Goal: Communication & Community: Answer question/provide support

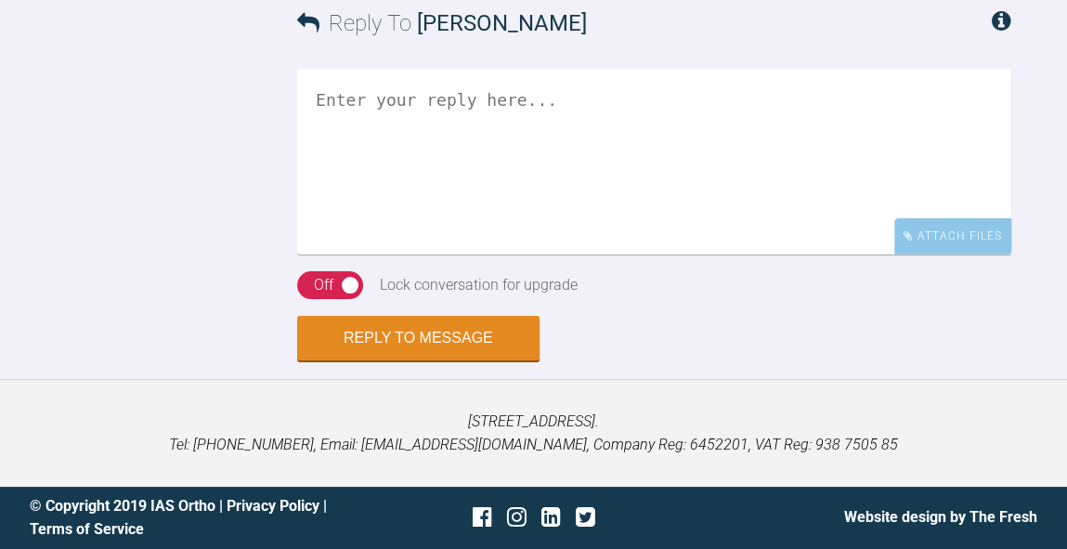
scroll to position [4802, 0]
drag, startPoint x: 390, startPoint y: 245, endPoint x: 440, endPoint y: 248, distance: 50.2
copy div "120799"
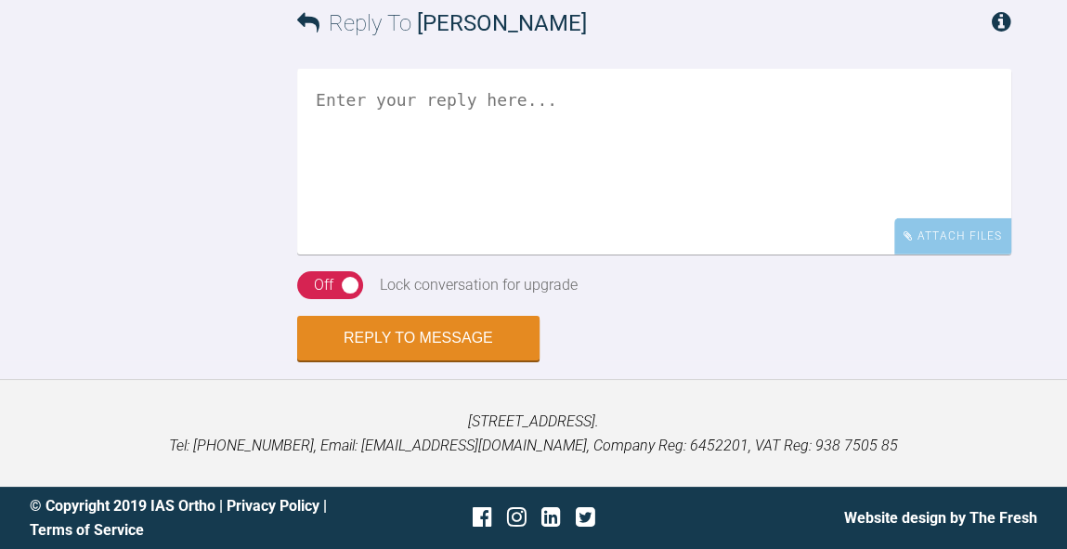
click at [661, 174] on textarea at bounding box center [654, 162] width 714 height 186
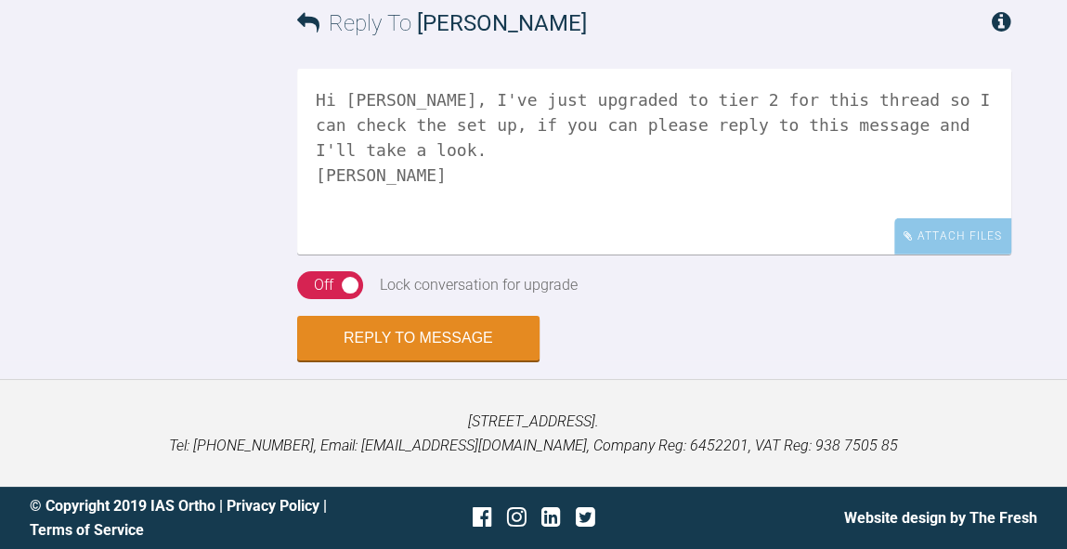
type textarea "Hi Rebecca, I've just upgraded to tier 2 for this thread so I can check the set…"
click at [321, 283] on div "Off" at bounding box center [323, 285] width 19 height 24
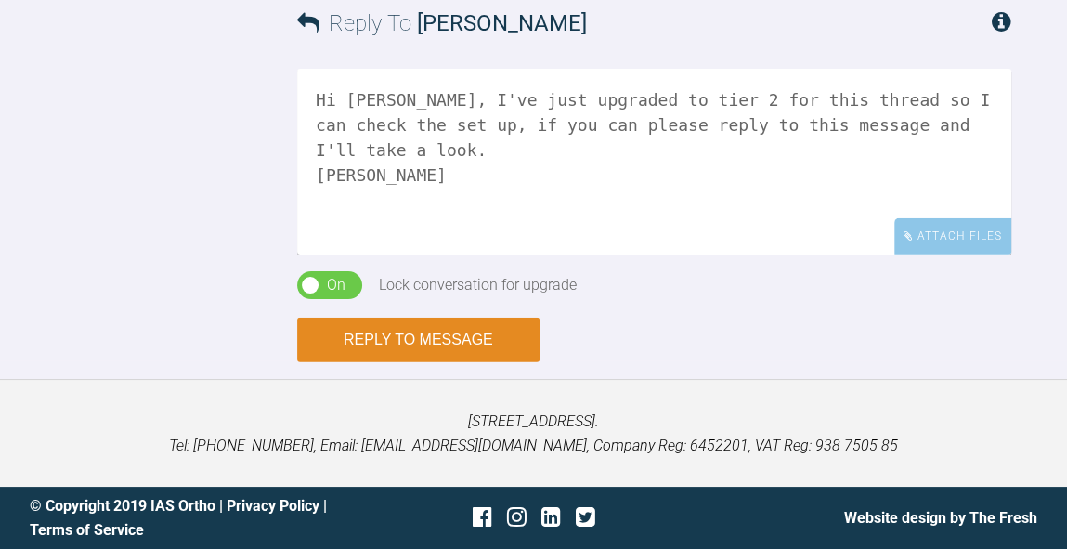
click at [433, 341] on button "Reply to Message" at bounding box center [418, 339] width 242 height 45
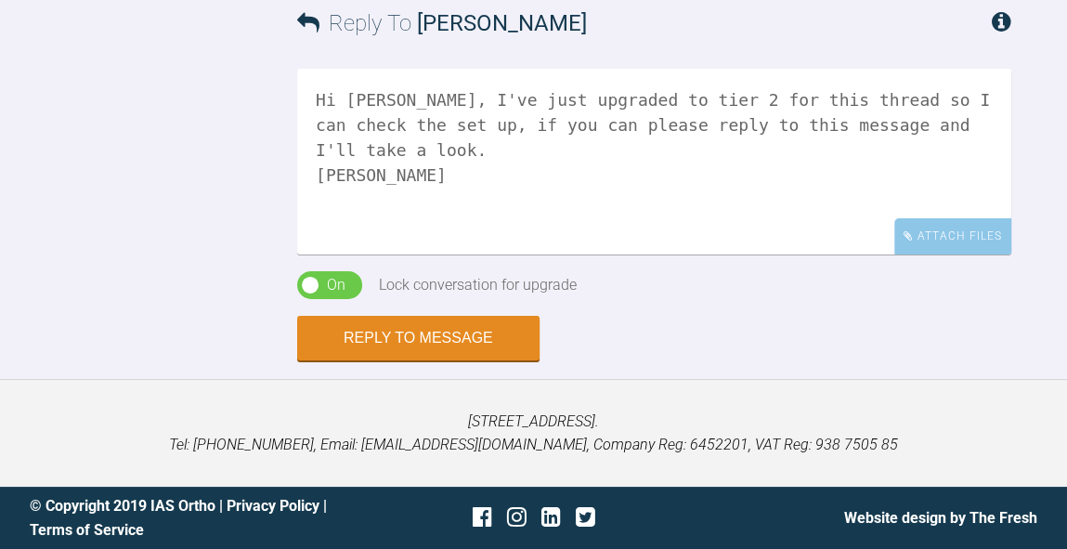
scroll to position [5505, 0]
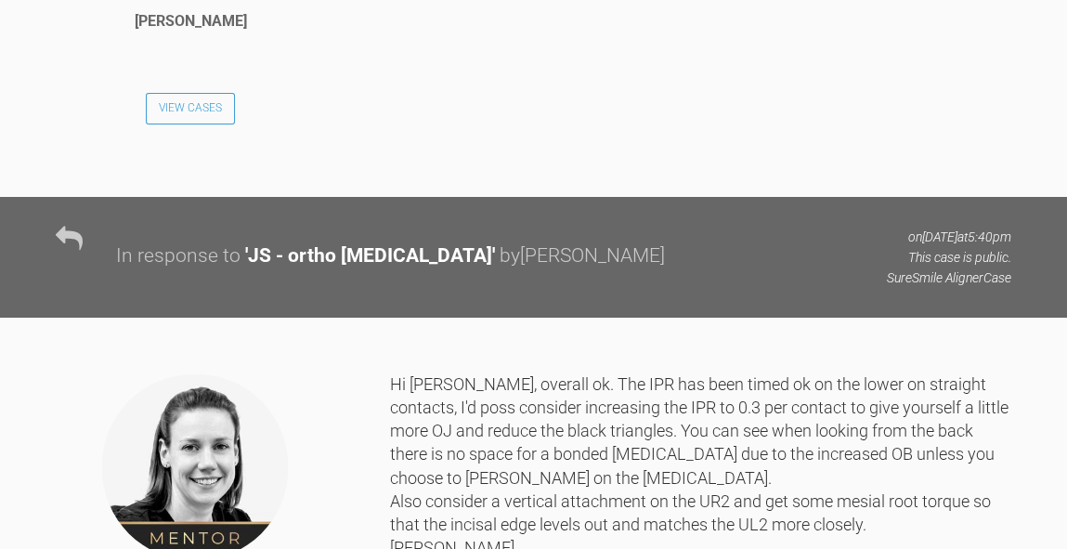
scroll to position [4092, 0]
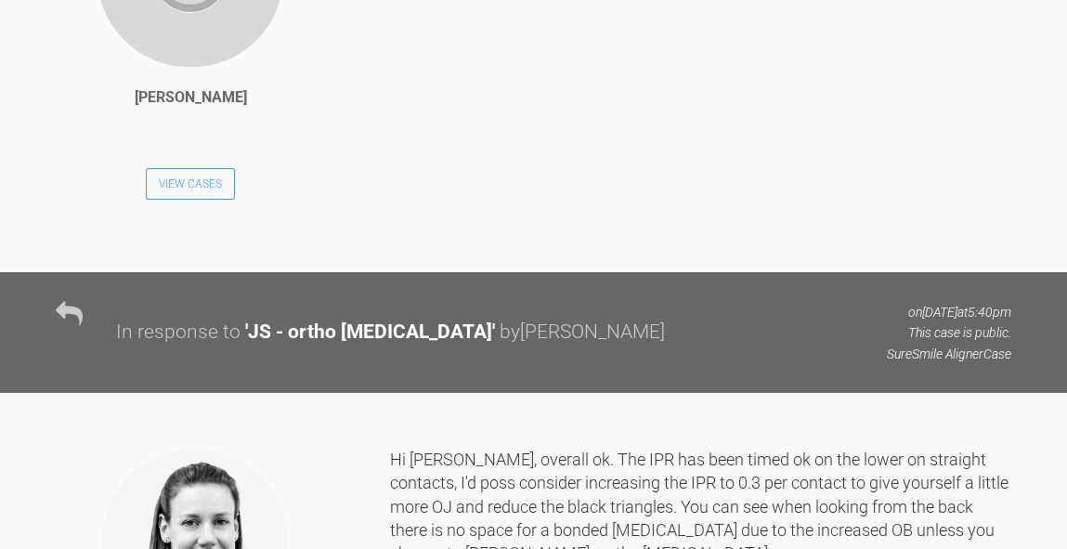
drag, startPoint x: 653, startPoint y: 386, endPoint x: 436, endPoint y: 386, distance: 216.3
click at [436, 245] on div "Its Jackryan!! Email gordon.campbell4@nhs.scot" at bounding box center [696, 62] width 630 height 366
copy div "gordon.campbell4@nhs.scot"
drag, startPoint x: 486, startPoint y: 357, endPoint x: 414, endPoint y: 361, distance: 71.6
click at [414, 245] on div "Its Jackryan!! Email gordon.campbell4@nhs.scot" at bounding box center [696, 62] width 630 height 366
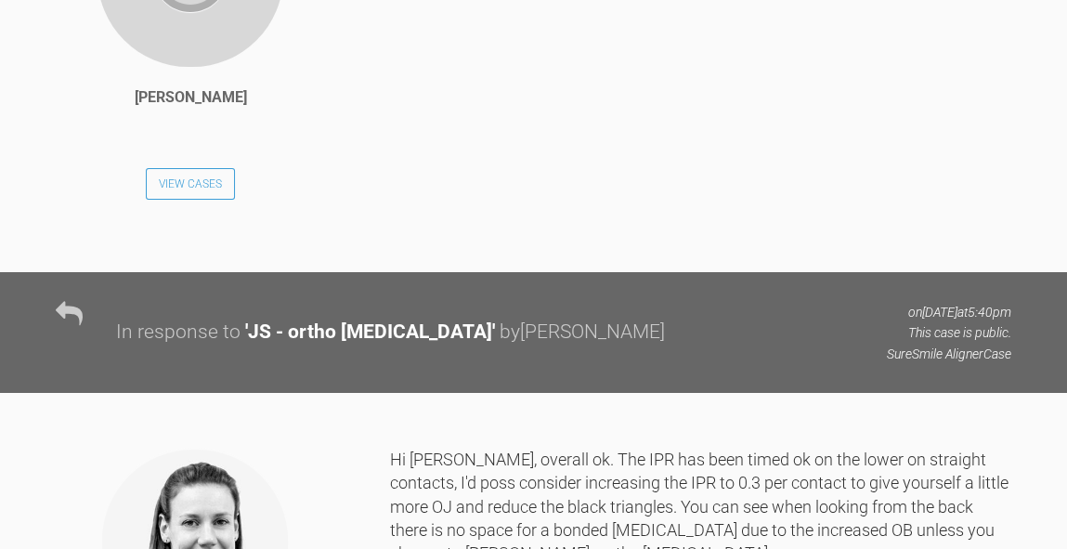
copy div "Jackryan!!"
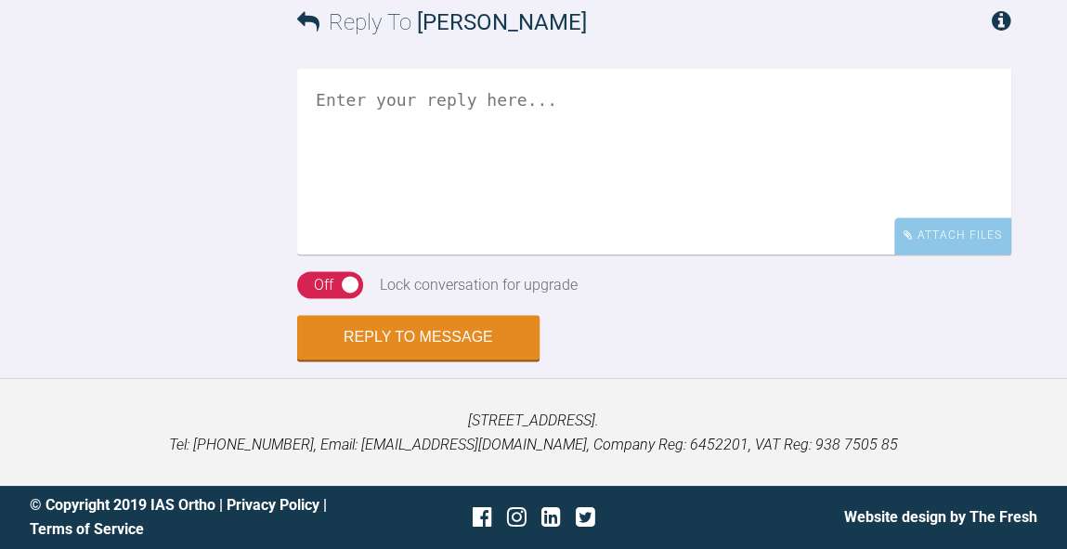
scroll to position [7259, 0]
click at [646, 254] on textarea at bounding box center [654, 162] width 714 height 186
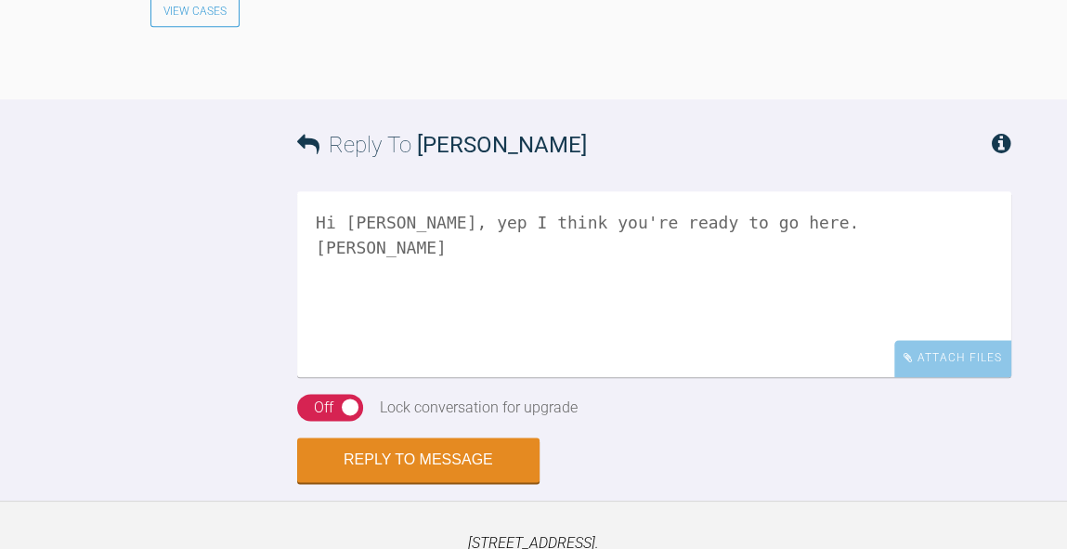
scroll to position [7534, 0]
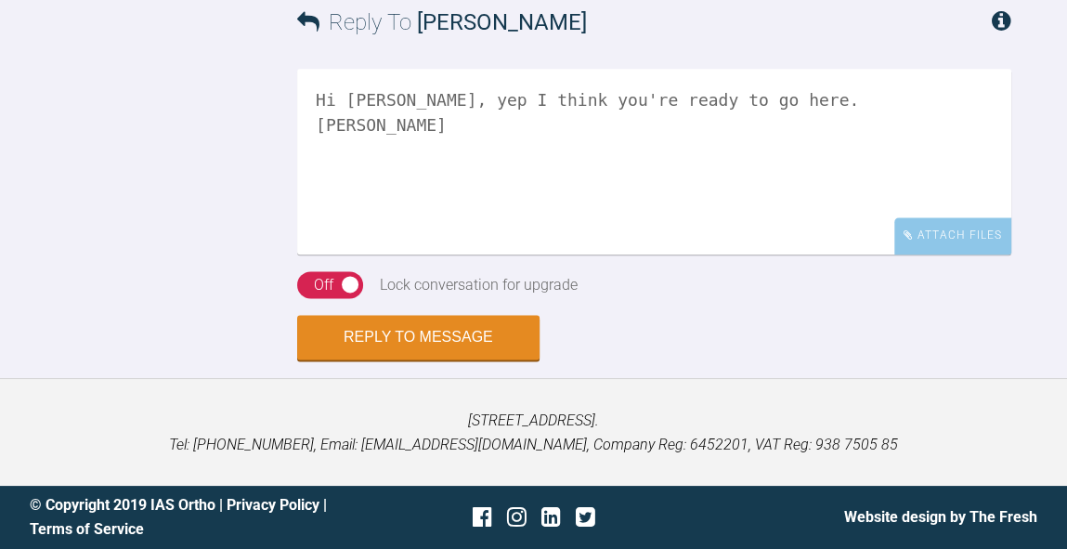
click at [728, 104] on textarea "Hi Gordon, yep I think you're ready to go here. BW Kelly" at bounding box center [654, 162] width 714 height 186
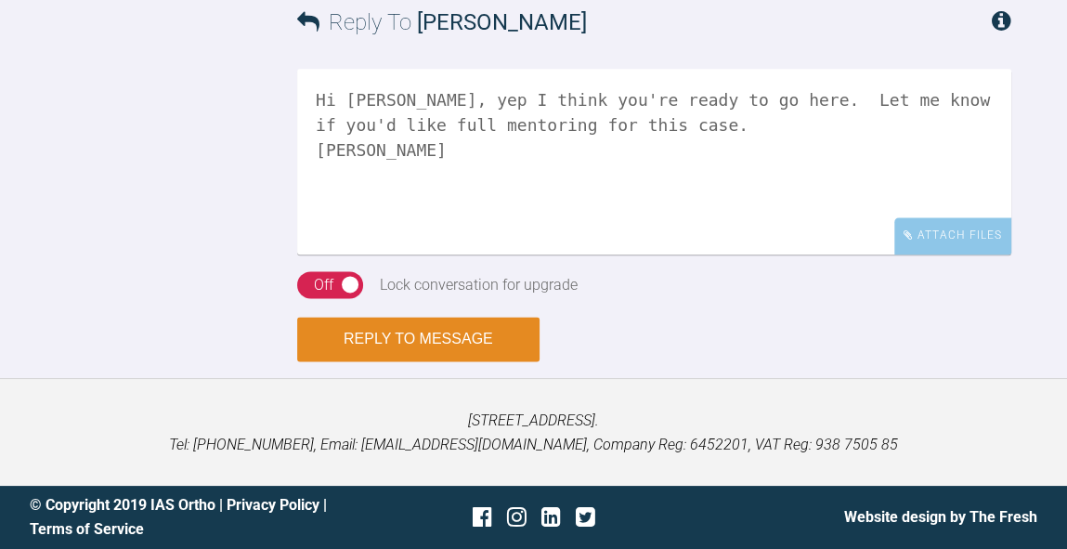
type textarea "Hi Gordon, yep I think you're ready to go here. Let me know if you'd like full …"
click at [458, 331] on button "Reply to Message" at bounding box center [418, 339] width 242 height 45
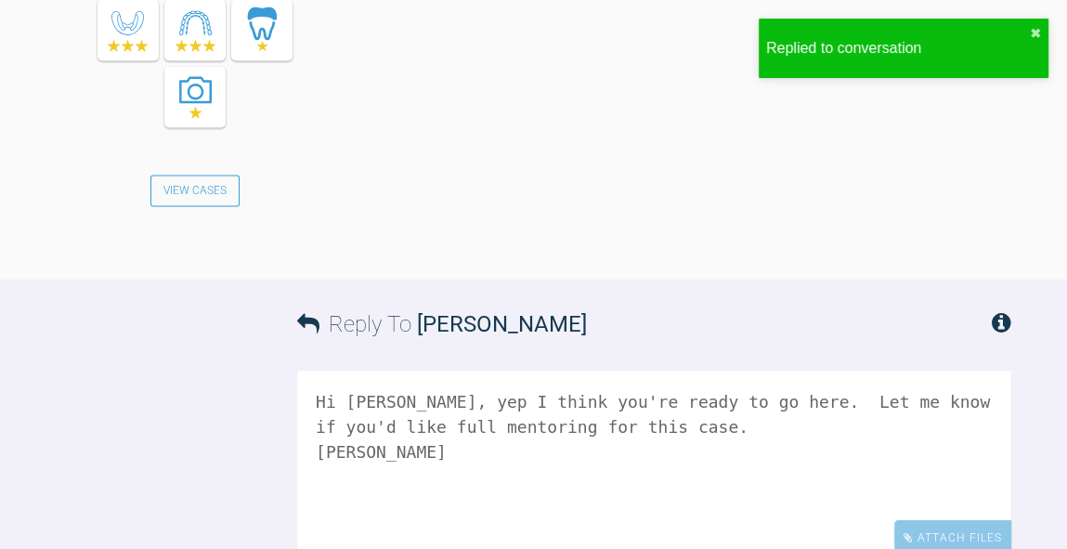
scroll to position [7857, 0]
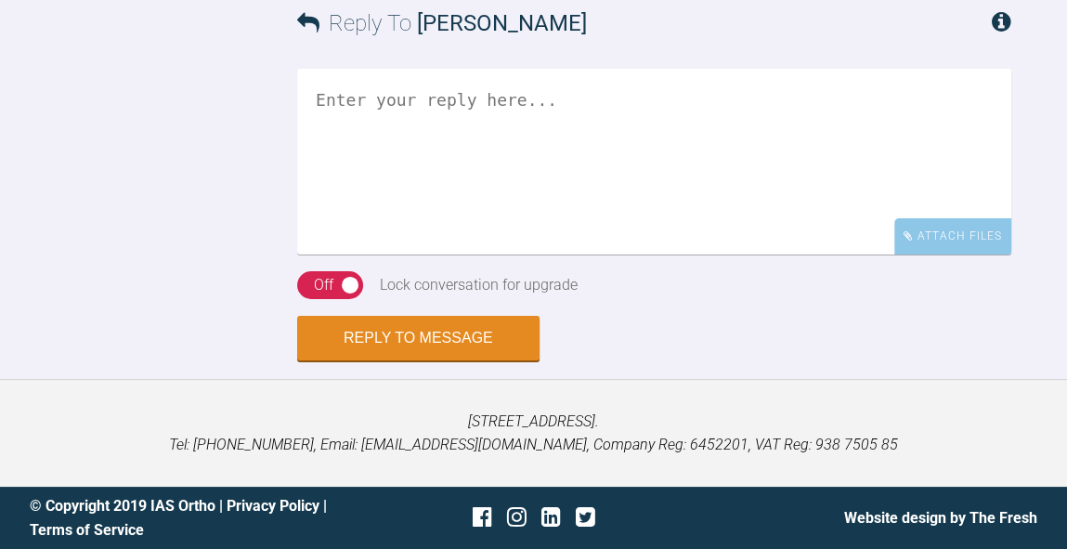
scroll to position [6893, 0]
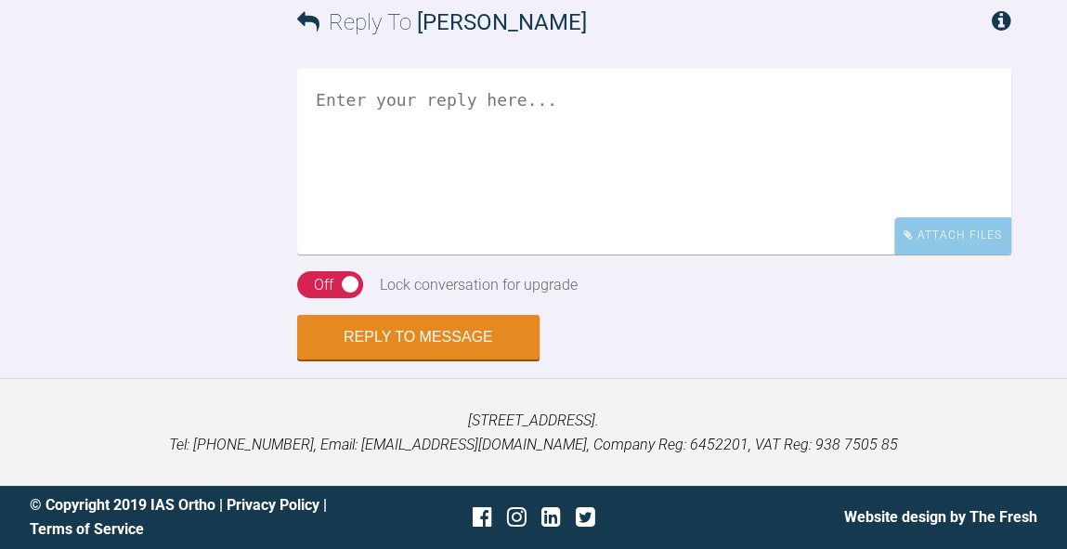
click at [599, 254] on textarea at bounding box center [654, 162] width 714 height 186
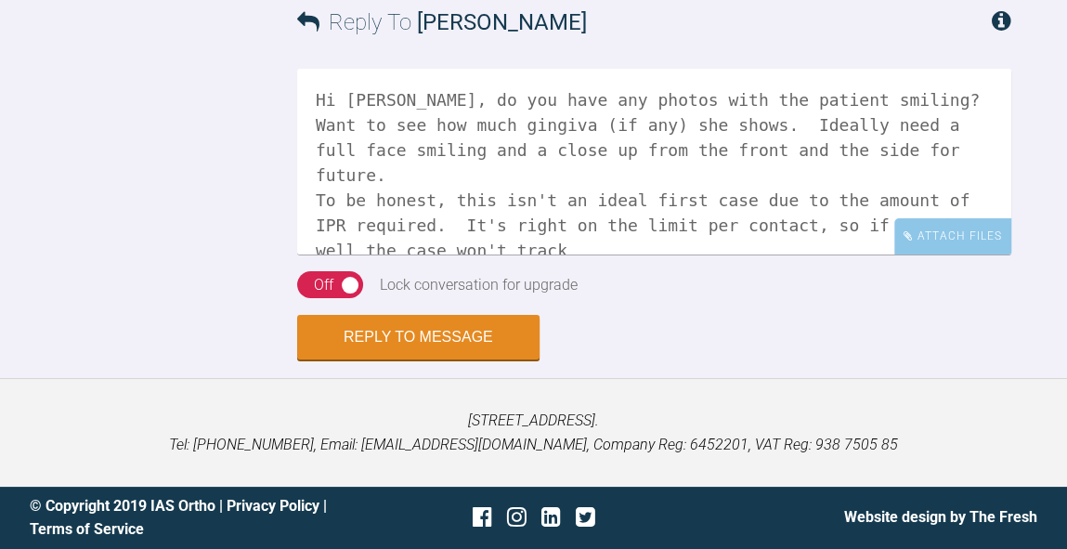
scroll to position [7148, 0]
click at [499, 201] on textarea "Hi [PERSON_NAME], do you have any photos with the patient smiling? Want to see …" at bounding box center [654, 162] width 714 height 186
click at [692, 198] on textarea "Hi [PERSON_NAME], do you have any photos with the patient smiling? Want to see …" at bounding box center [654, 162] width 714 height 186
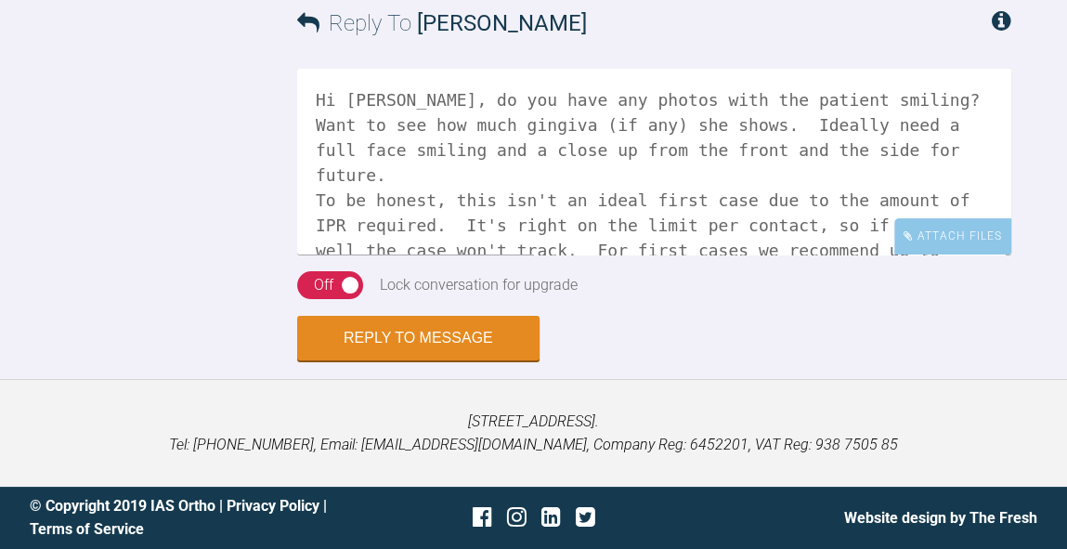
scroll to position [4, 0]
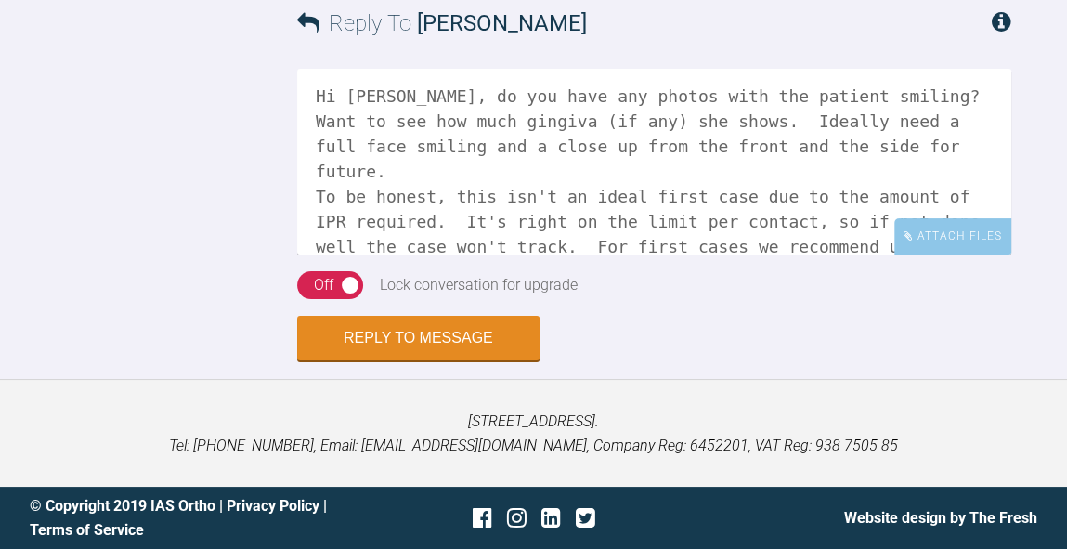
click at [679, 197] on textarea "Hi Emma, do you have any photos with the patient smiling? Want to see how much …" at bounding box center [654, 162] width 714 height 186
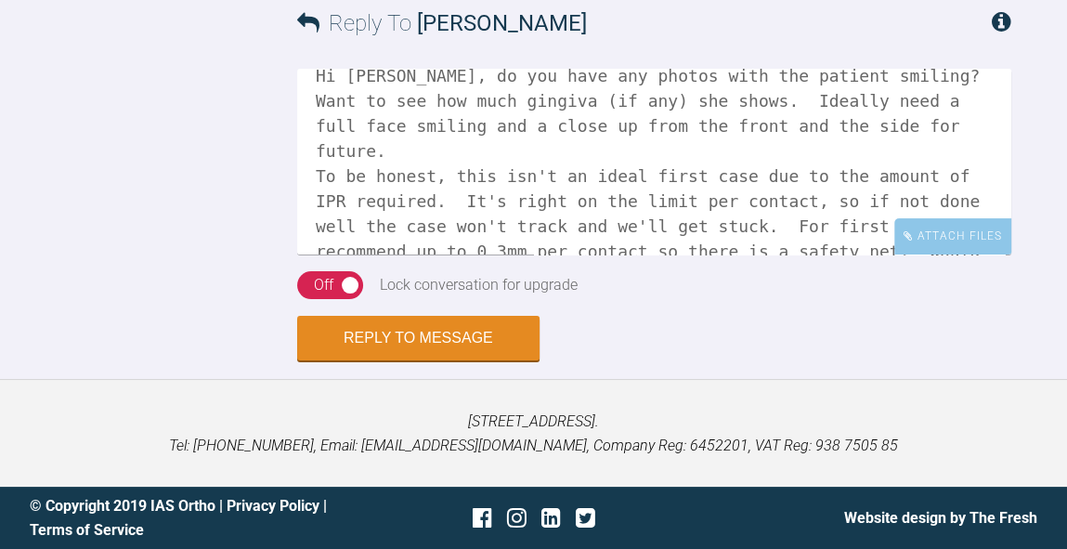
scroll to position [23, 0]
click at [880, 201] on textarea "Hi Emma, do you have any photos with the patient smiling? Want to see how much …" at bounding box center [654, 162] width 714 height 186
click at [676, 221] on textarea "Hi Emma, do you have any photos with the patient smiling? Want to see how much …" at bounding box center [654, 162] width 714 height 186
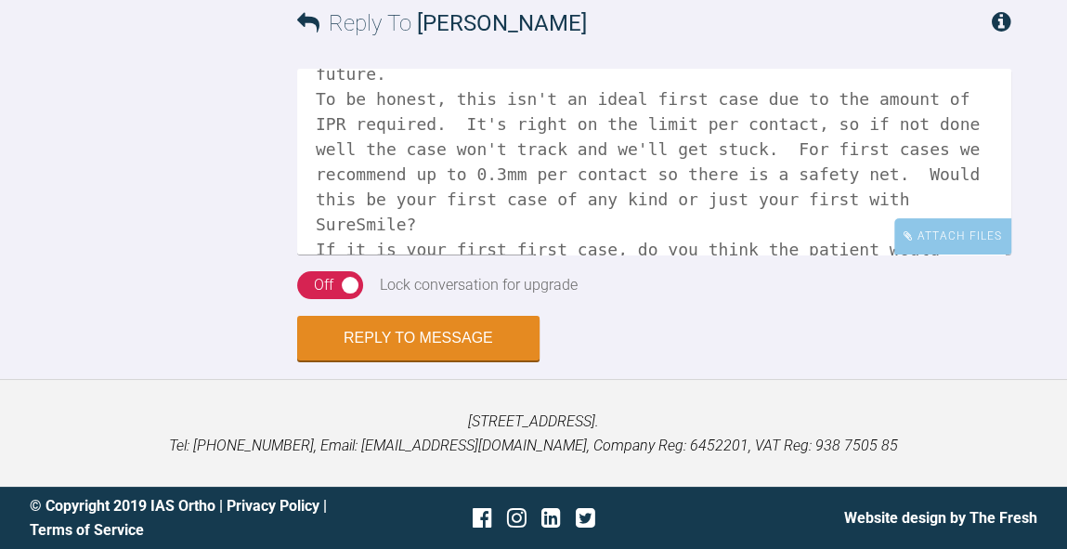
scroll to position [7001, 0]
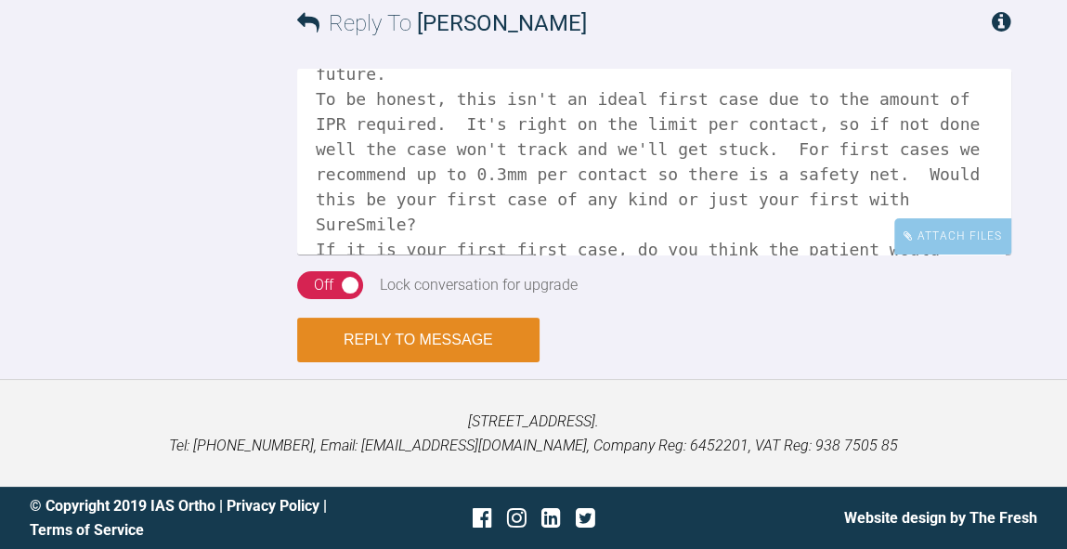
type textarea "Hi Emma, do you have any photos with the patient smiling? Want to see how much …"
click at [478, 362] on button "Reply to Message" at bounding box center [418, 339] width 242 height 45
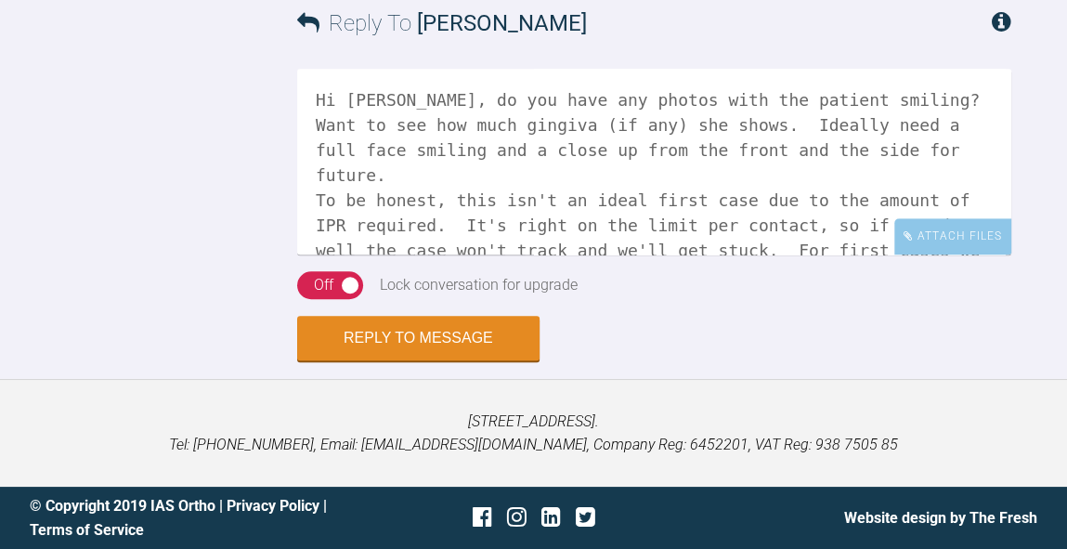
scroll to position [7251, 0]
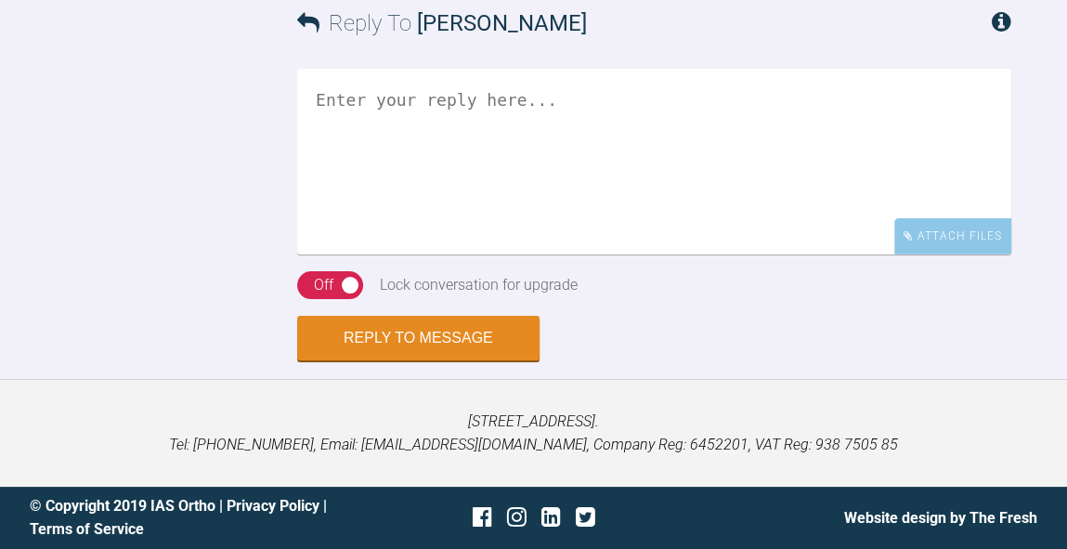
scroll to position [10007, 0]
click at [581, 254] on textarea at bounding box center [654, 162] width 714 height 186
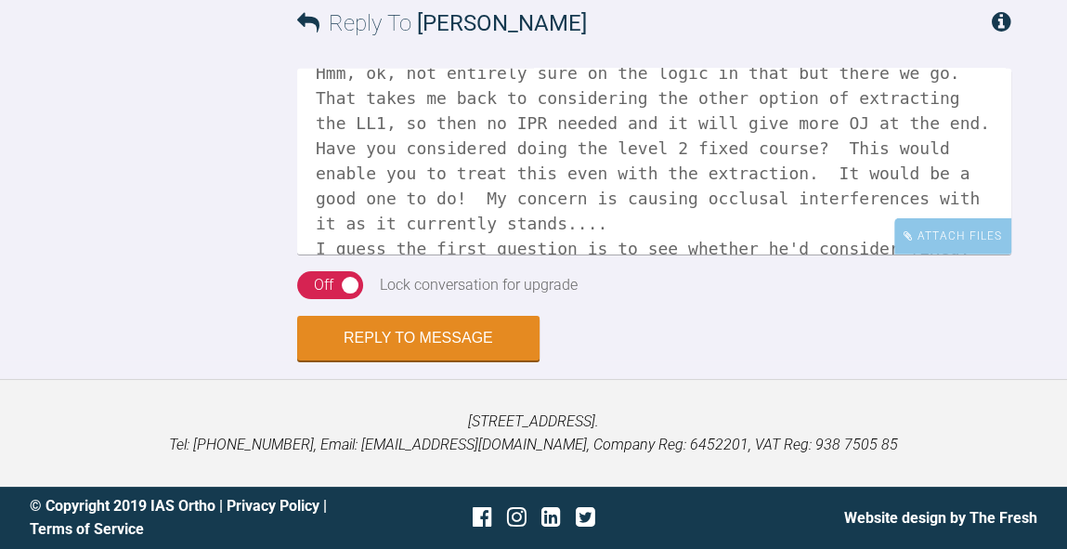
scroll to position [52, 0]
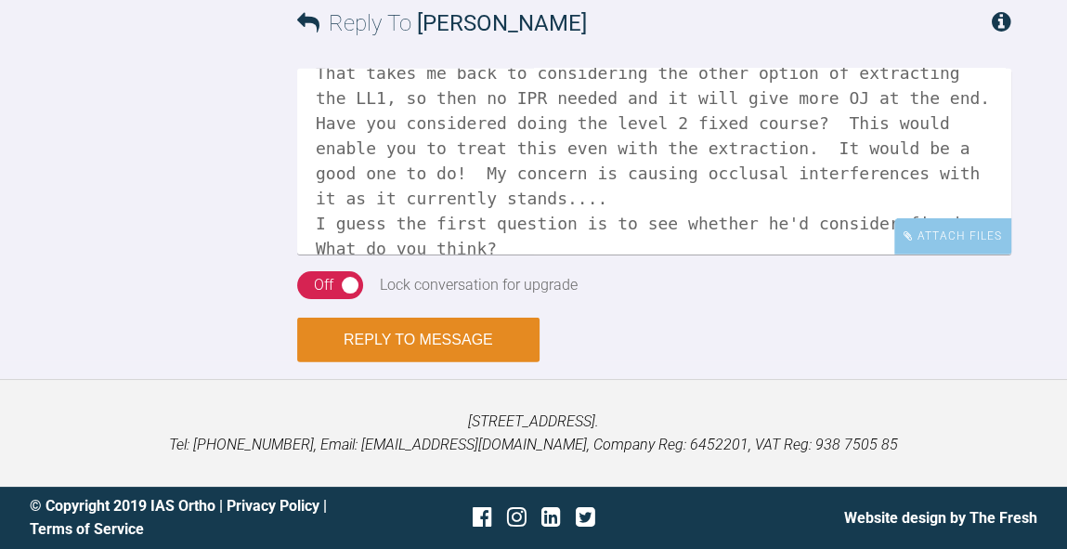
type textarea "Hmm, ok, not entirely sure on the logic in that but there we go. That takes me …"
click at [463, 362] on button "Reply to Message" at bounding box center [418, 339] width 242 height 45
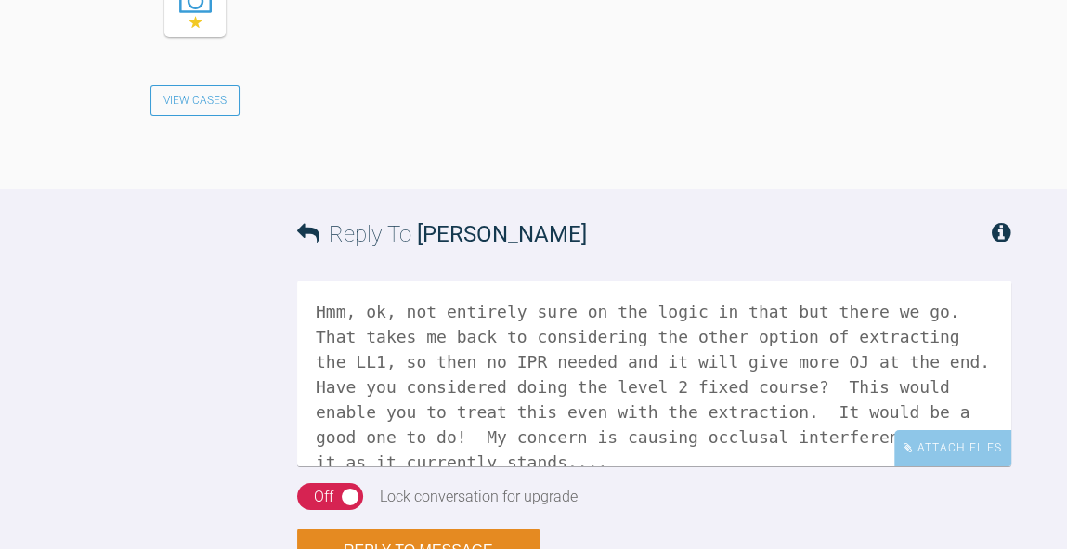
scroll to position [10532, 0]
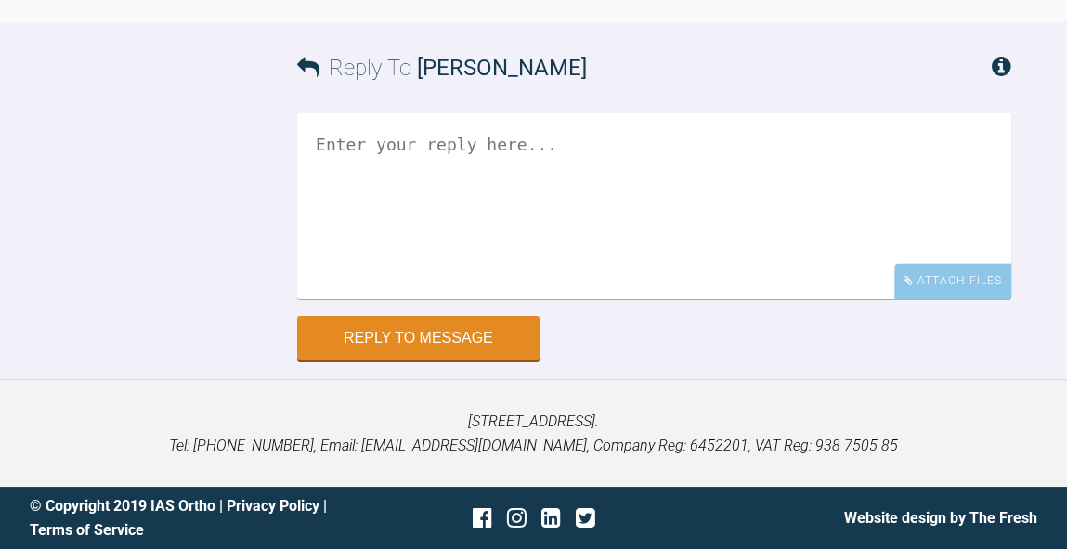
scroll to position [2024, 0]
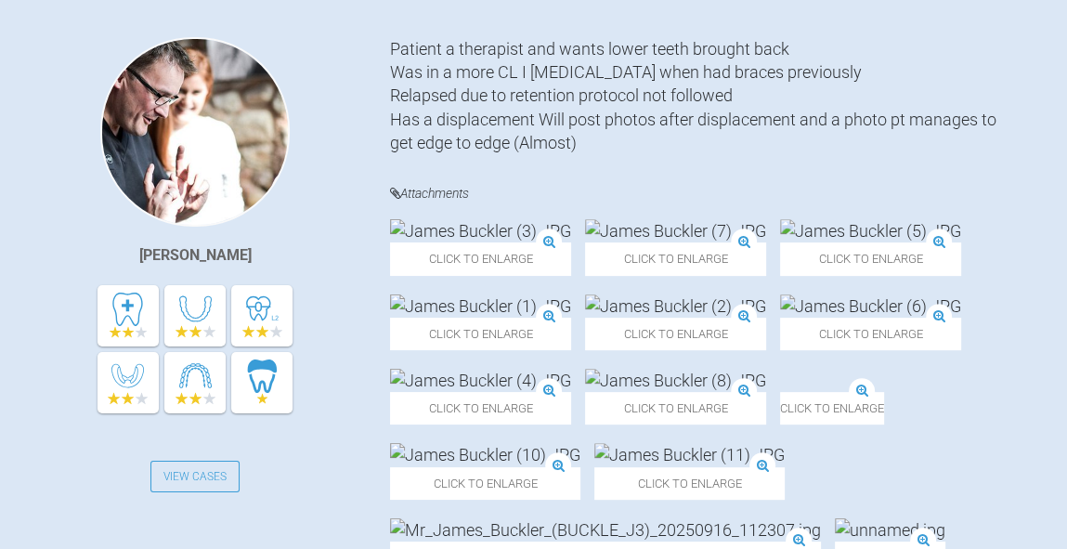
scroll to position [457, 0]
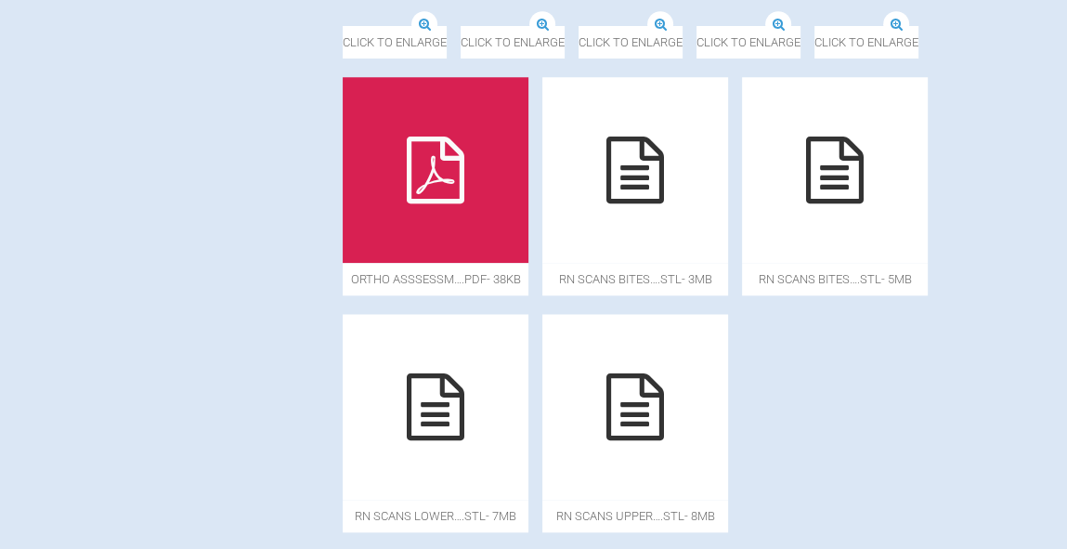
scroll to position [1249, 0]
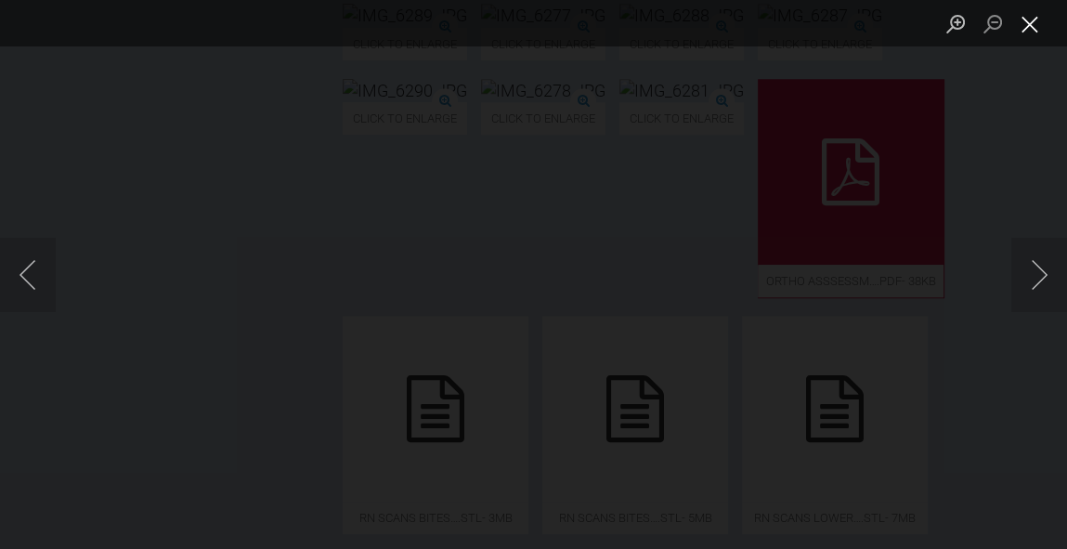
click at [1032, 26] on button "Close lightbox" at bounding box center [1029, 23] width 37 height 32
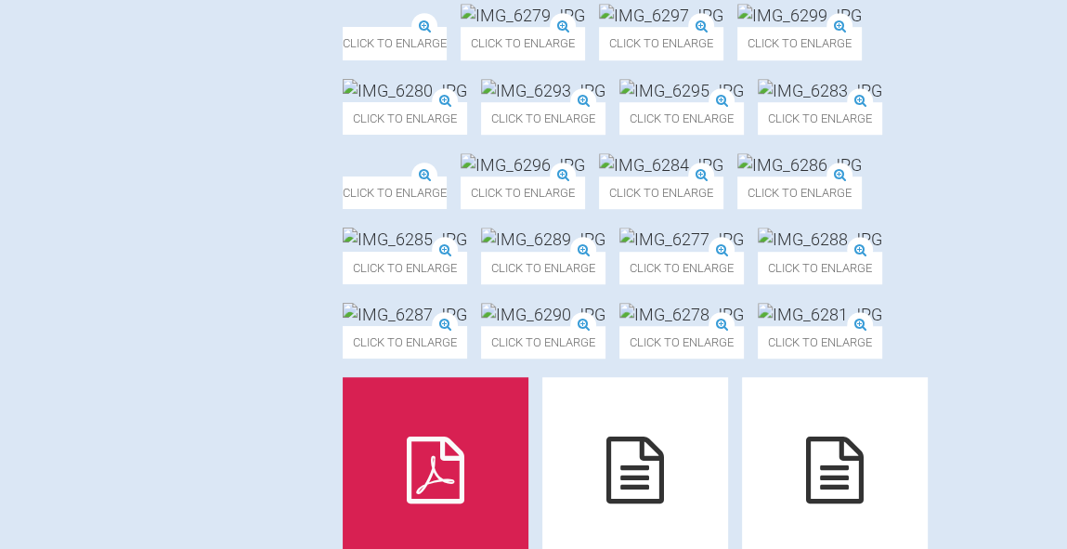
scroll to position [1010, 0]
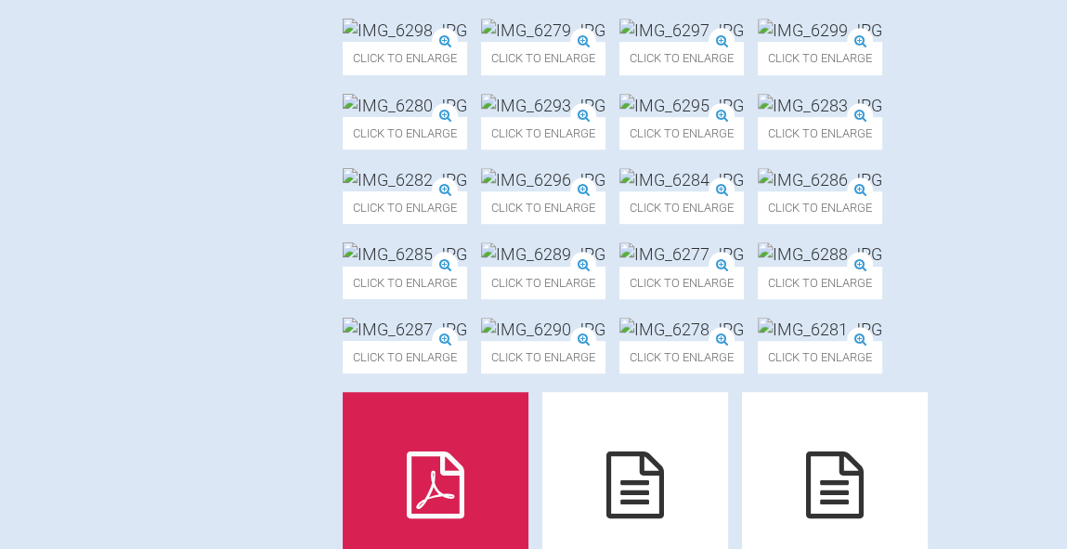
click at [467, 42] on img at bounding box center [405, 30] width 124 height 23
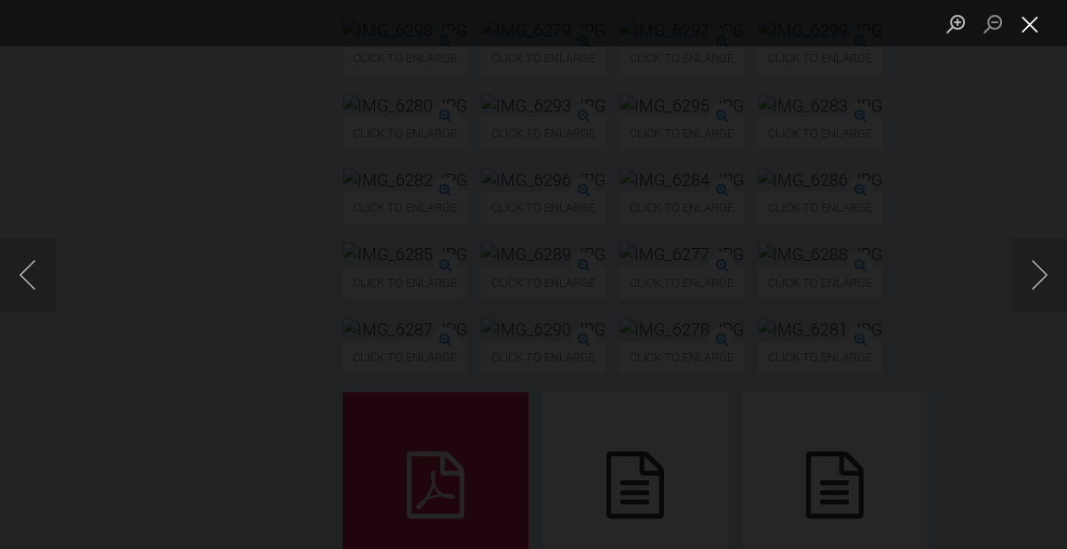
click at [1029, 37] on button "Close lightbox" at bounding box center [1029, 23] width 37 height 32
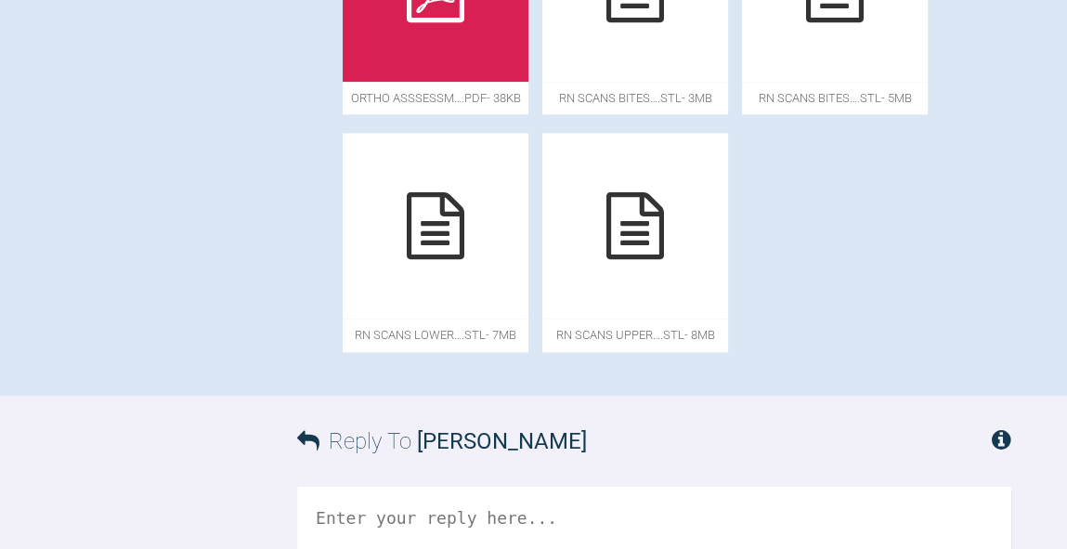
scroll to position [1507, 0]
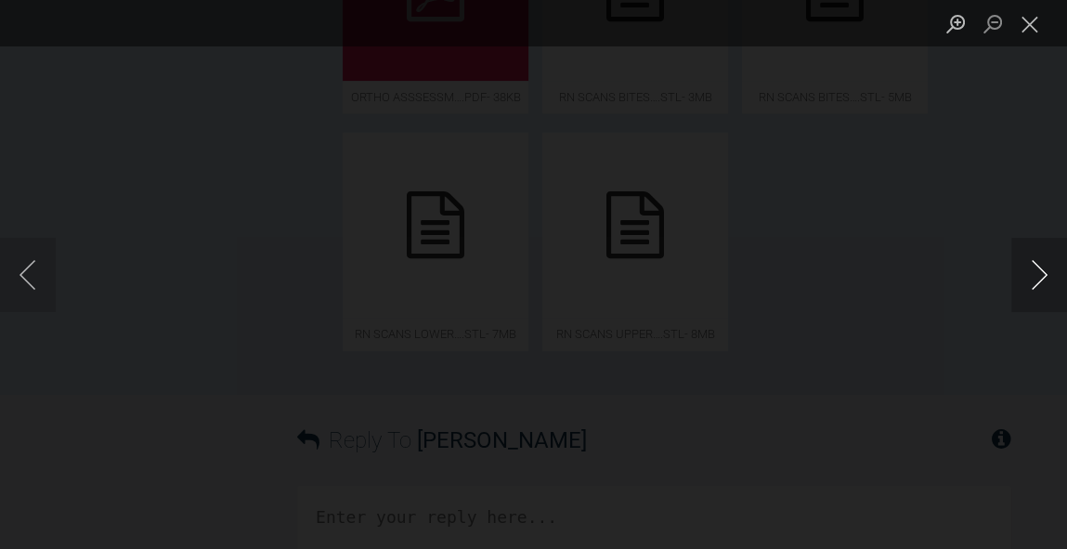
click at [1038, 280] on button "Next image" at bounding box center [1039, 275] width 56 height 74
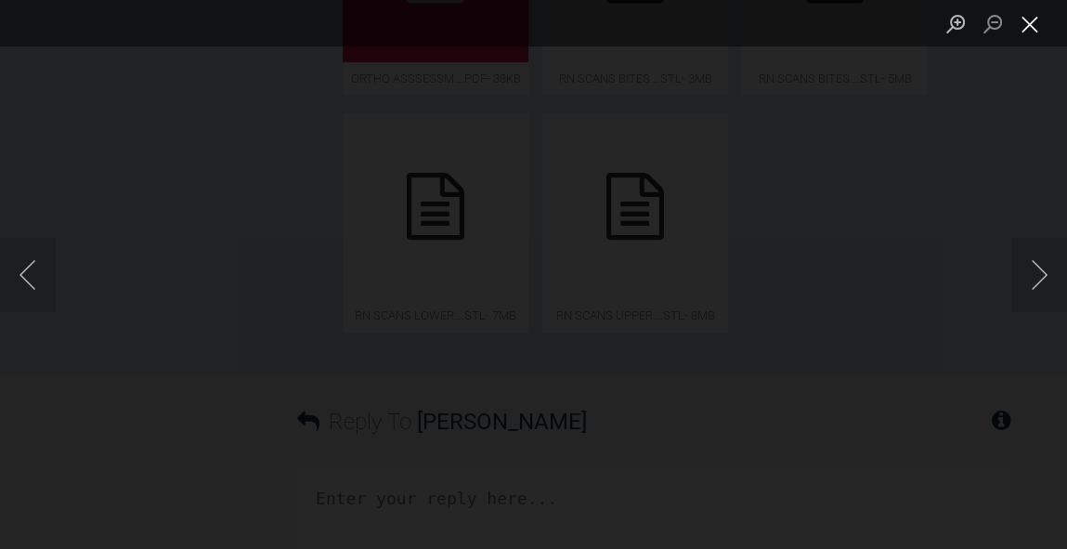
click at [1024, 25] on button "Close lightbox" at bounding box center [1029, 23] width 37 height 32
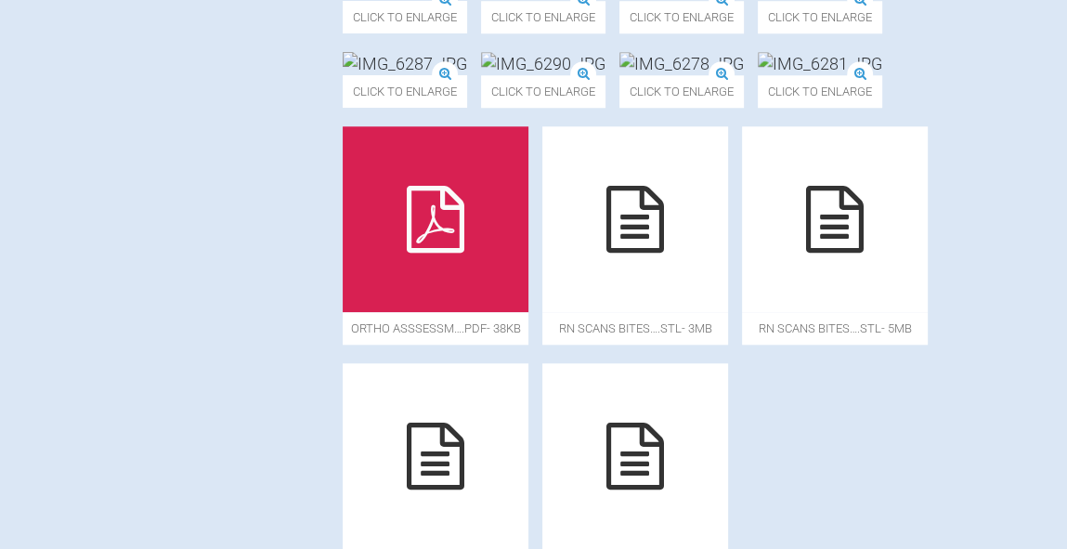
scroll to position [1277, 0]
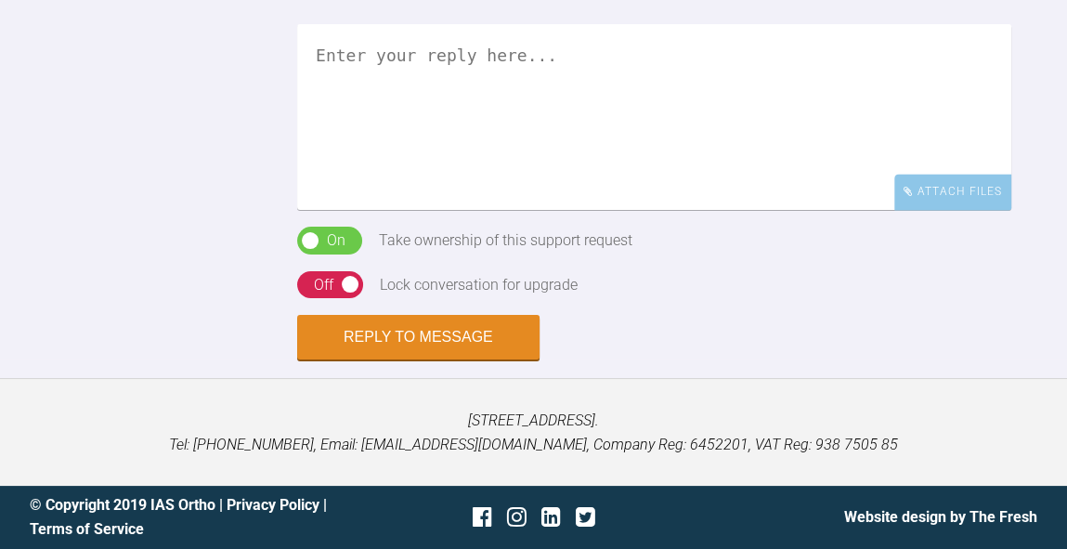
click at [694, 187] on textarea at bounding box center [654, 117] width 714 height 186
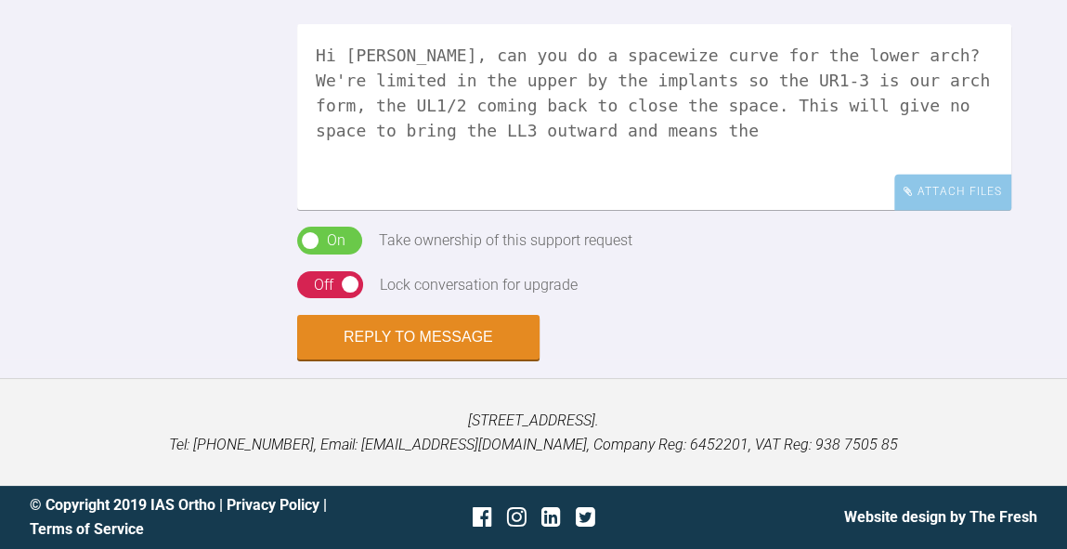
scroll to position [2765, 0]
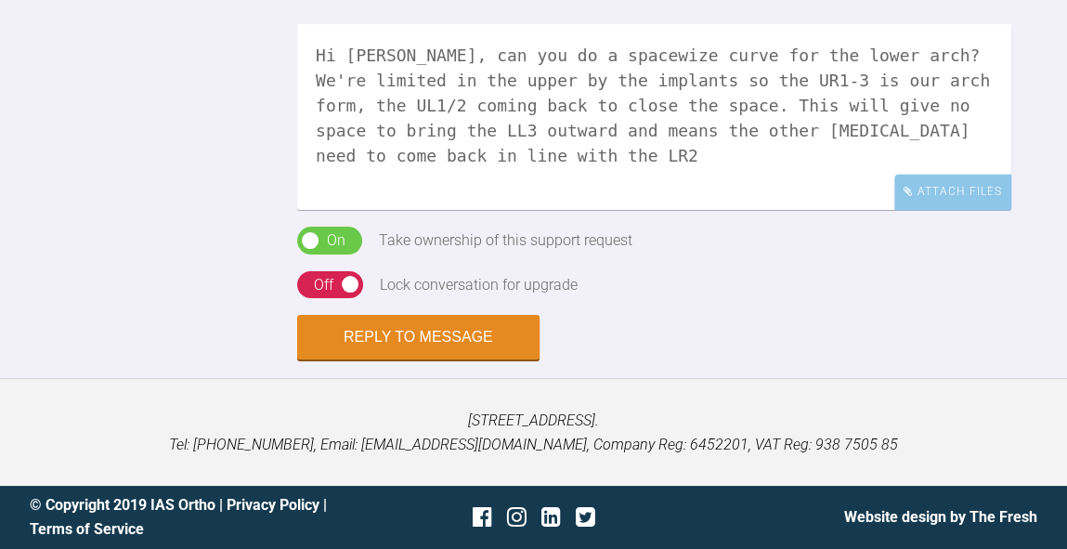
click at [899, 185] on textarea "Hi Simon, can you do a spacewize curve for the lower arch? We're limited in the…" at bounding box center [654, 117] width 714 height 186
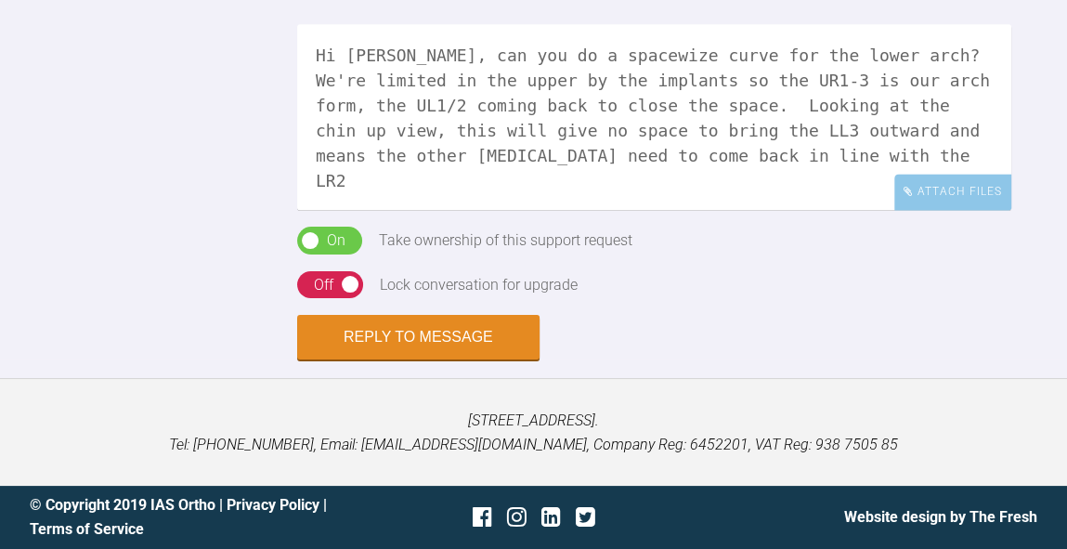
click at [647, 210] on textarea "Hi Simon, can you do a spacewize curve for the lower arch? We're limited in the…" at bounding box center [654, 117] width 714 height 186
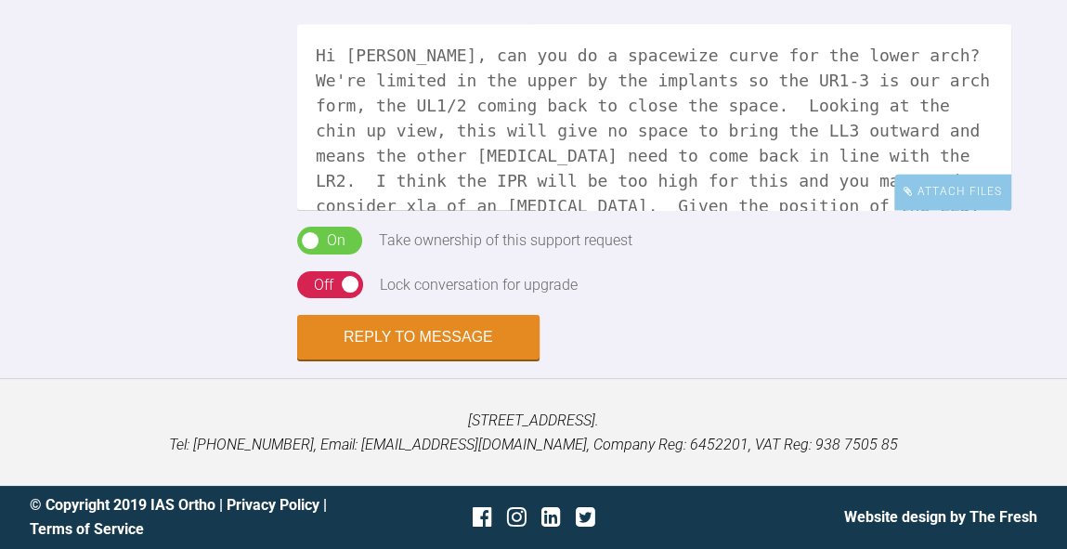
scroll to position [4, 0]
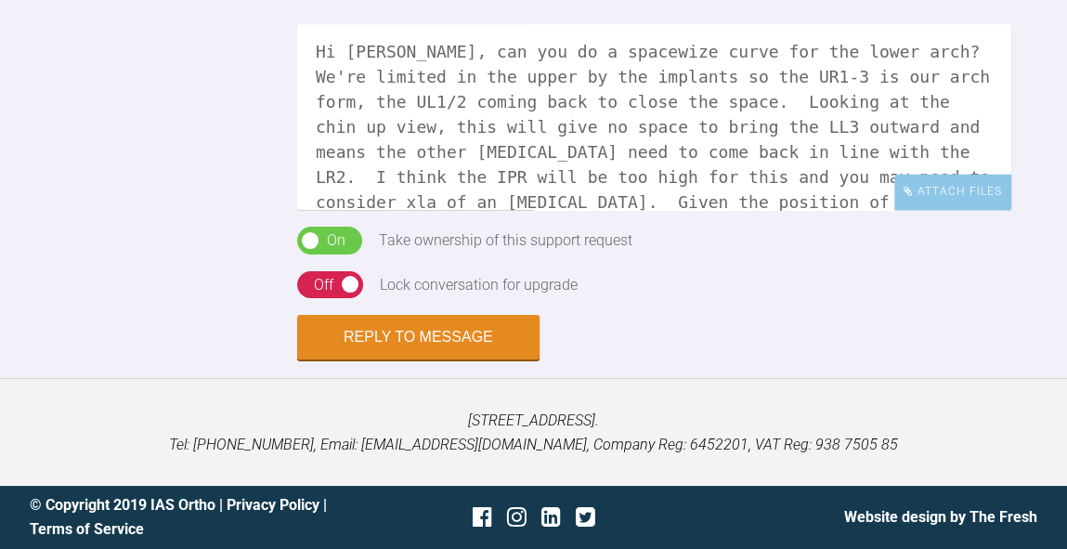
click at [671, 210] on textarea "Hi Simon, can you do a spacewize curve for the lower arch? We're limited in the…" at bounding box center [654, 117] width 714 height 186
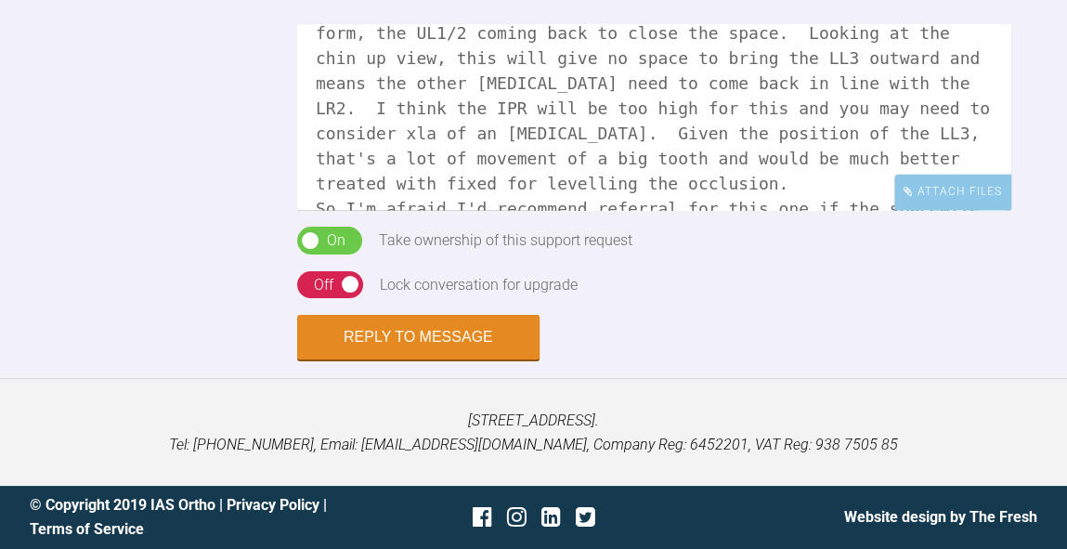
scroll to position [77, 0]
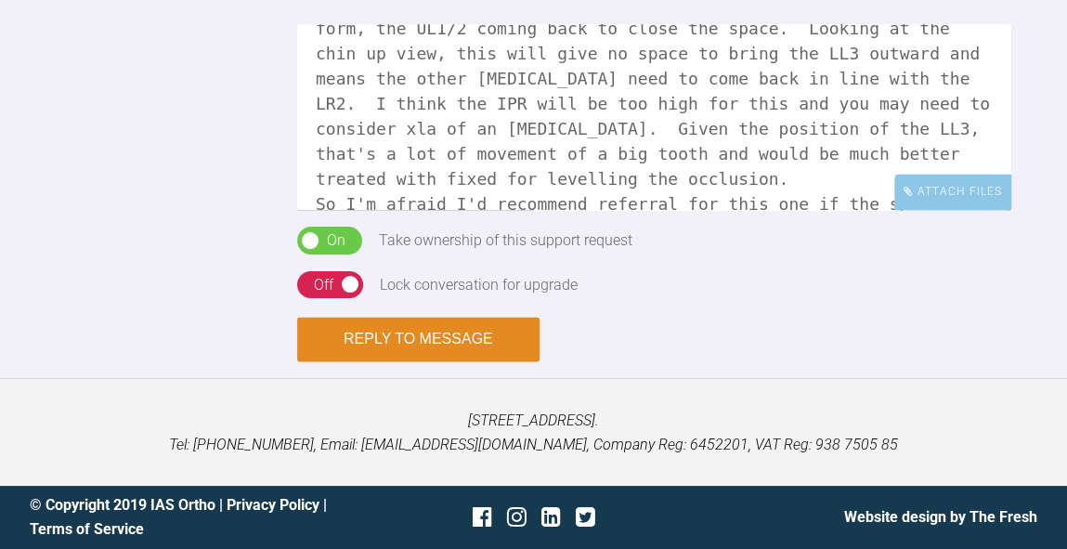
type textarea "Hi Simon, can you do a spacewize curve for the lower arch? We're limited in the…"
click at [375, 330] on button "Reply to Message" at bounding box center [418, 339] width 242 height 45
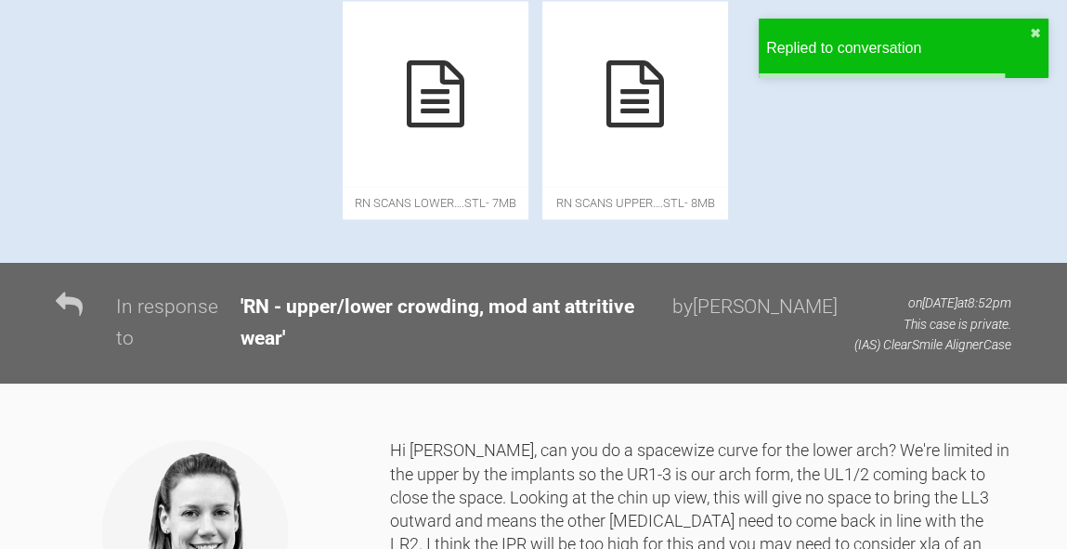
scroll to position [1563, 0]
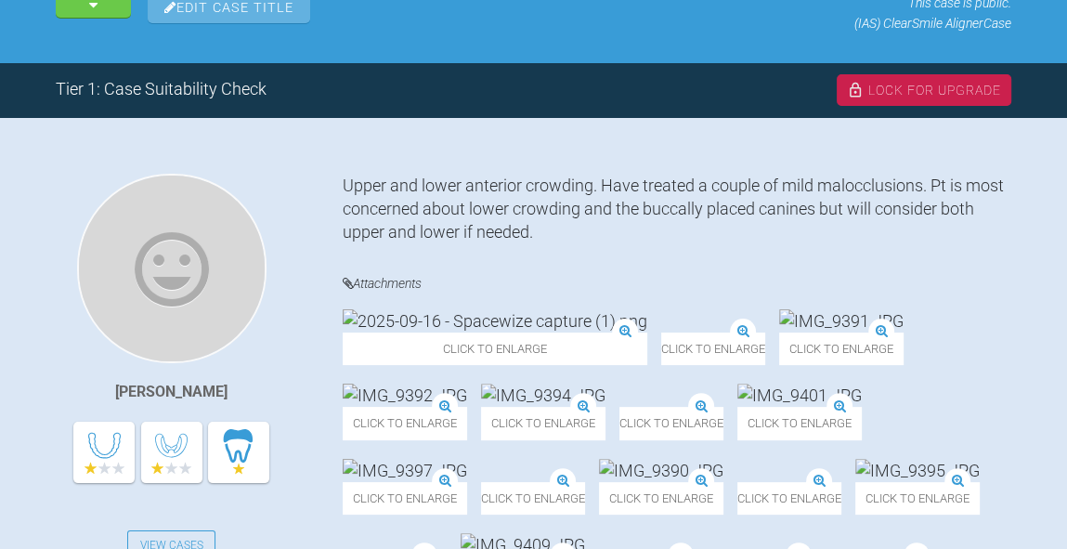
scroll to position [331, 0]
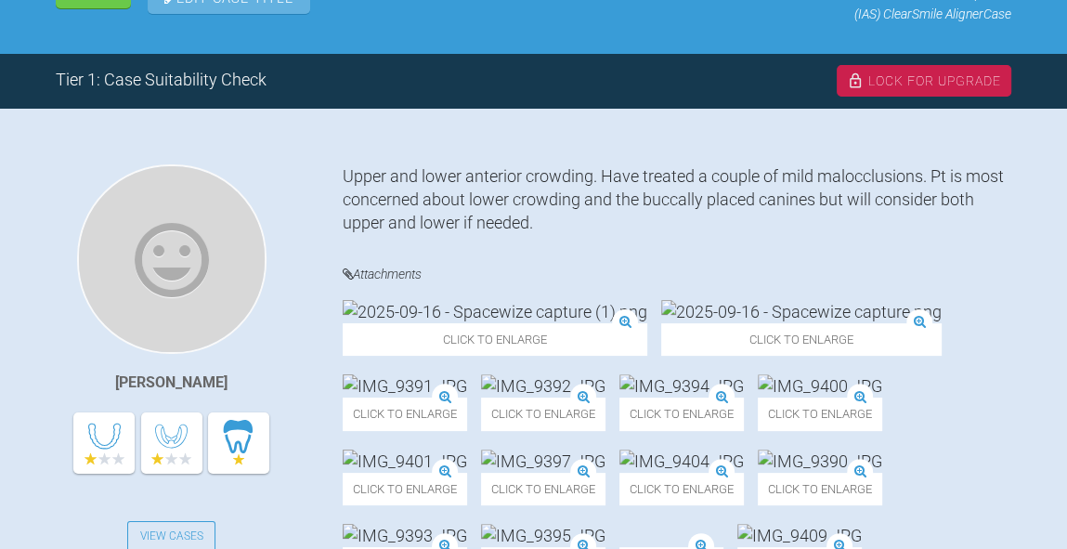
click at [500, 323] on img at bounding box center [495, 311] width 304 height 23
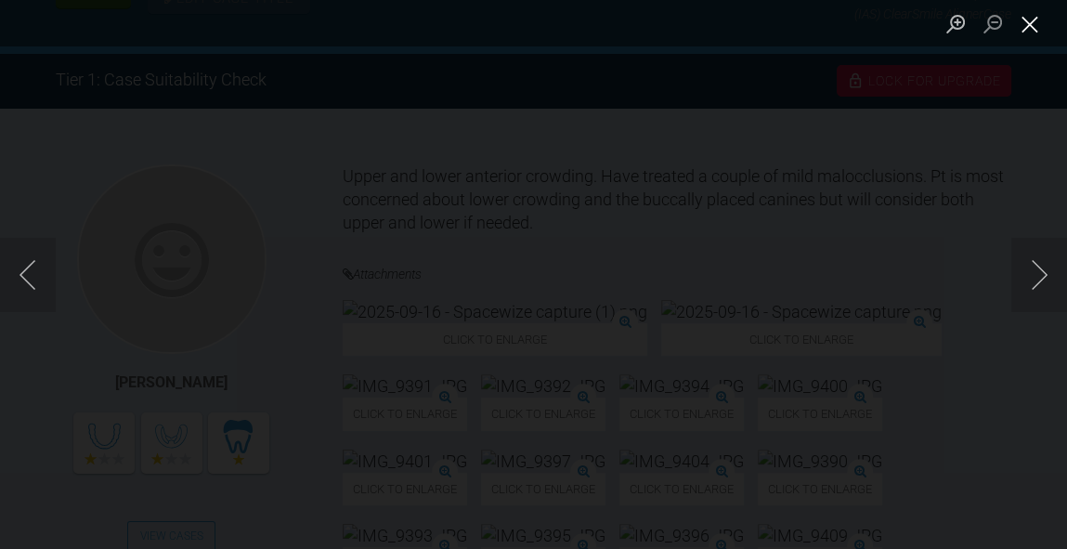
click at [1030, 32] on button "Close lightbox" at bounding box center [1029, 23] width 37 height 32
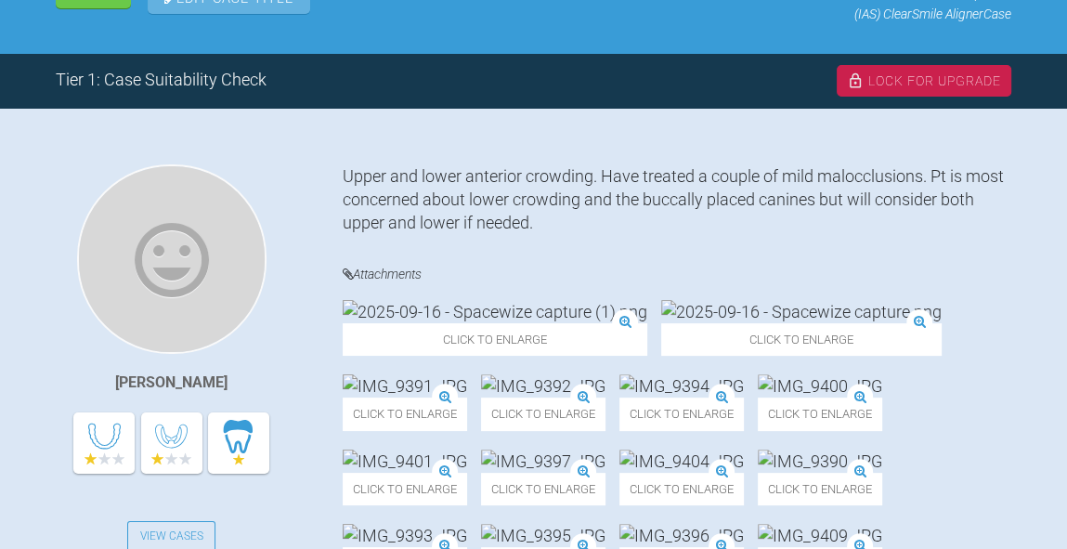
scroll to position [409, 0]
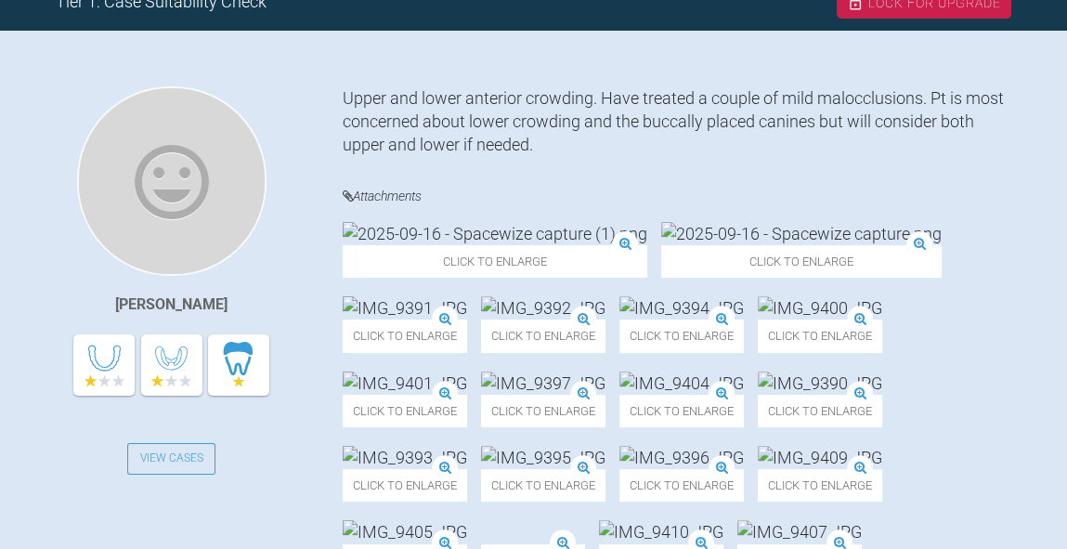
click at [681, 245] on img at bounding box center [801, 233] width 280 height 23
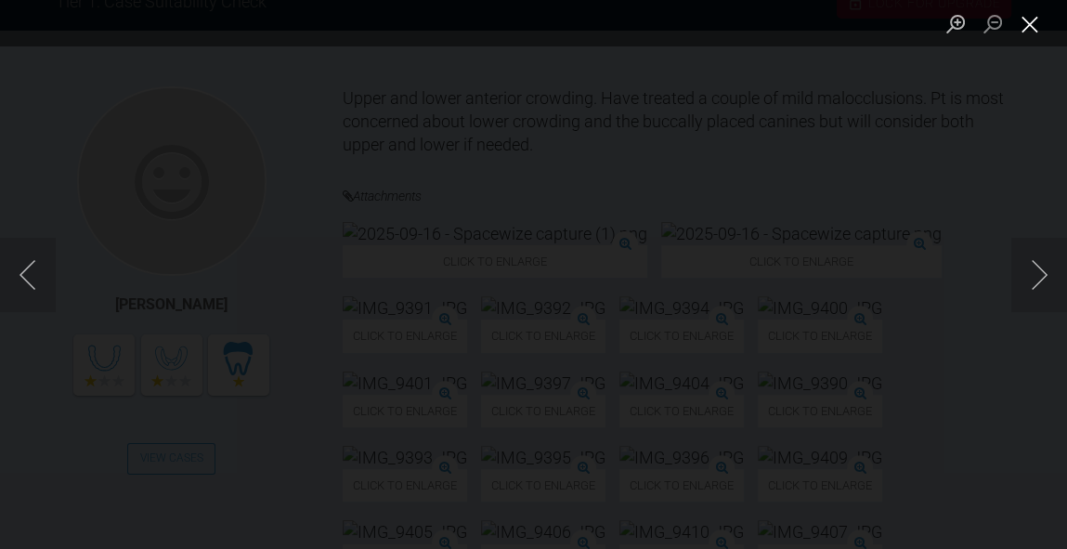
click at [1035, 29] on button "Close lightbox" at bounding box center [1029, 23] width 37 height 32
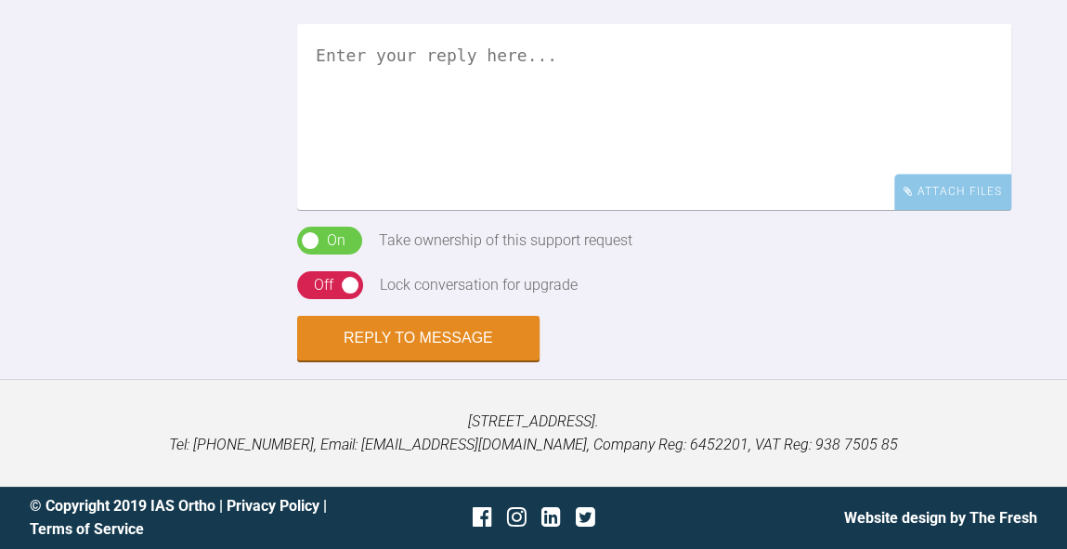
scroll to position [1875, 0]
click at [745, 210] on textarea at bounding box center [654, 117] width 714 height 186
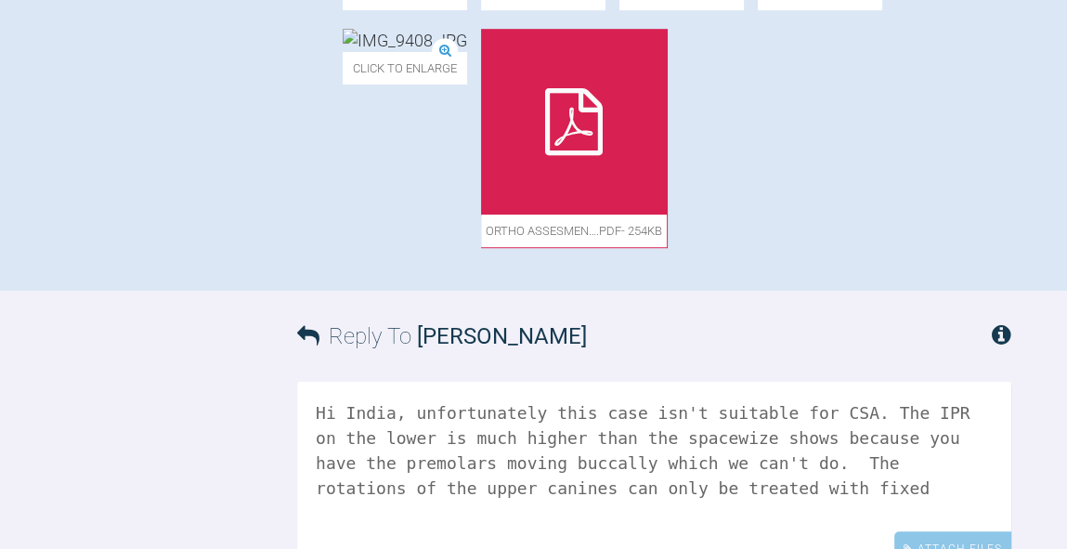
scroll to position [973, 0]
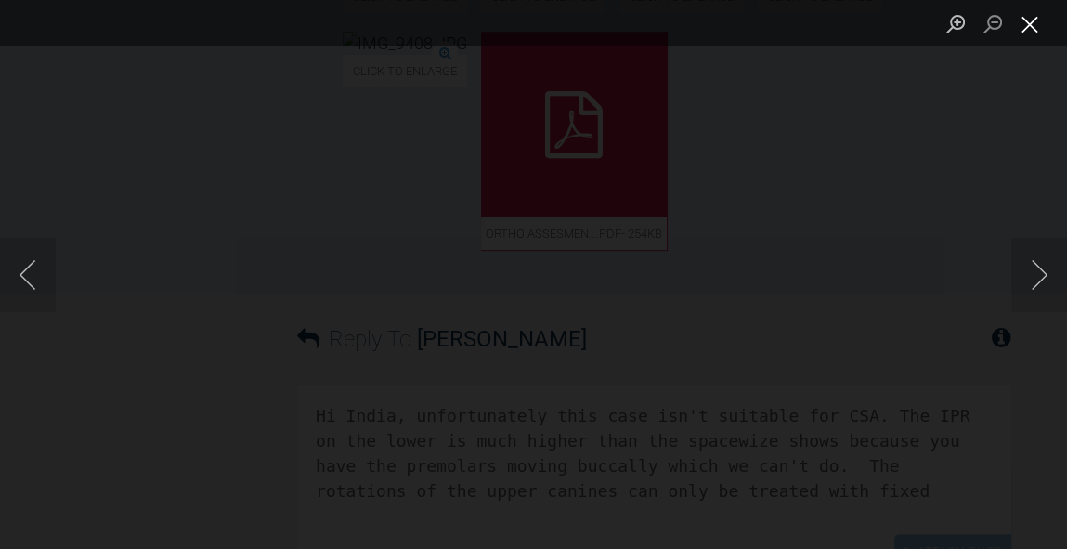
click at [1031, 30] on button "Close lightbox" at bounding box center [1029, 23] width 37 height 32
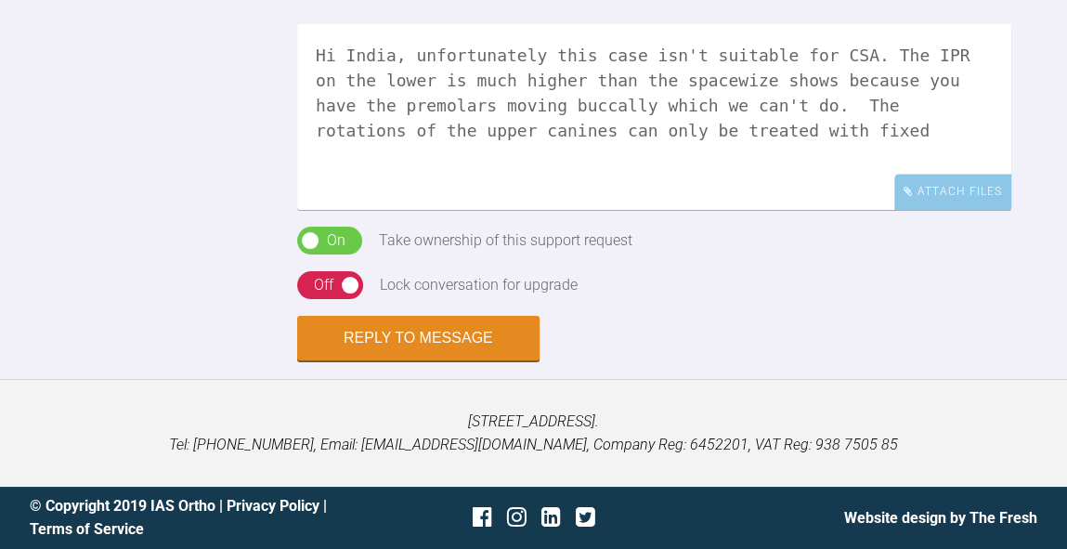
scroll to position [1815, 0]
click at [772, 210] on textarea "Hi India, unfortunately this case isn't suitable for CSA. The IPR on the lower …" at bounding box center [654, 117] width 714 height 186
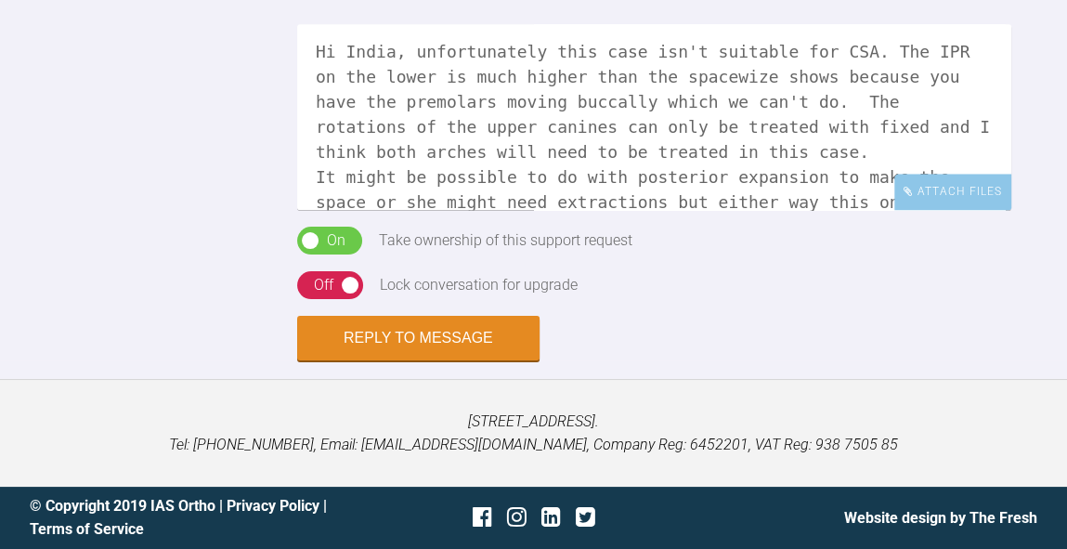
scroll to position [28, 0]
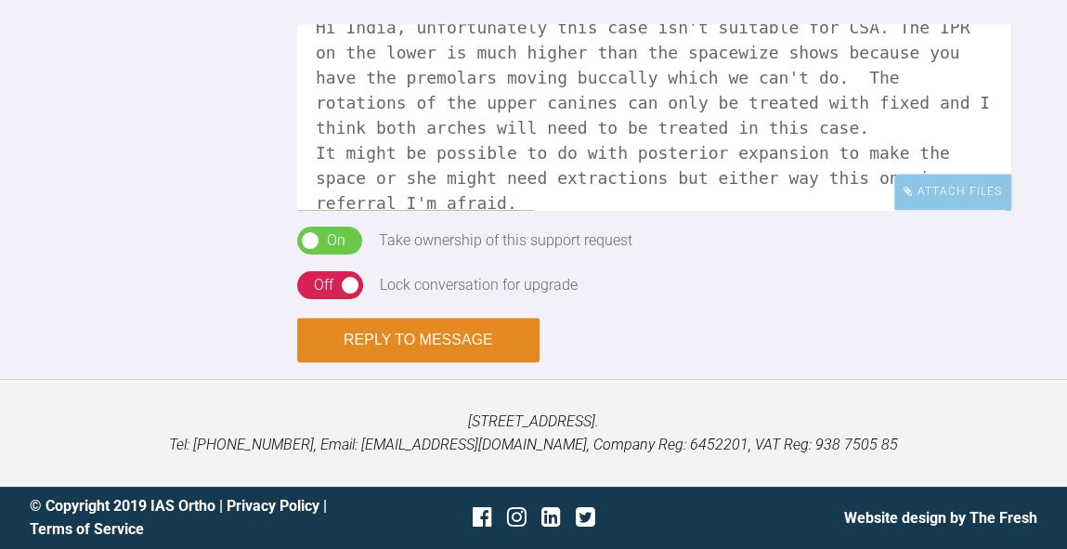
type textarea "Hi India, unfortunately this case isn't suitable for CSA. The IPR on the lower …"
click at [467, 331] on button "Reply to Message" at bounding box center [418, 339] width 242 height 45
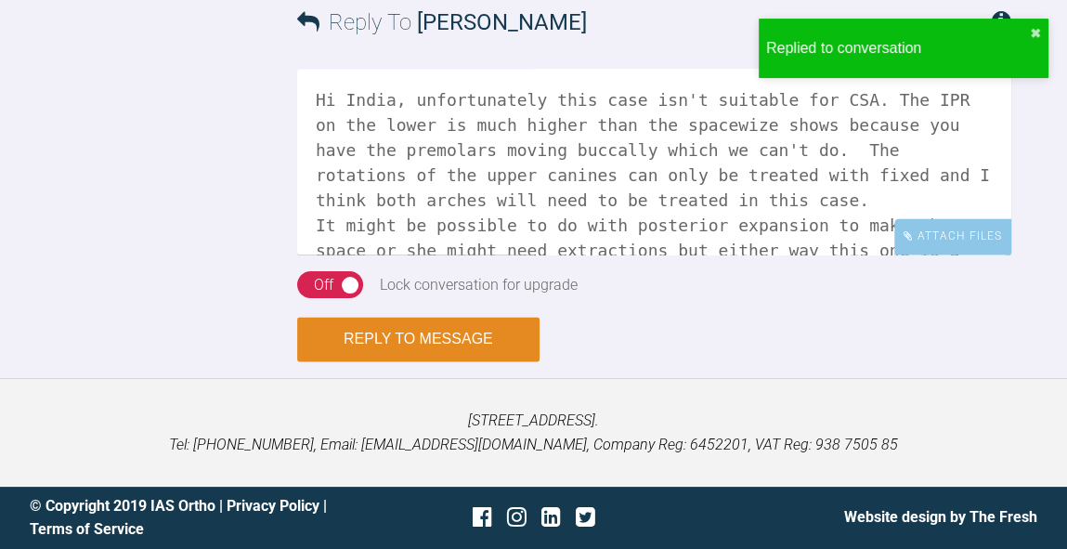
scroll to position [2298, 0]
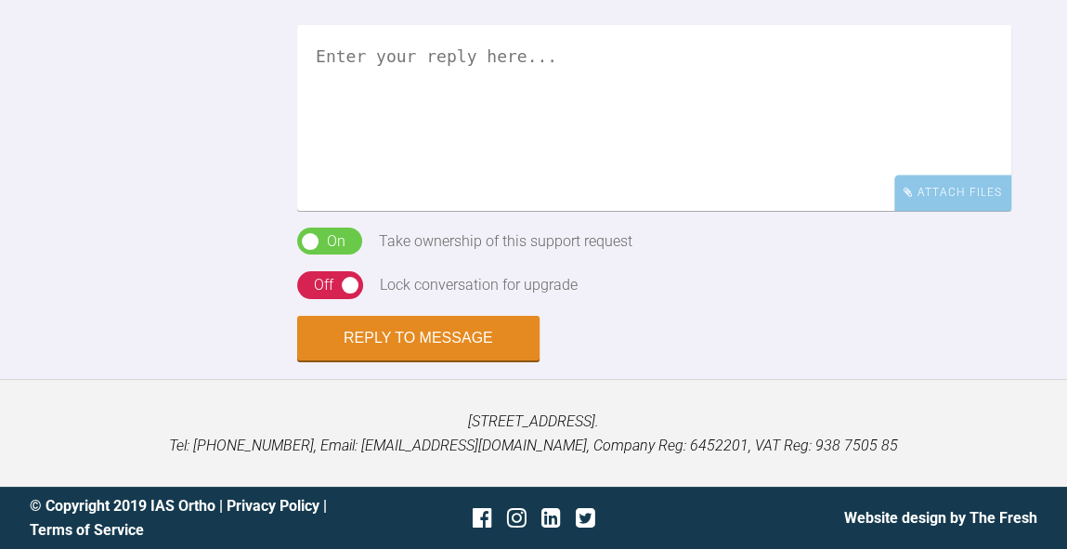
scroll to position [1725, 0]
click at [789, 211] on textarea at bounding box center [654, 118] width 714 height 186
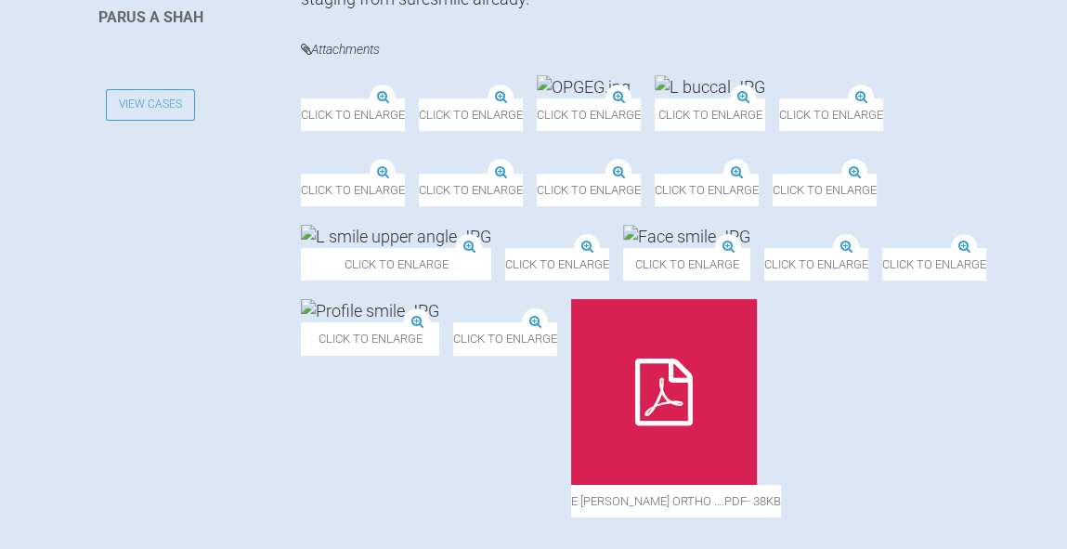
scroll to position [615, 0]
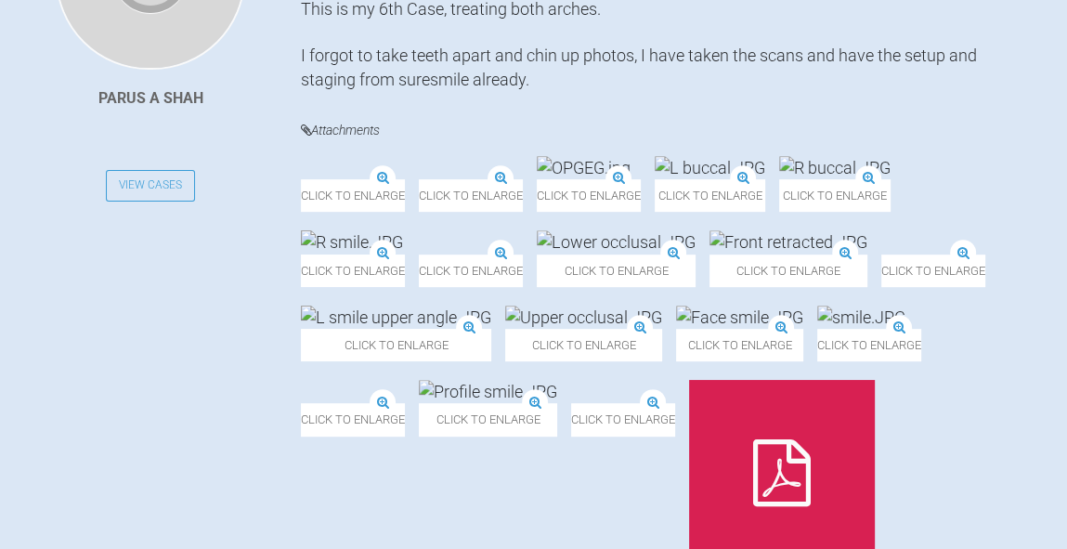
click at [630, 179] on img at bounding box center [584, 167] width 94 height 23
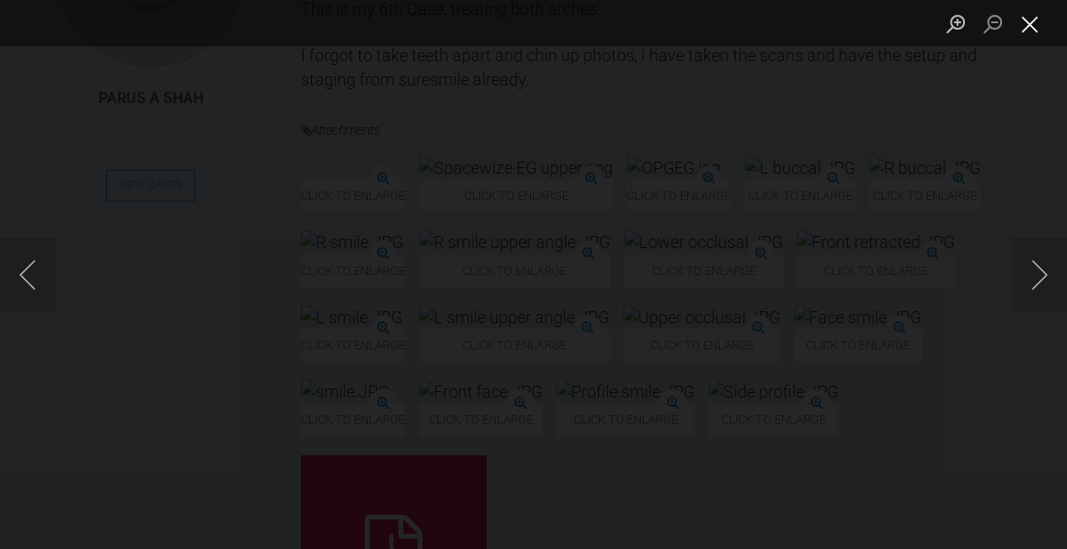
click at [1032, 29] on button "Close lightbox" at bounding box center [1029, 23] width 37 height 32
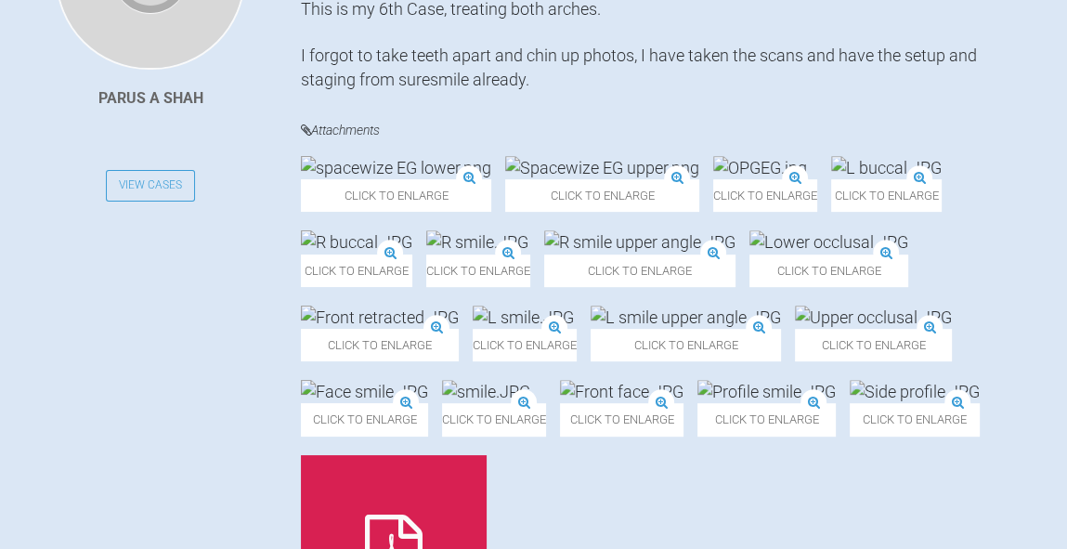
click at [431, 179] on img at bounding box center [396, 167] width 190 height 23
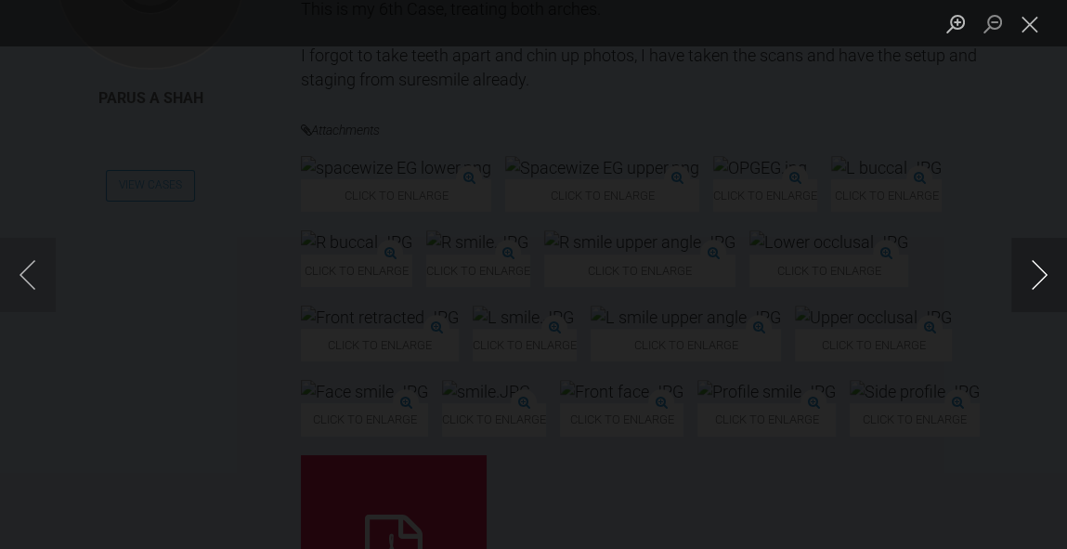
click at [1032, 291] on button "Next image" at bounding box center [1039, 275] width 56 height 74
click at [1021, 31] on button "Close lightbox" at bounding box center [1029, 23] width 37 height 32
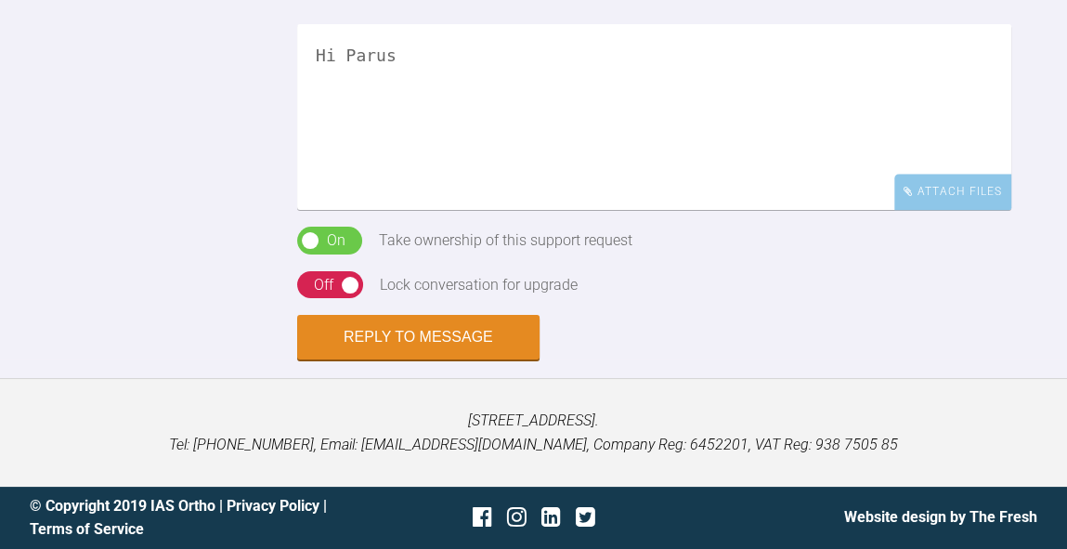
scroll to position [1632, 0]
click at [736, 210] on textarea "Hi Parus" at bounding box center [654, 117] width 714 height 186
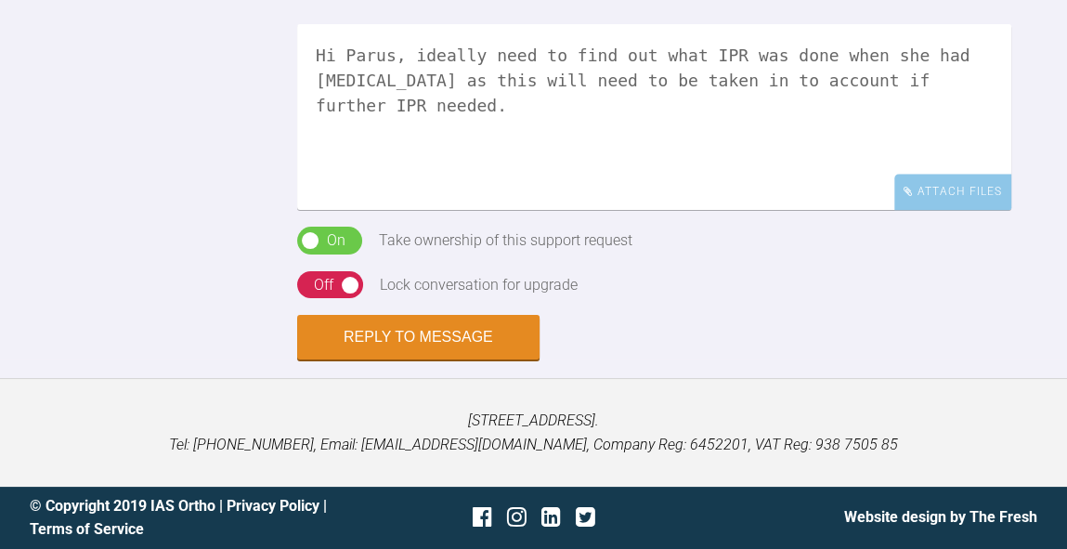
scroll to position [2026, 0]
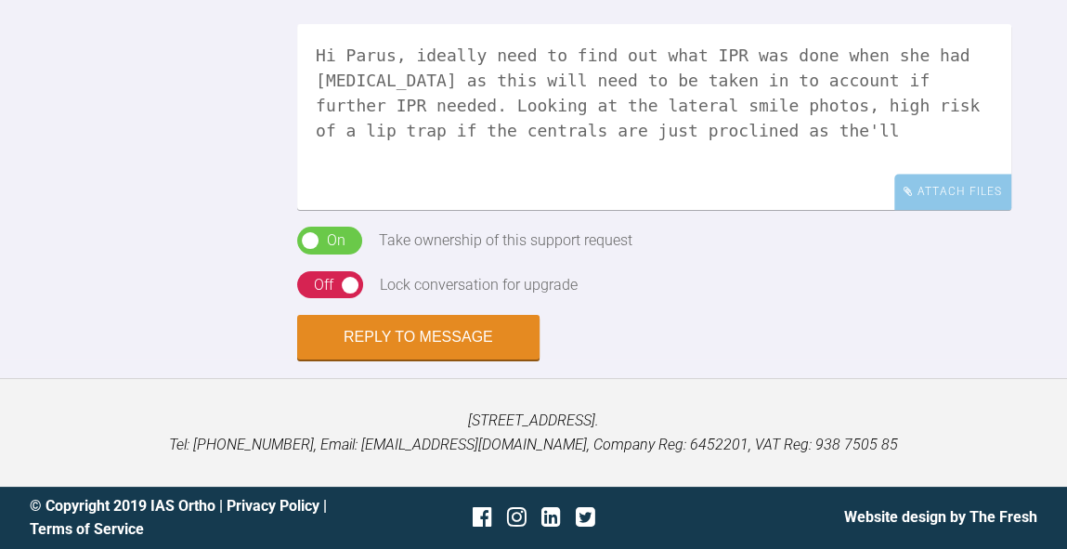
click at [344, 102] on textarea "Hi Parus, ideally need to find out what IPR was done when she had Invisalign as…" at bounding box center [654, 117] width 714 height 186
click at [793, 102] on textarea "Hi Parus, ideally need to find out what IPR was done when she had Invisalign as…" at bounding box center [654, 117] width 714 height 186
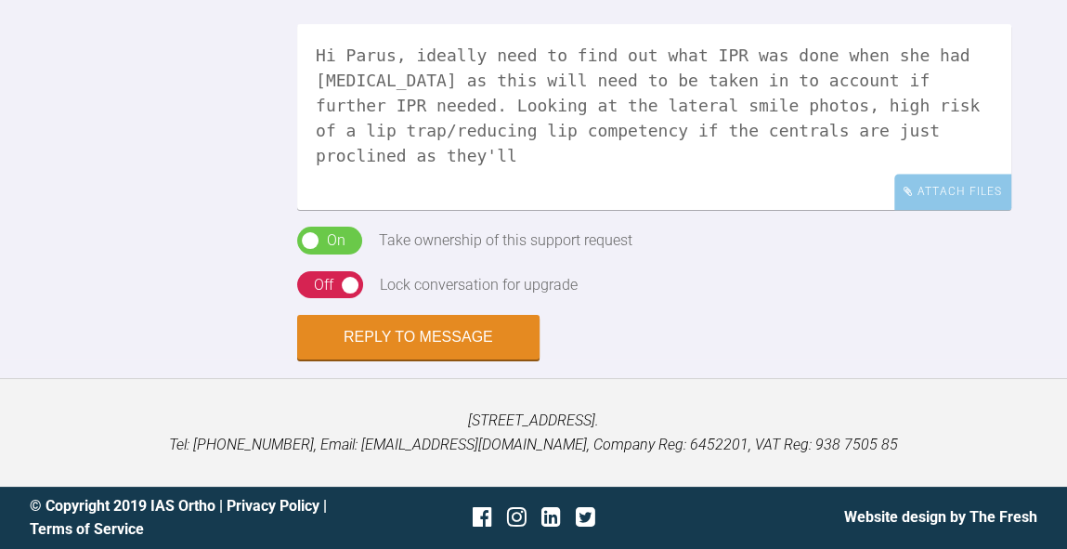
click at [831, 103] on textarea "Hi Parus, ideally need to find out what IPR was done when she had Invisalign as…" at bounding box center [654, 117] width 714 height 186
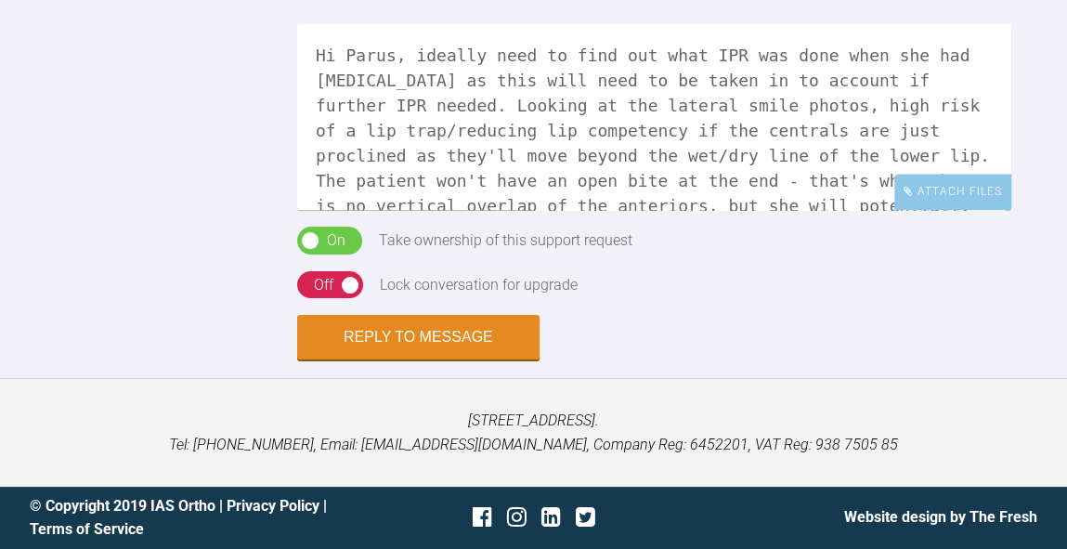
scroll to position [1483, 0]
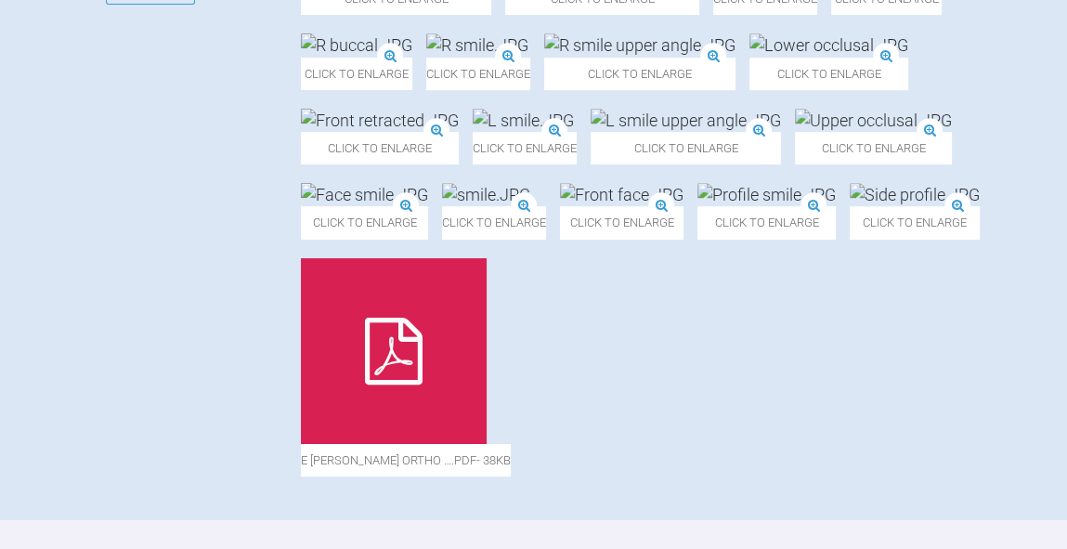
scroll to position [808, 0]
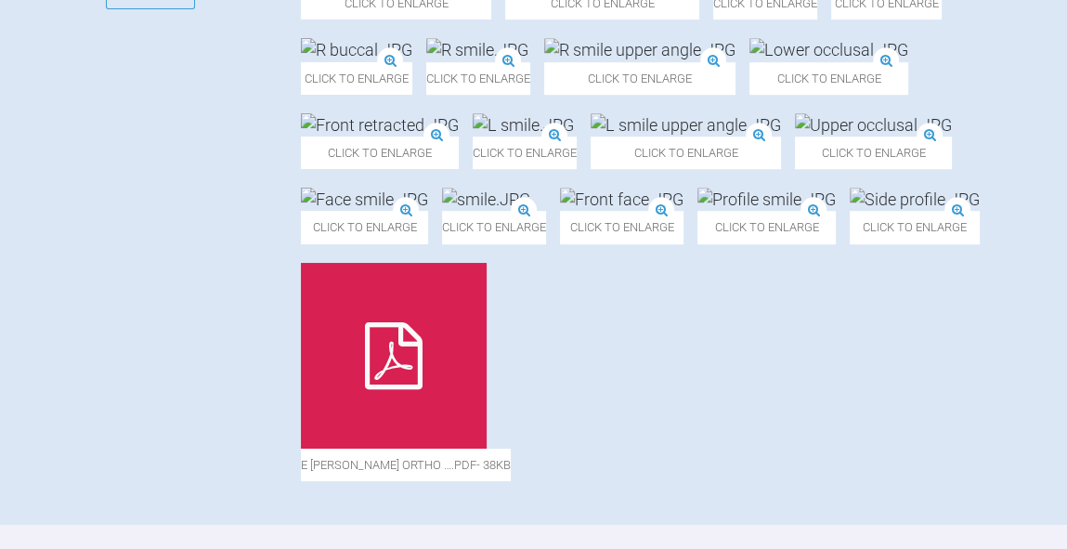
click at [831, 19] on span "Click to enlarge" at bounding box center [886, 3] width 110 height 32
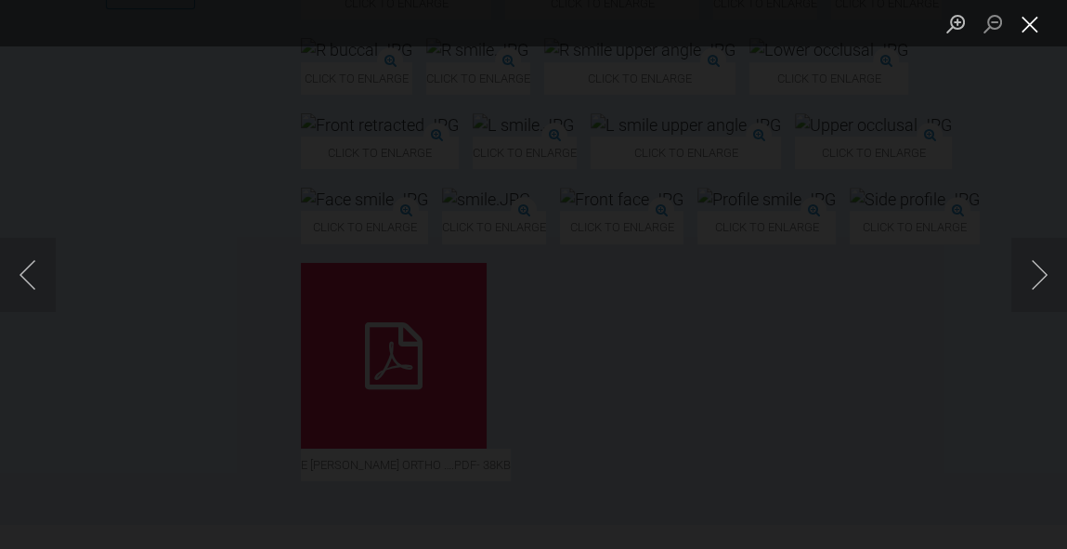
click at [1030, 34] on button "Close lightbox" at bounding box center [1029, 23] width 37 height 32
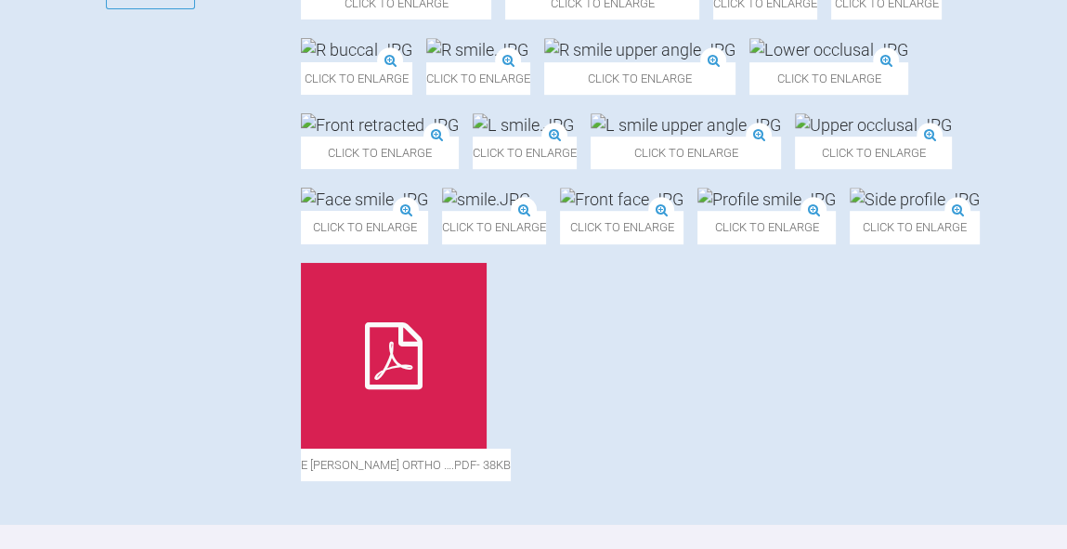
click at [412, 61] on img at bounding box center [356, 49] width 111 height 23
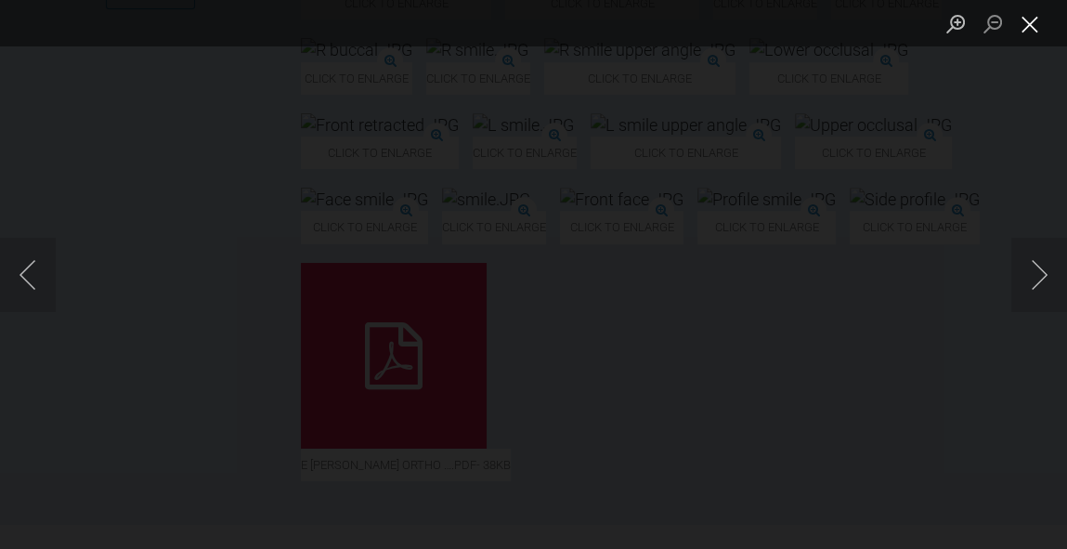
click at [1033, 21] on button "Close lightbox" at bounding box center [1029, 23] width 37 height 32
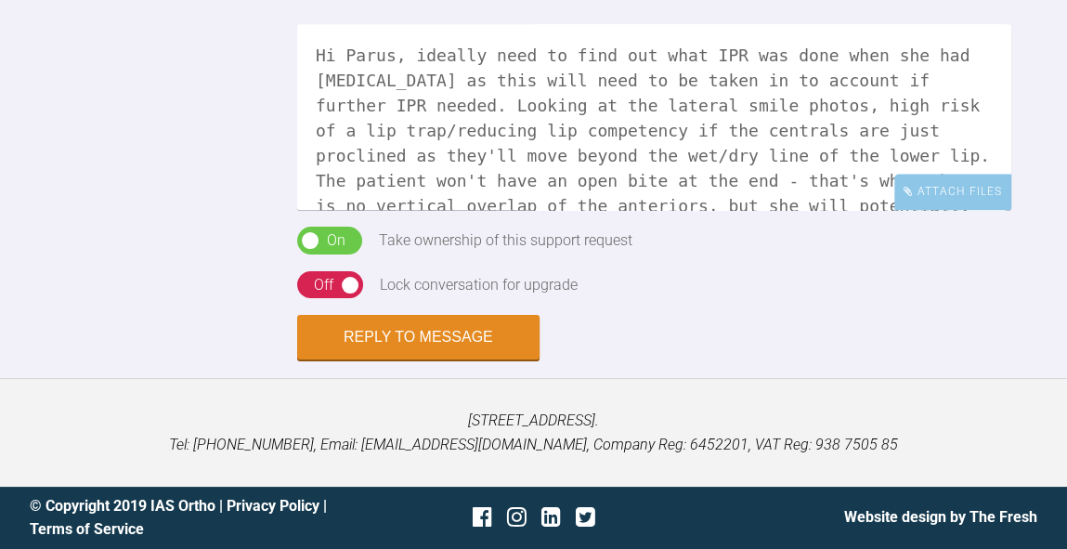
scroll to position [1895, 0]
click at [769, 210] on textarea "Hi Parus, ideally need to find out what IPR was done when she had Invisalign as…" at bounding box center [654, 117] width 714 height 186
click at [743, 210] on textarea "Hi Parus, ideally need to find out what IPR was done when she had Invisalign as…" at bounding box center [654, 117] width 714 height 186
click at [853, 210] on textarea "Hi Parus, ideally need to find out what IPR was done when she had Invisalign as…" at bounding box center [654, 117] width 714 height 186
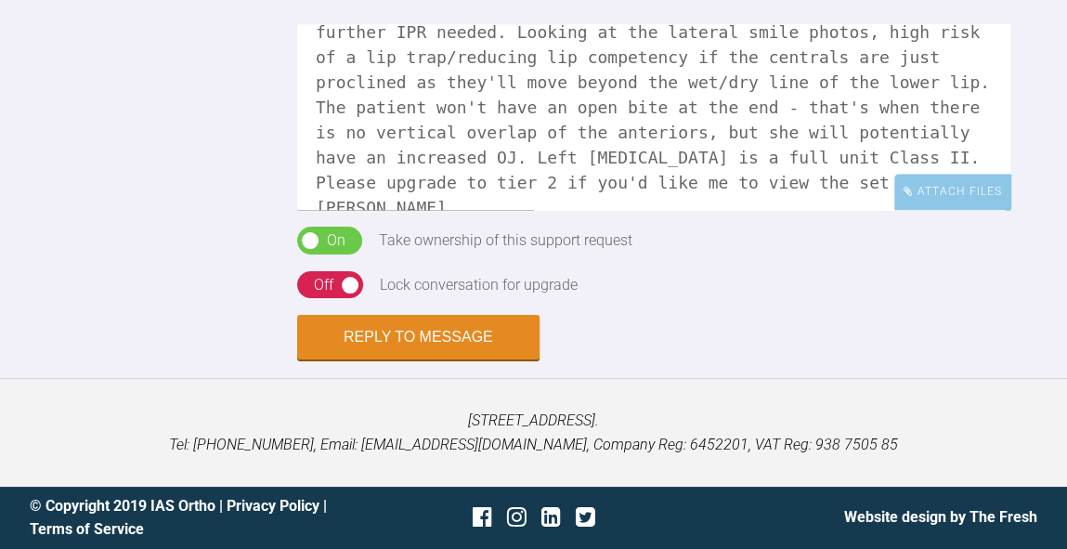
scroll to position [72, 0]
click at [934, 210] on textarea "Hi Parus, ideally need to find out what IPR was done when she had Invisalign as…" at bounding box center [654, 117] width 714 height 186
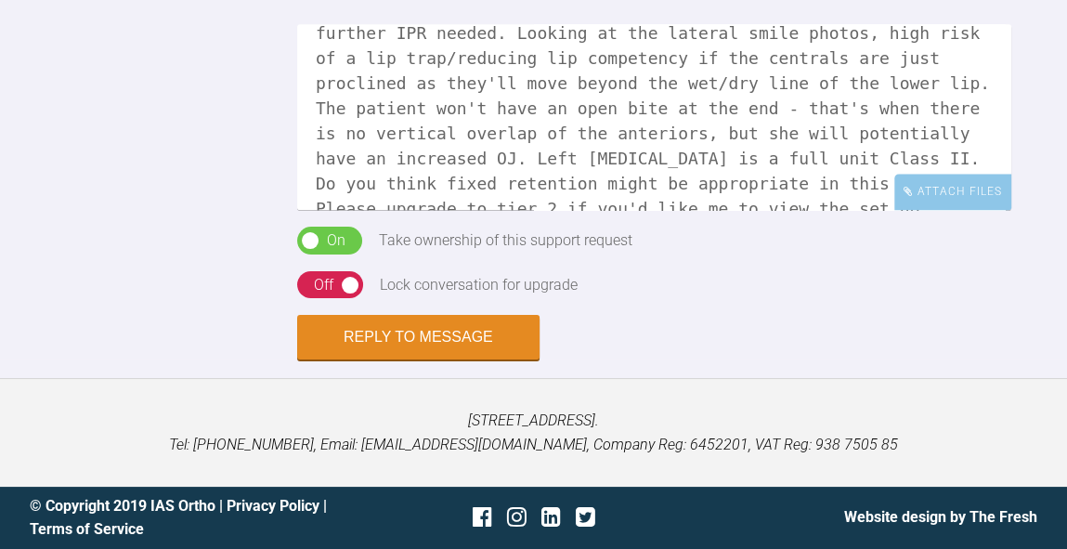
scroll to position [1912, 0]
type textarea "Hi Parus, ideally need to find out what IPR was done when she had Invisalign as…"
click at [317, 297] on div "Off" at bounding box center [323, 285] width 19 height 24
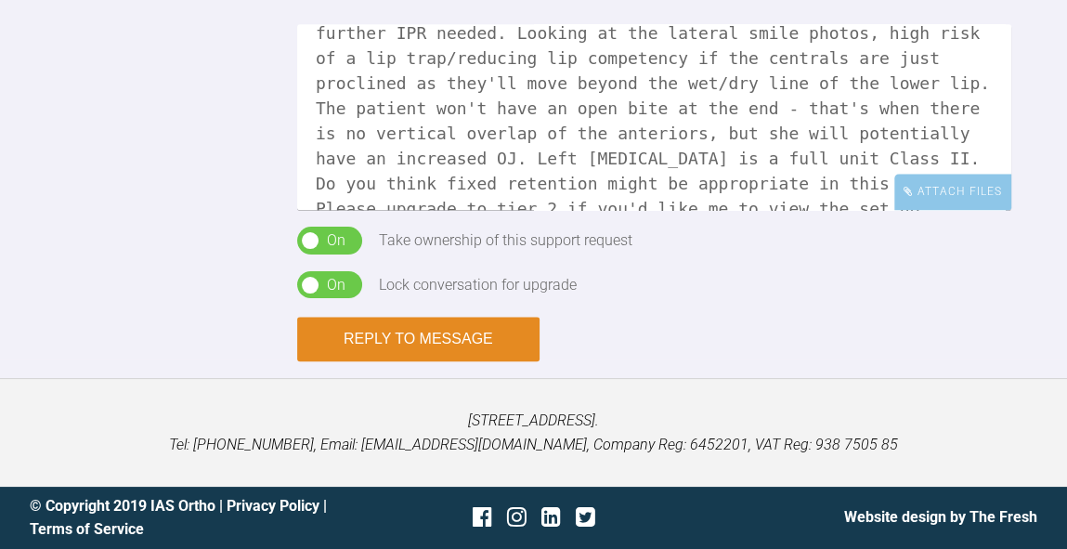
click at [440, 361] on button "Reply to Message" at bounding box center [418, 339] width 242 height 45
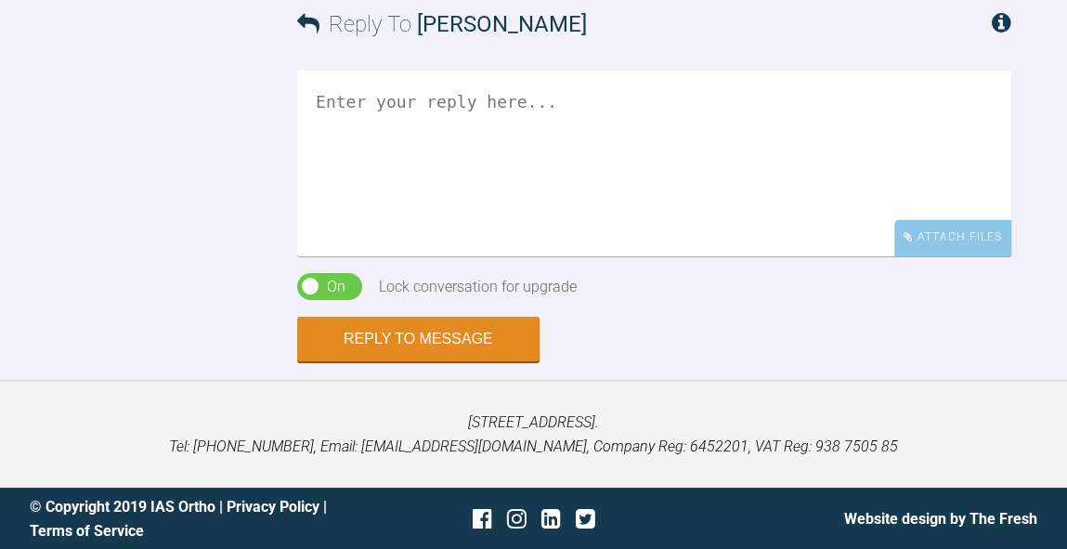
scroll to position [2065, 0]
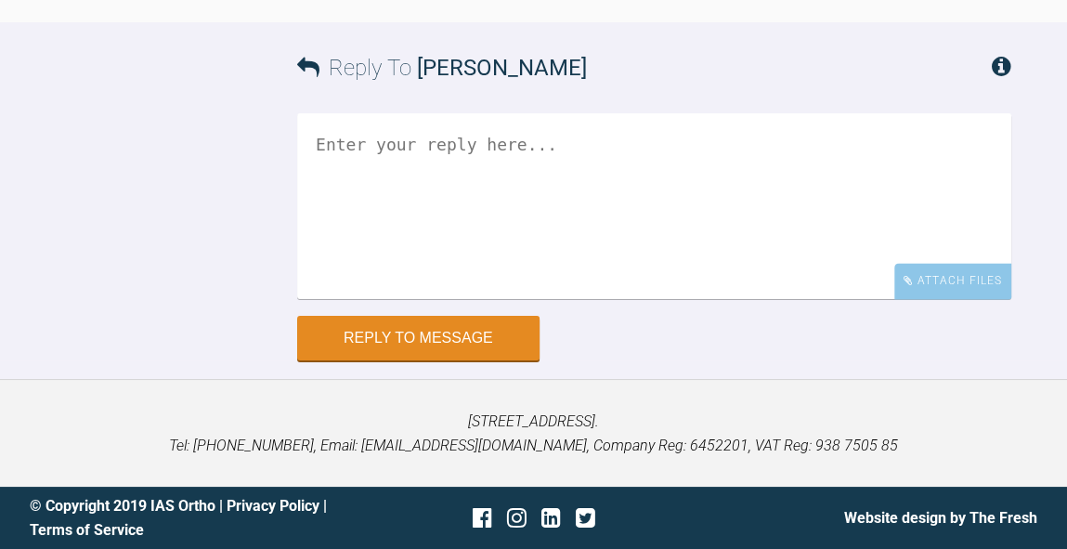
scroll to position [2191, 0]
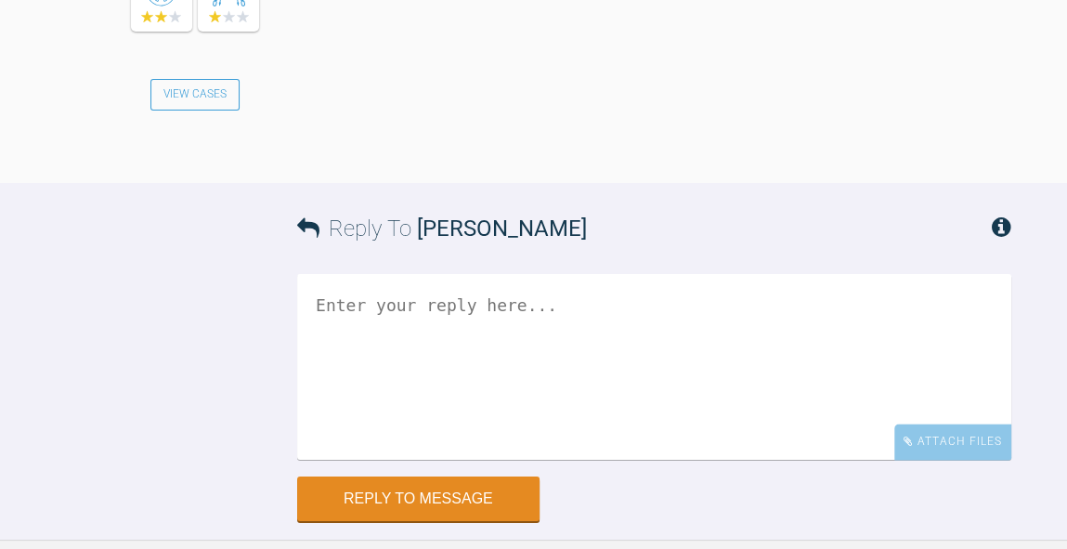
scroll to position [1408, 0]
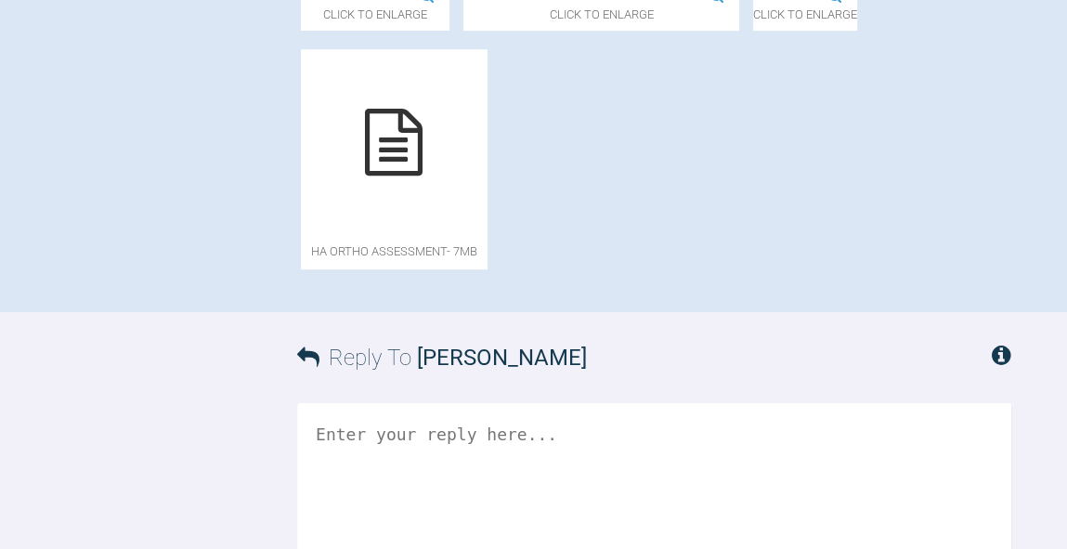
scroll to position [870, 0]
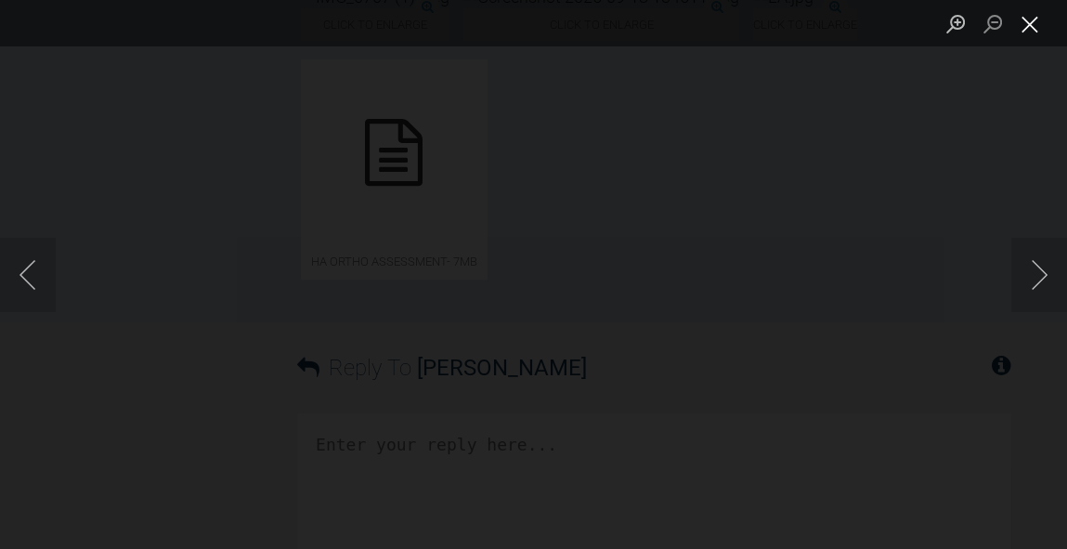
click at [1035, 22] on button "Close lightbox" at bounding box center [1029, 23] width 37 height 32
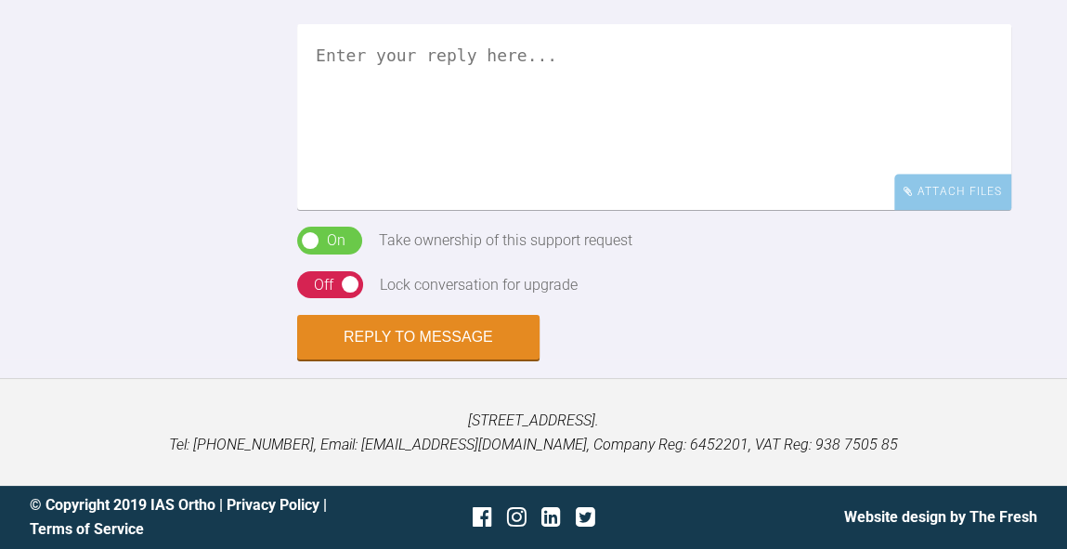
scroll to position [1532, 0]
click at [516, 210] on textarea at bounding box center [654, 117] width 714 height 186
click at [395, 210] on textarea "Hi [PERSON_NAME], this should be a good first case" at bounding box center [654, 117] width 714 height 186
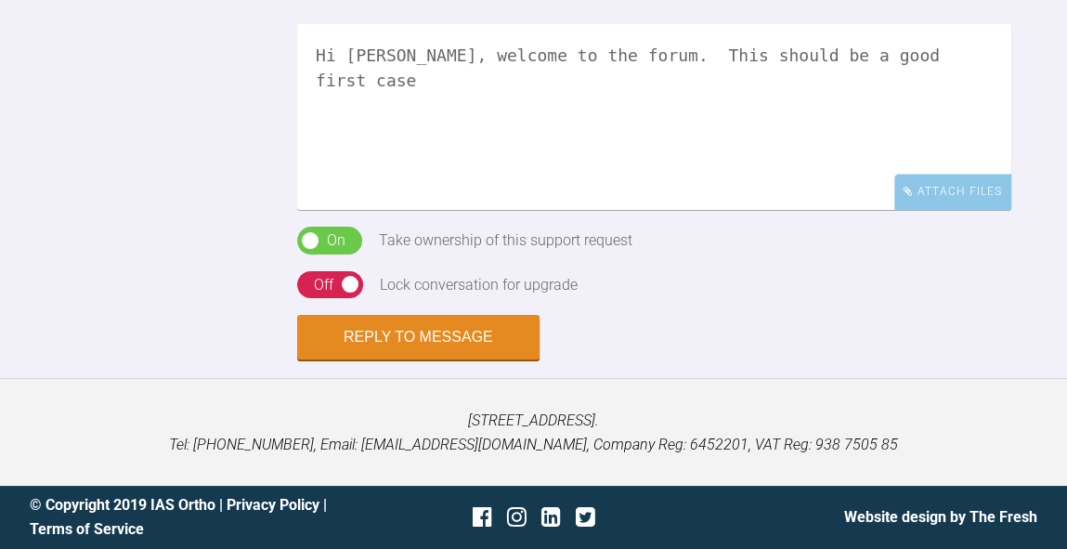
click at [780, 210] on textarea "Hi [PERSON_NAME], welcome to the forum. This should be a good first case" at bounding box center [654, 117] width 714 height 186
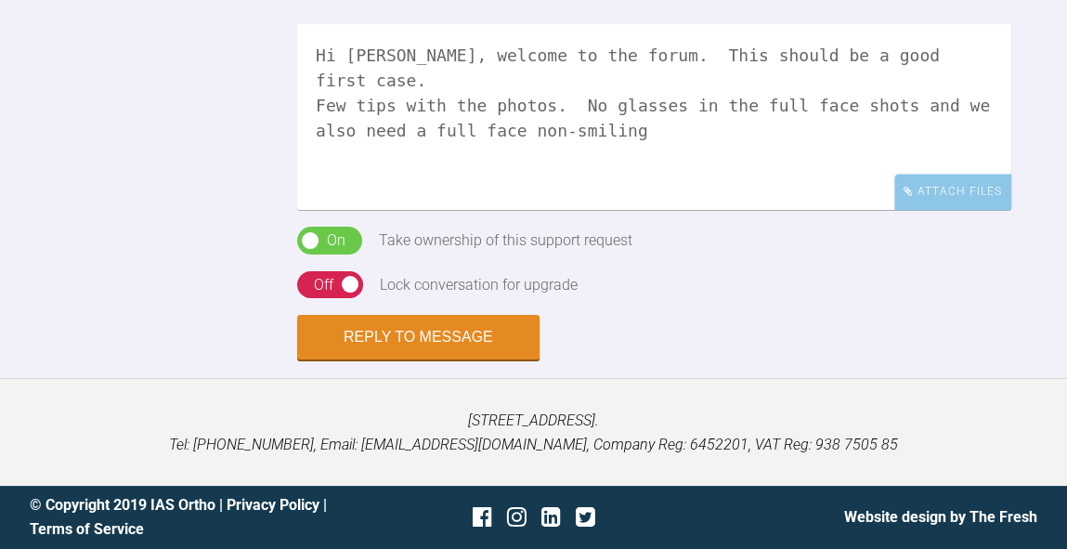
scroll to position [1521, 0]
click at [754, 210] on textarea "Hi [PERSON_NAME], welcome to the forum. This should be a good first case. Few t…" at bounding box center [654, 117] width 714 height 186
click at [988, 210] on textarea "Hi [PERSON_NAME], welcome to the forum. This should be a good first case. Few t…" at bounding box center [654, 117] width 714 height 186
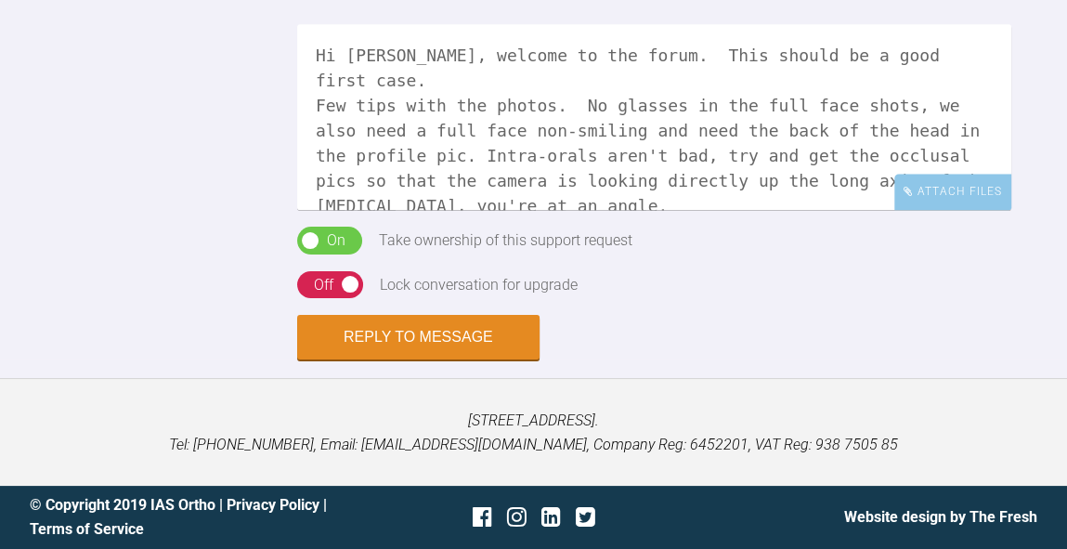
scroll to position [1354, 0]
click at [980, 210] on textarea "Hi [PERSON_NAME], welcome to the forum. This should be a good first case. Few t…" at bounding box center [654, 117] width 714 height 186
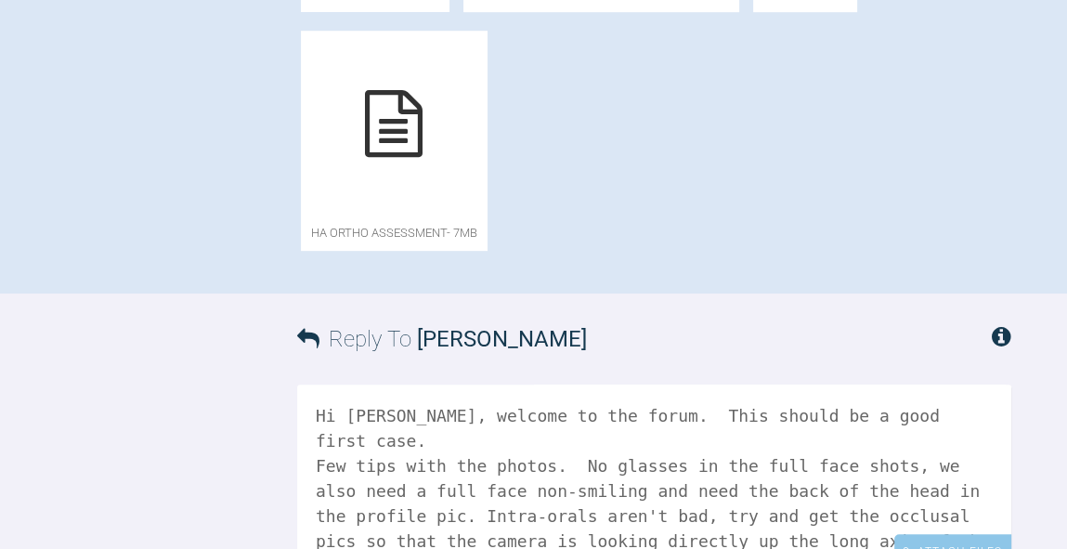
scroll to position [880, 0]
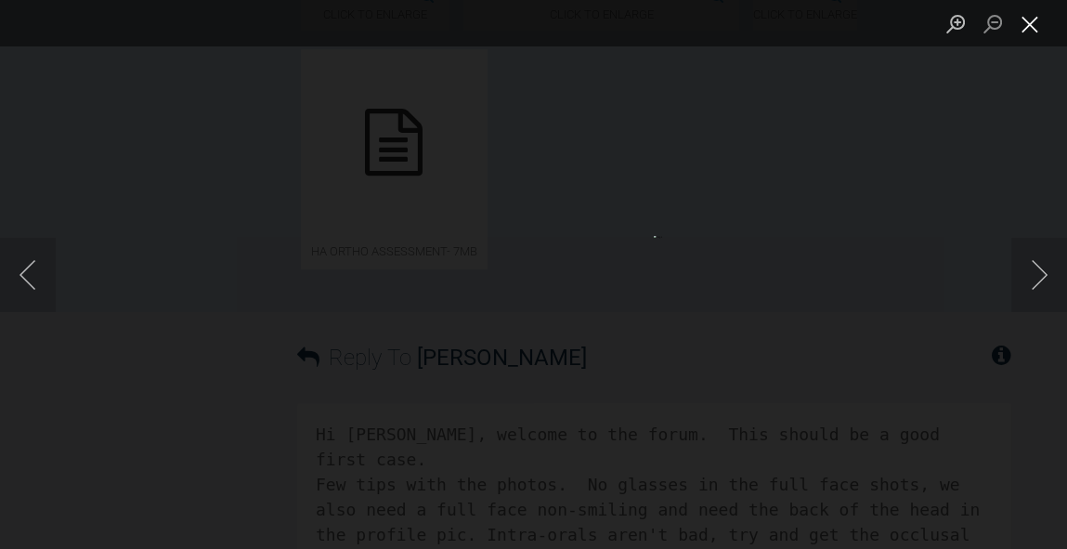
click at [1034, 32] on button "Close lightbox" at bounding box center [1029, 23] width 37 height 32
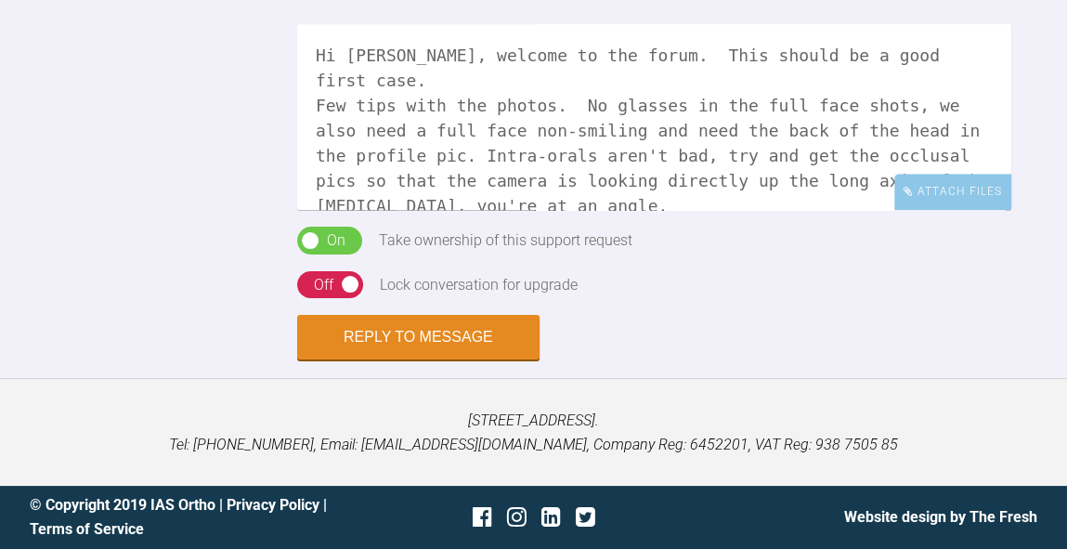
scroll to position [1578, 0]
click at [822, 210] on textarea "Hi Malaika, welcome to the forum. This should be a good first case. Few tips wi…" at bounding box center [654, 117] width 714 height 186
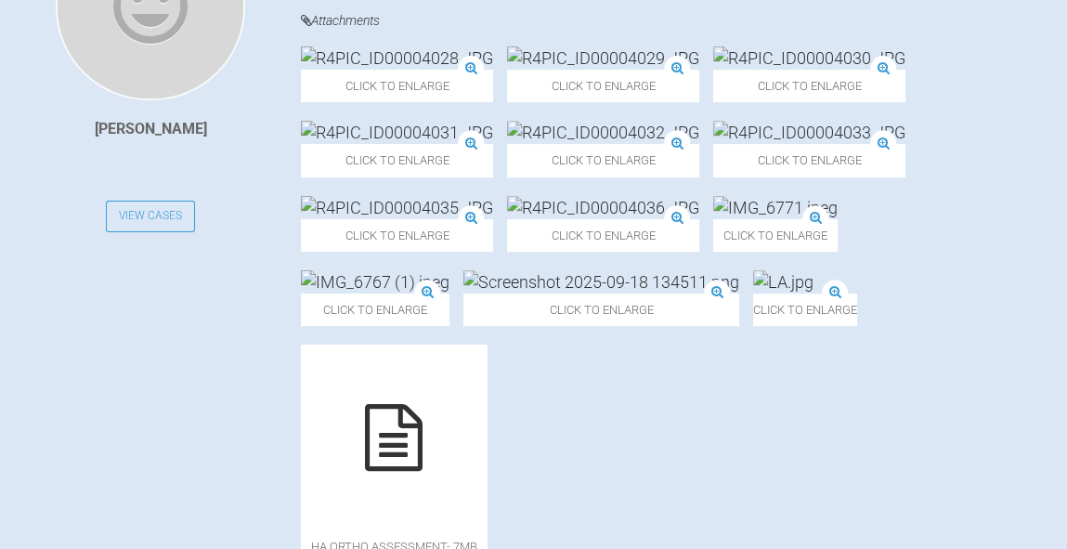
scroll to position [593, 0]
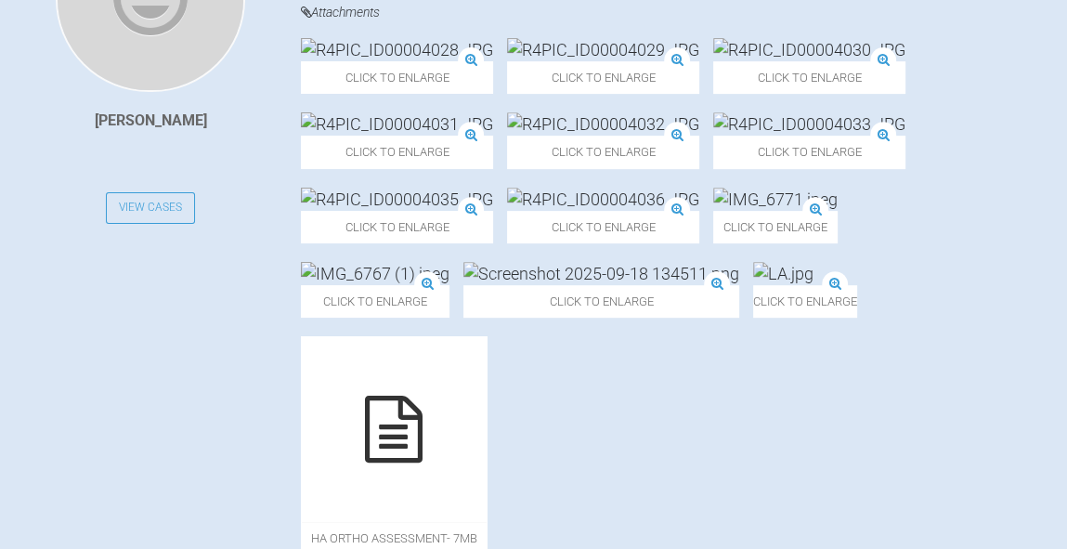
click at [620, 61] on img at bounding box center [603, 49] width 192 height 23
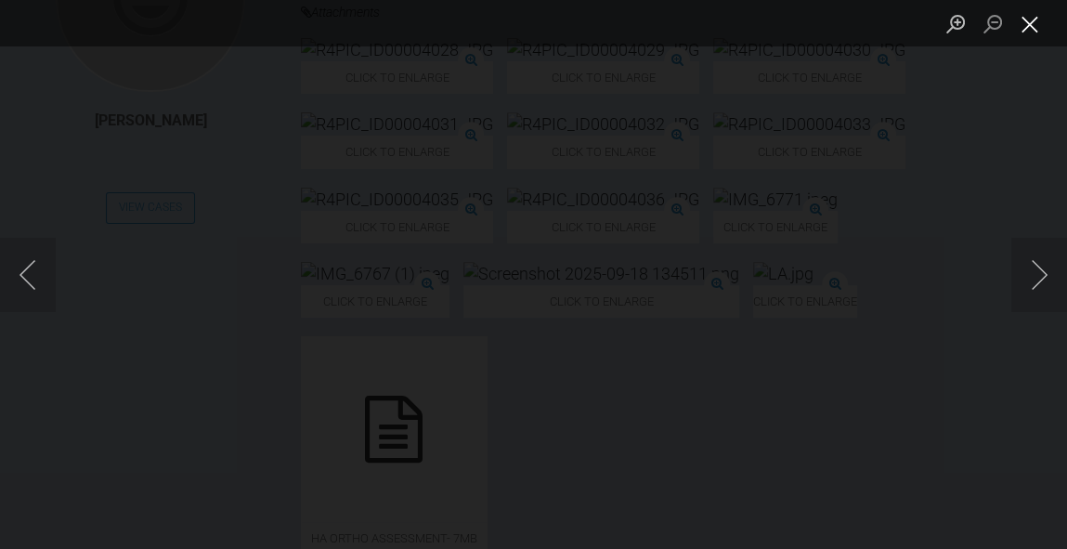
click at [1033, 35] on button "Close lightbox" at bounding box center [1029, 23] width 37 height 32
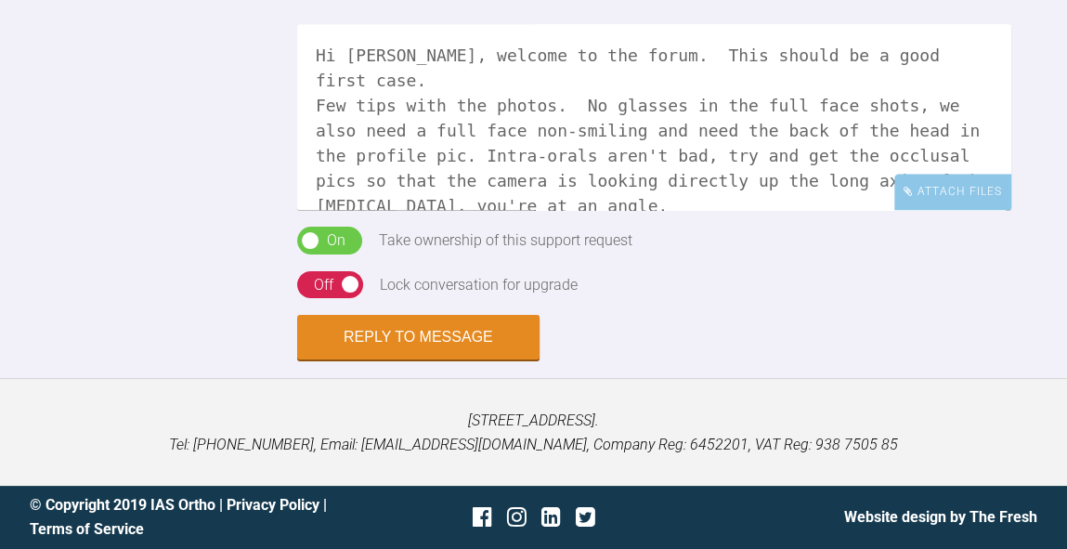
scroll to position [1818, 0]
click at [967, 188] on textarea "Hi Malaika, welcome to the forum. This should be a good first case. Few tips wi…" at bounding box center [654, 117] width 714 height 186
click at [645, 210] on textarea "Hi Malaika, welcome to the forum. This should be a good first case. Few tips wi…" at bounding box center [654, 117] width 714 height 186
click at [695, 210] on textarea "Hi Malaika, welcome to the forum. This should be a good first case. Few tips wi…" at bounding box center [654, 117] width 714 height 186
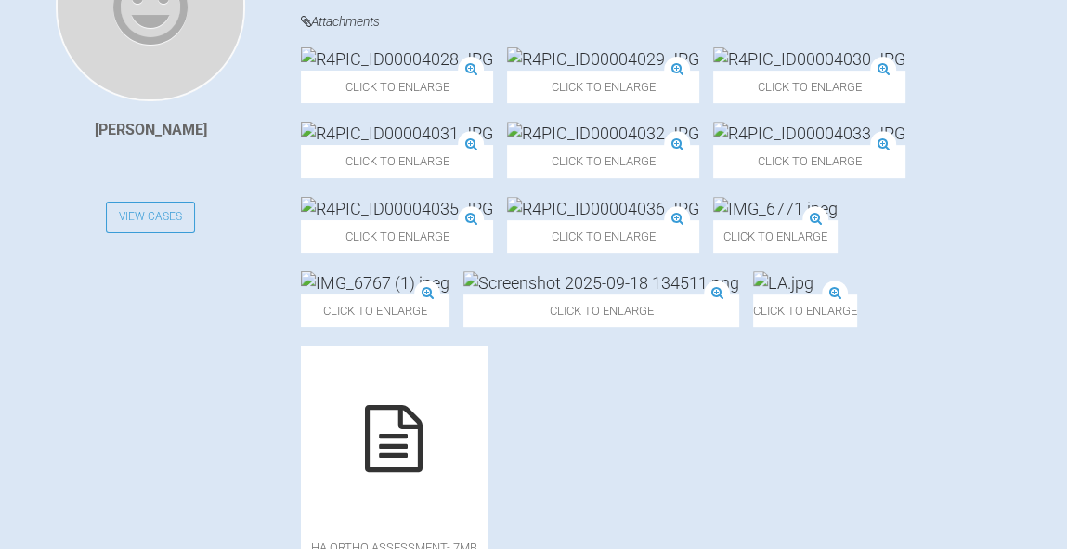
scroll to position [582, 0]
click at [468, 70] on div "Click to enlarge" at bounding box center [397, 77] width 192 height 56
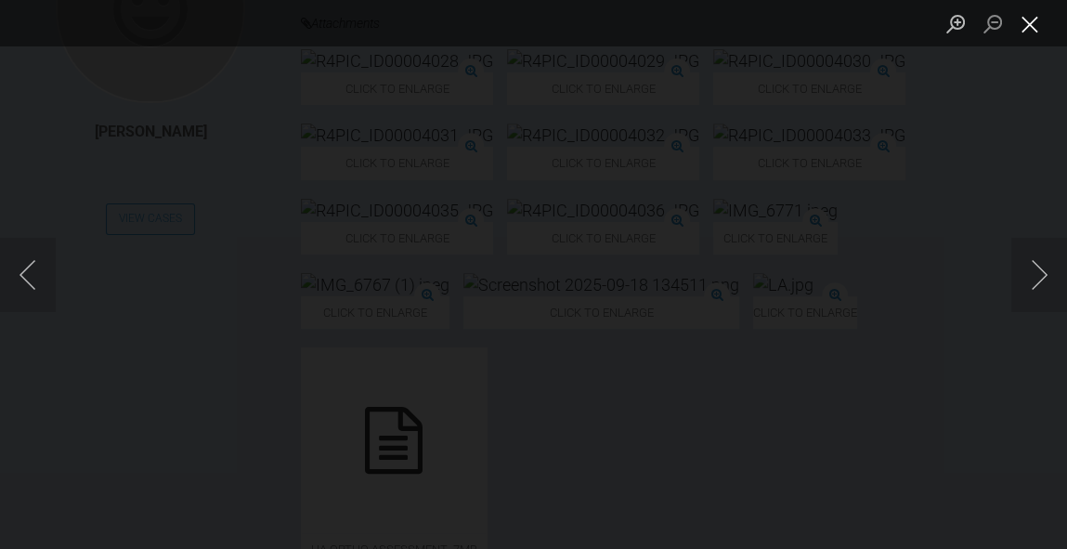
click at [1029, 29] on button "Close lightbox" at bounding box center [1029, 23] width 37 height 32
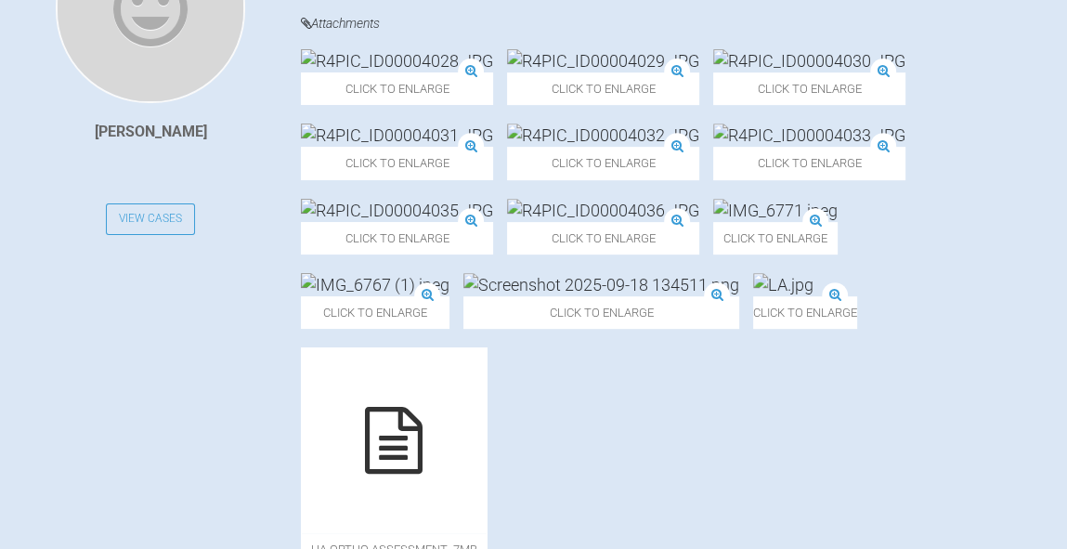
click at [422, 222] on img at bounding box center [397, 210] width 192 height 23
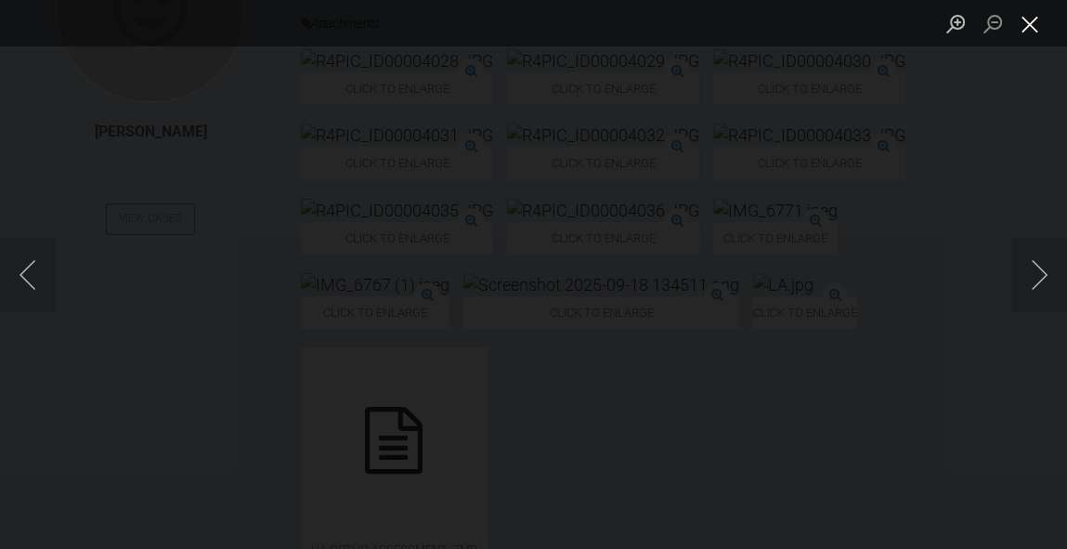
click at [1029, 33] on button "Close lightbox" at bounding box center [1029, 23] width 37 height 32
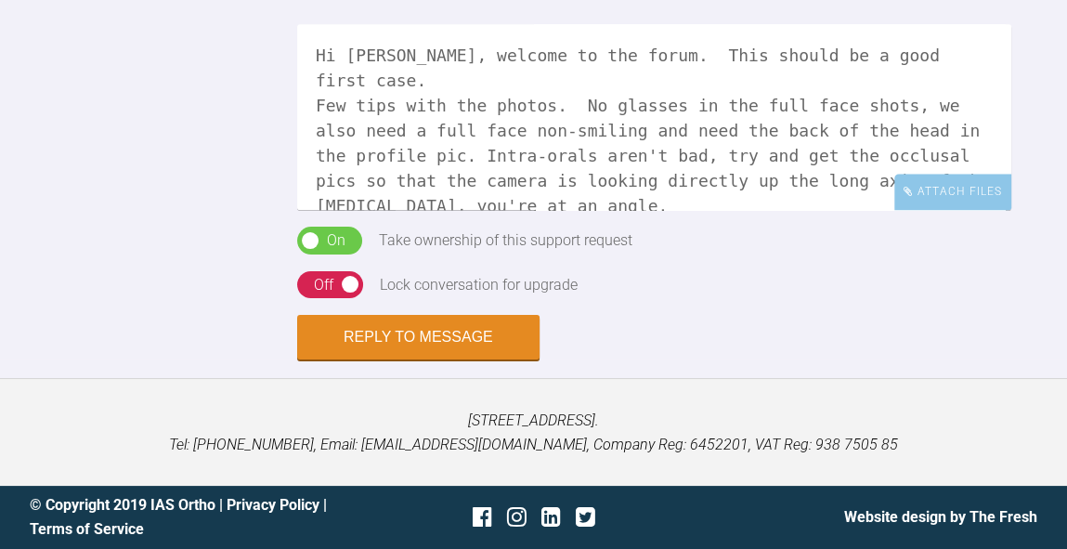
scroll to position [1850, 0]
click at [809, 197] on textarea "Hi Malaika, welcome to the forum. This should be a good first case. Few tips wi…" at bounding box center [654, 117] width 714 height 186
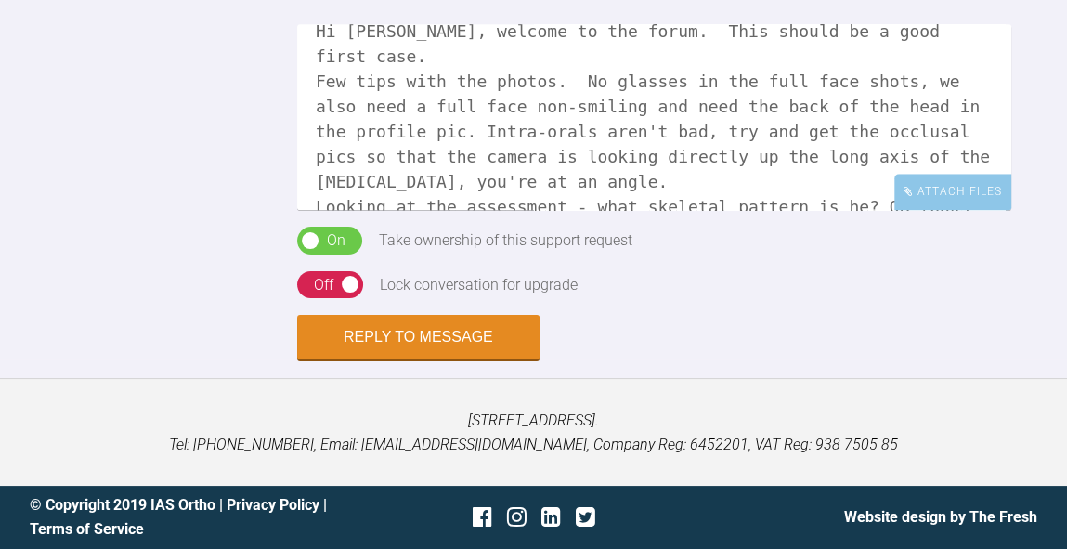
scroll to position [23, 0]
click at [948, 155] on textarea "Hi Malaika, welcome to the forum. This should be a good first case. Few tips wi…" at bounding box center [654, 117] width 714 height 186
click at [859, 201] on textarea "Hi Malaika, welcome to the forum. This should be a good first case. Few tips wi…" at bounding box center [654, 117] width 714 height 186
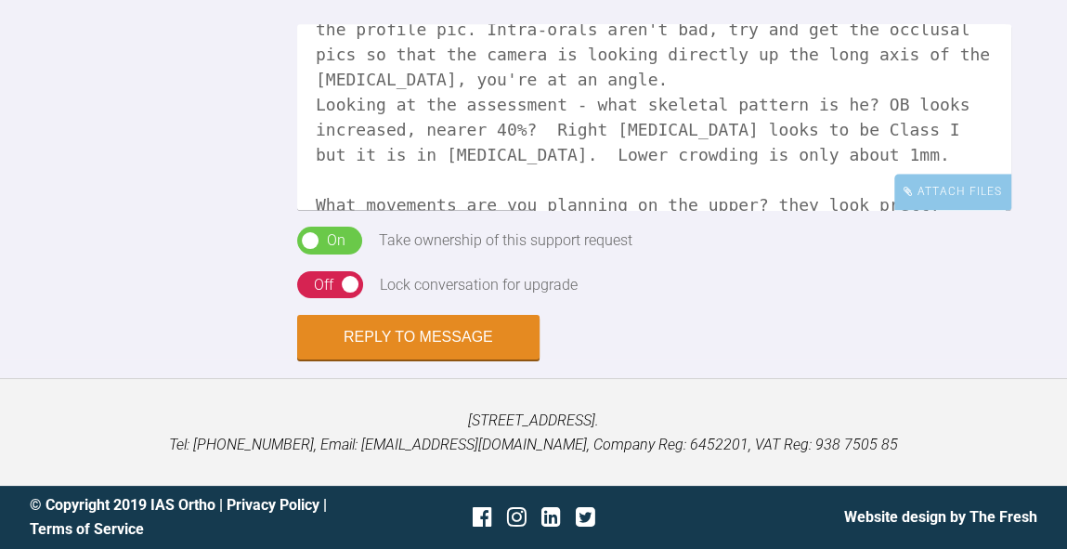
scroll to position [1850, 0]
click at [527, 151] on textarea "Hi Malaika, welcome to the forum. This should be a good first case. Few tips wi…" at bounding box center [654, 117] width 714 height 186
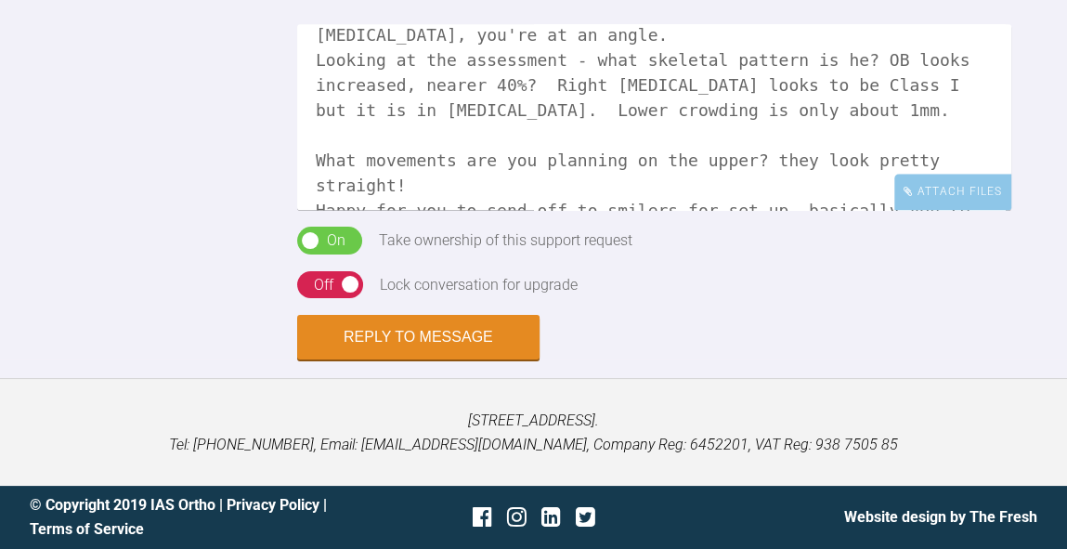
scroll to position [171, 0]
type textarea "Hi Malaika, welcome to the forum. This should be a good first case. Few tips wi…"
click at [481, 333] on button "Reply to Message" at bounding box center [418, 339] width 242 height 45
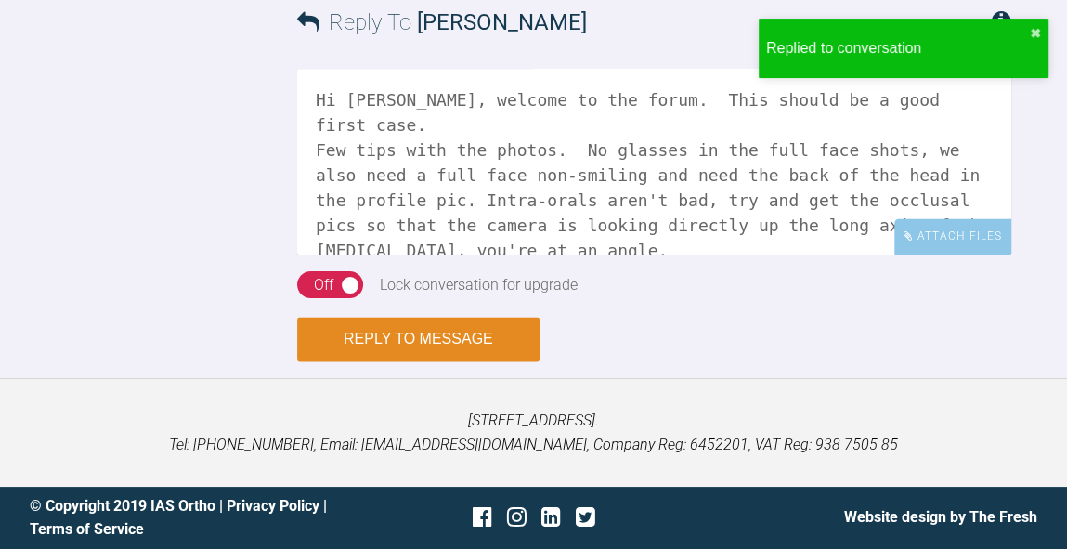
scroll to position [2129, 0]
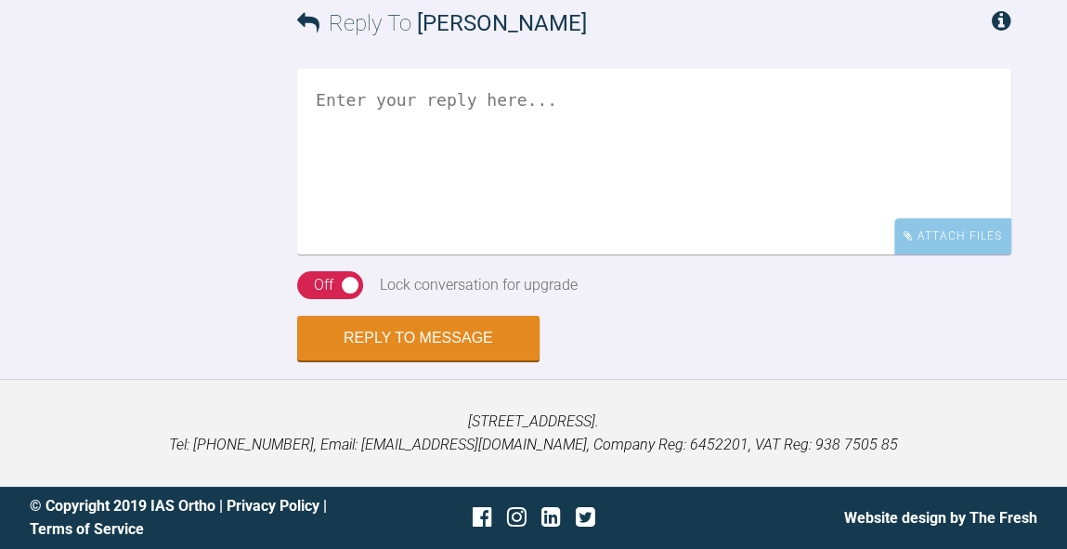
scroll to position [11251, 0]
click at [614, 254] on textarea at bounding box center [654, 162] width 714 height 186
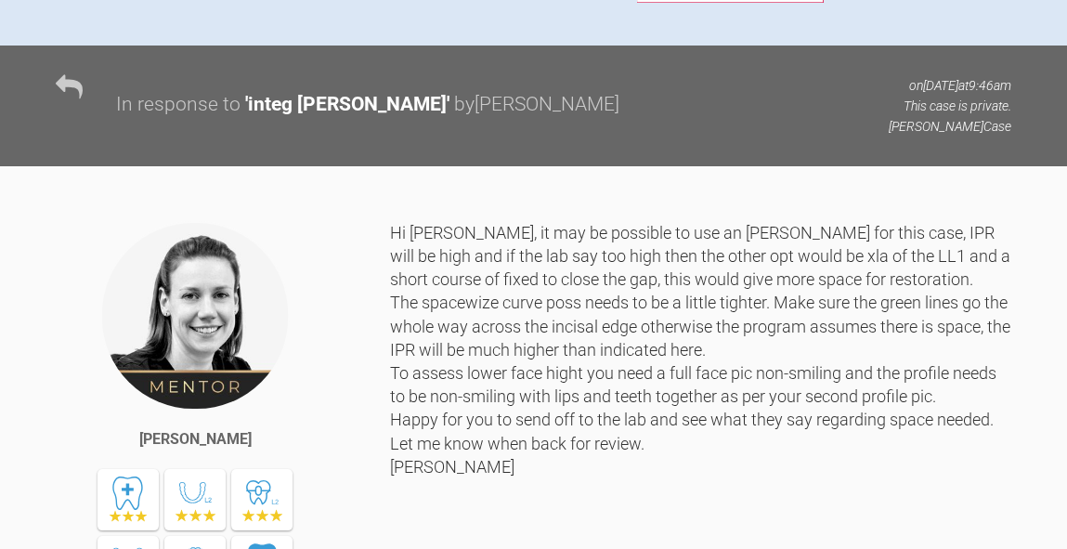
scroll to position [1828, 0]
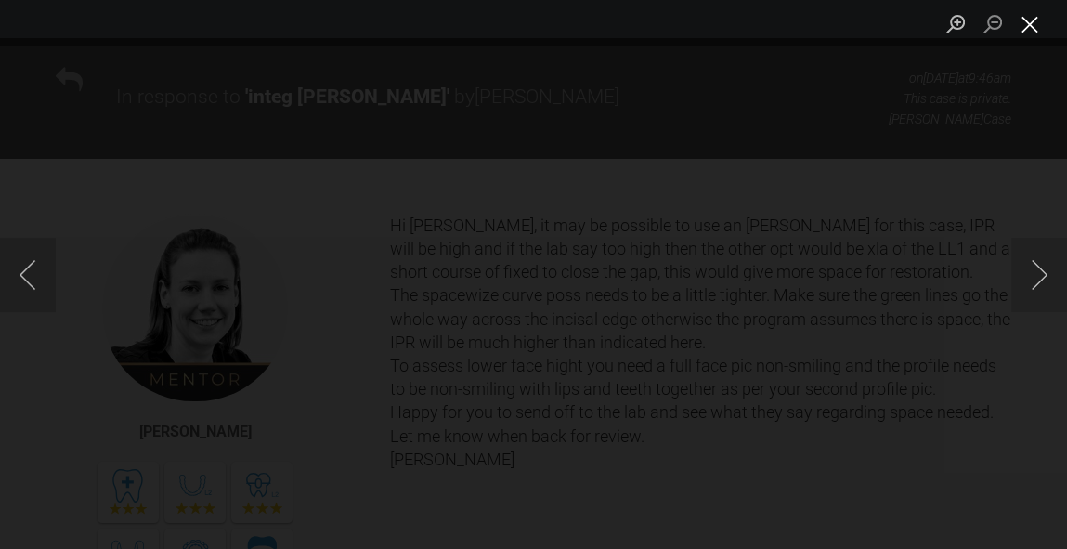
click at [1034, 35] on button "Close lightbox" at bounding box center [1029, 23] width 37 height 32
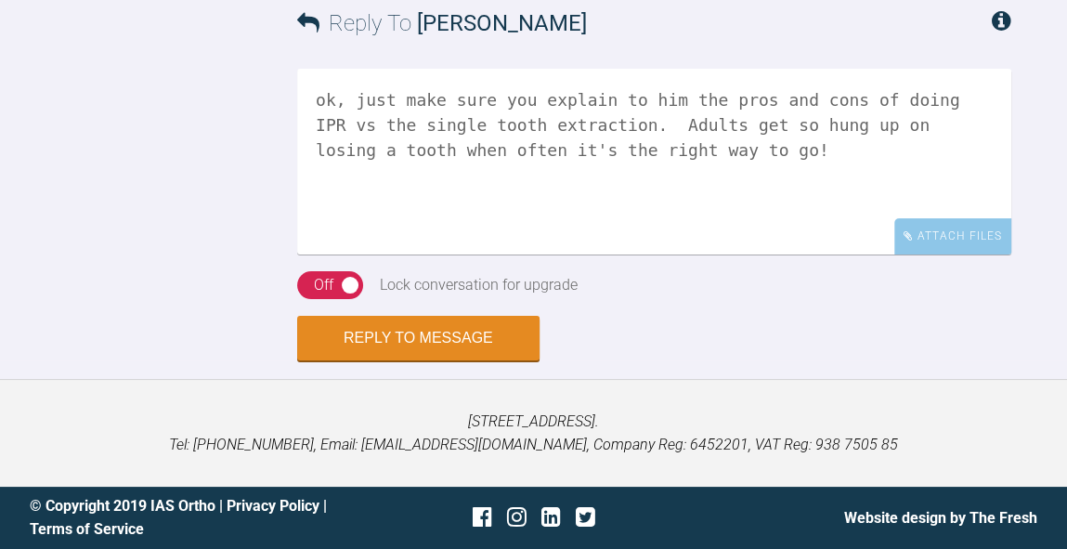
scroll to position [11615, 0]
click at [936, 125] on textarea "ok, just make sure you explain to him the pros and cons of doing IPR vs the sin…" at bounding box center [654, 162] width 714 height 186
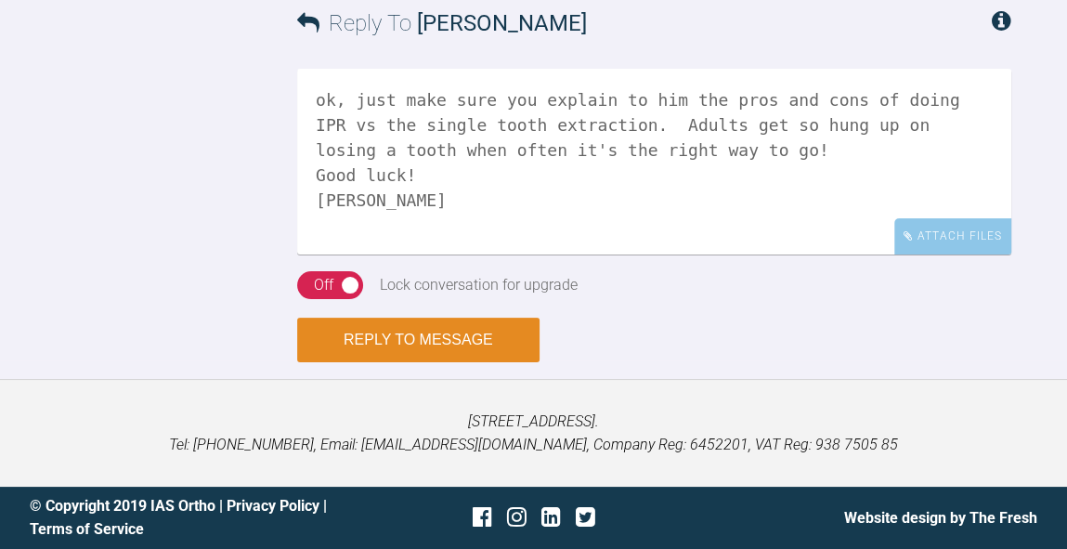
type textarea "ok, just make sure you explain to him the pros and cons of doing IPR vs the sin…"
click at [493, 326] on button "Reply to Message" at bounding box center [418, 339] width 242 height 45
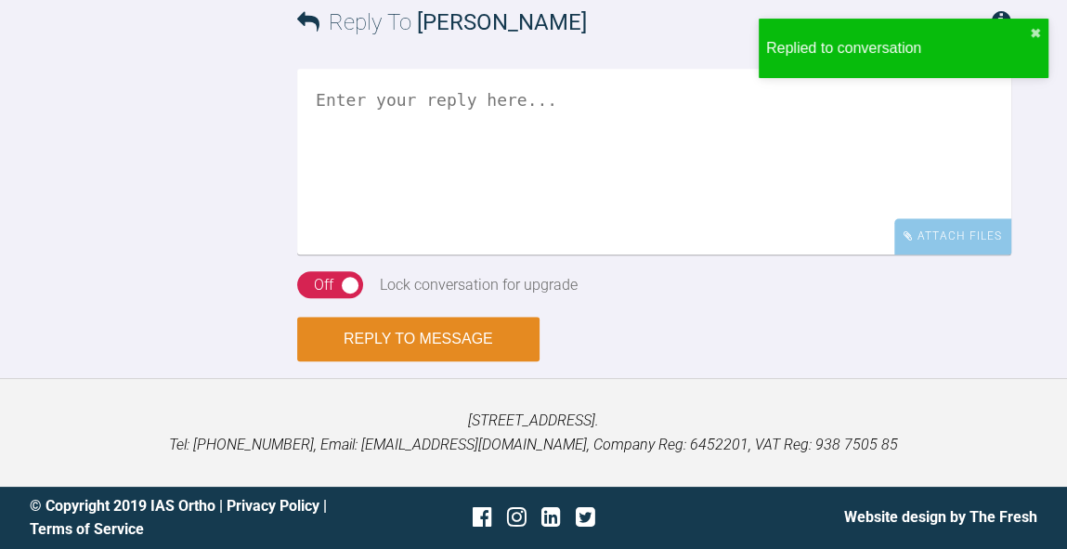
scroll to position [11938, 0]
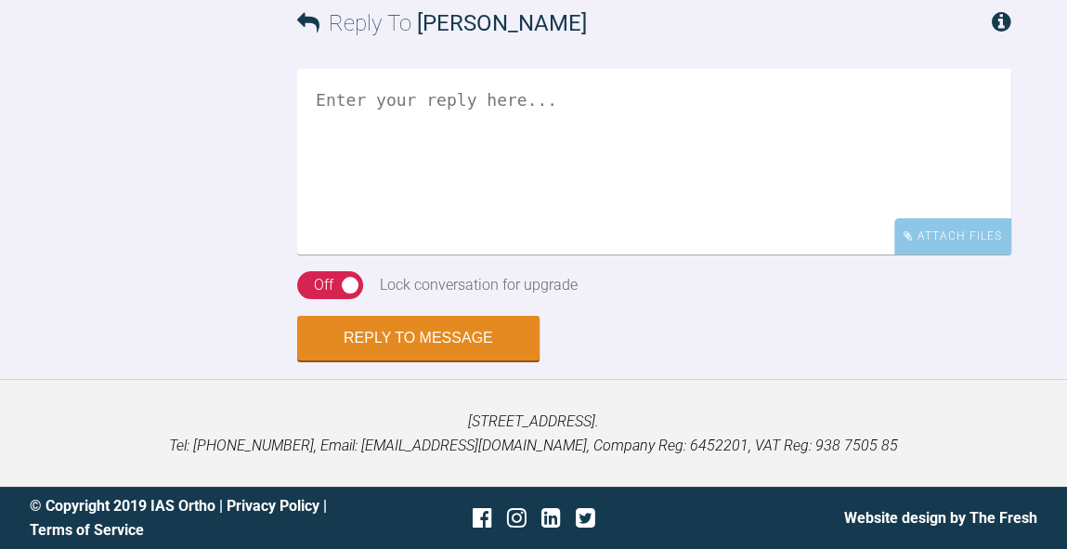
scroll to position [6643, 0]
click at [702, 254] on textarea at bounding box center [654, 162] width 714 height 186
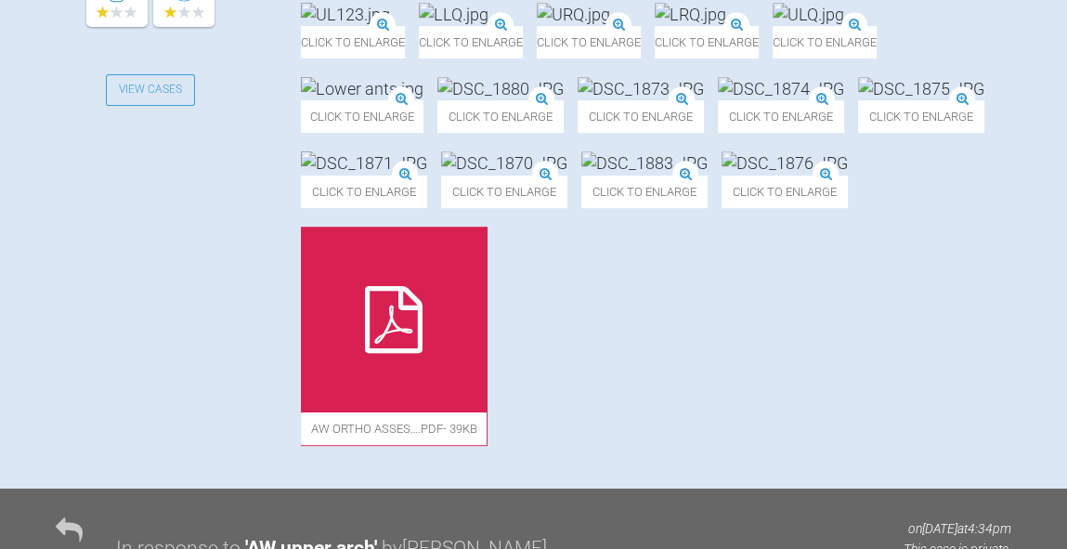
scroll to position [820, 0]
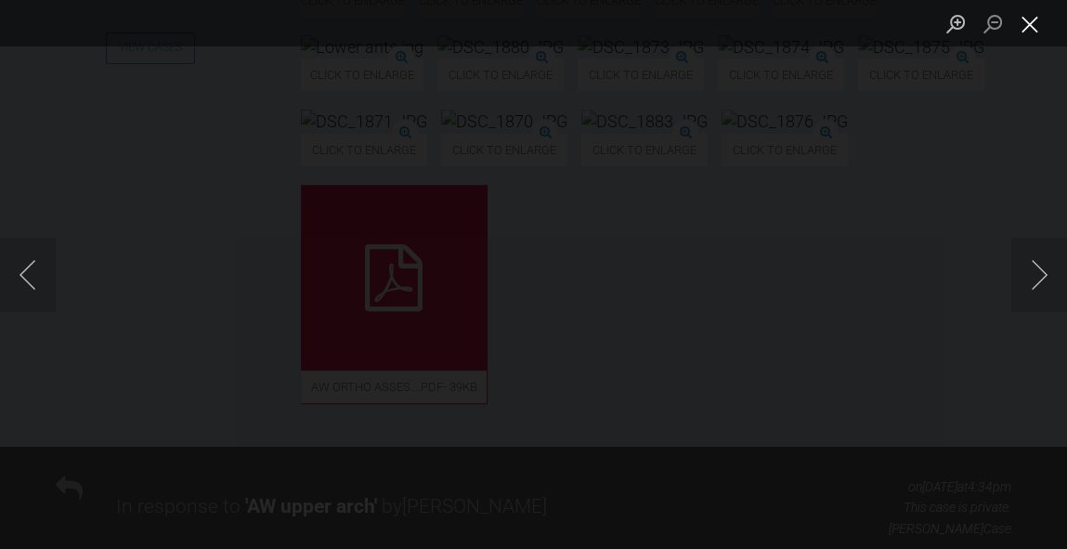
click at [1029, 33] on button "Close lightbox" at bounding box center [1029, 23] width 37 height 32
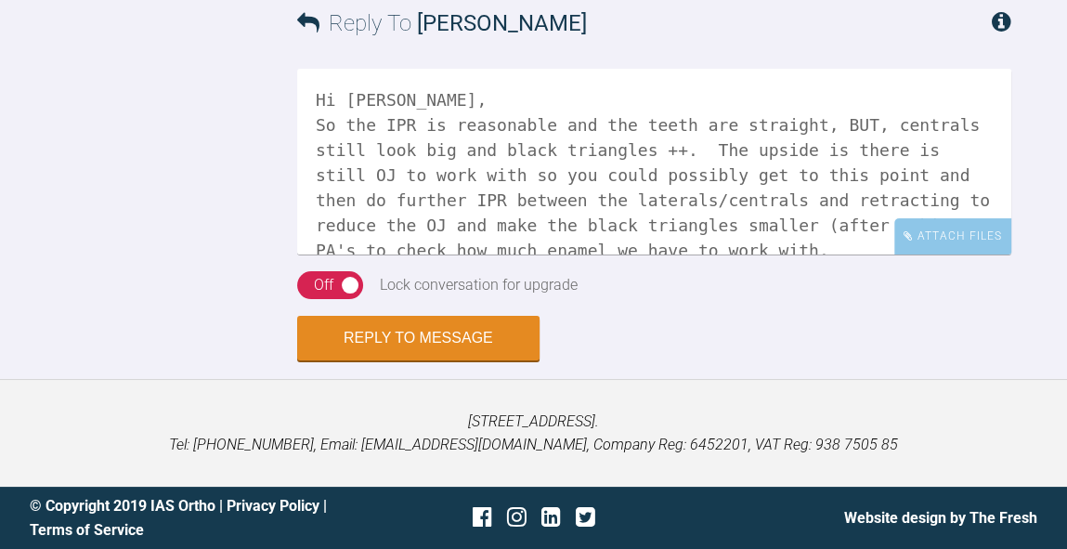
scroll to position [6778, 0]
click at [902, 196] on textarea "Hi Rebecca, So the IPR is reasonable and the teeth are straight, BUT, centrals …" at bounding box center [654, 162] width 714 height 186
click at [944, 192] on textarea "Hi Rebecca, So the IPR is reasonable and the teeth are straight, BUT, centrals …" at bounding box center [654, 162] width 714 height 186
click at [716, 222] on textarea "Hi Rebecca, So the IPR is reasonable and the teeth are straight, BUT, centrals …" at bounding box center [654, 162] width 714 height 186
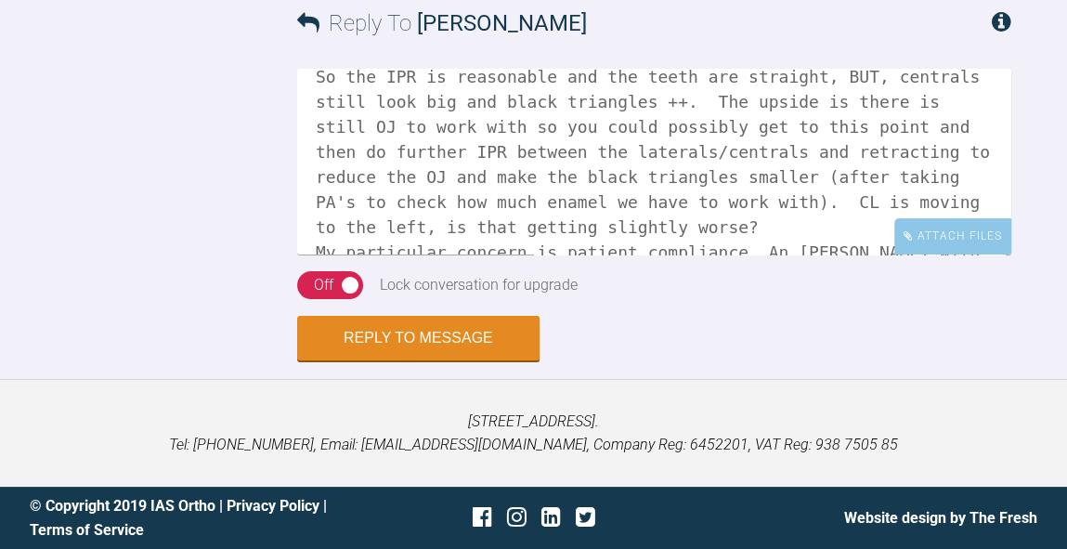
scroll to position [48, 0]
click at [954, 242] on div "Attach Files" at bounding box center [952, 236] width 117 height 36
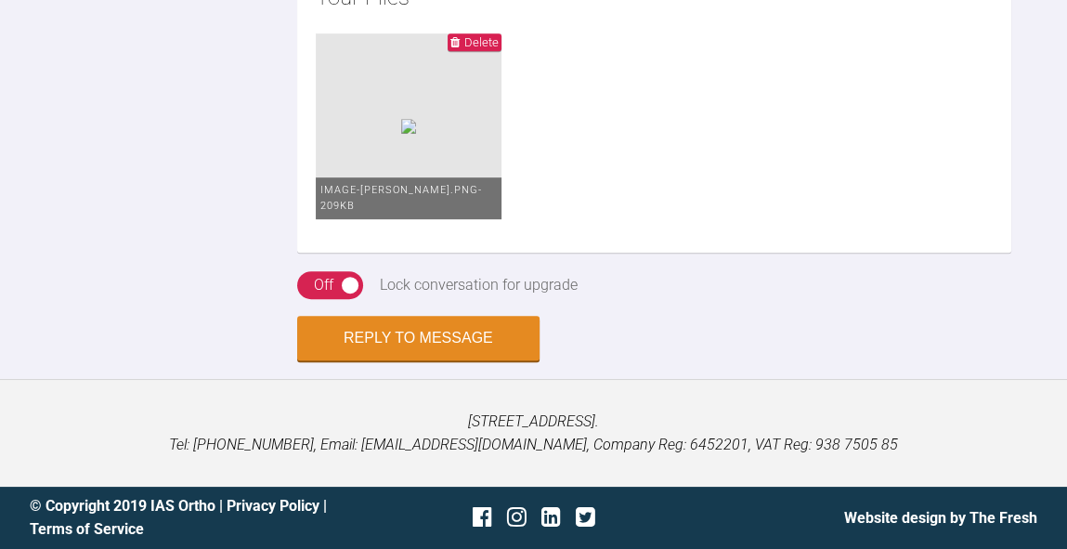
scroll to position [6882, 0]
type textarea "Hi Rebecca, So the IPR is reasonable and the teeth are straight, BUT, centrals …"
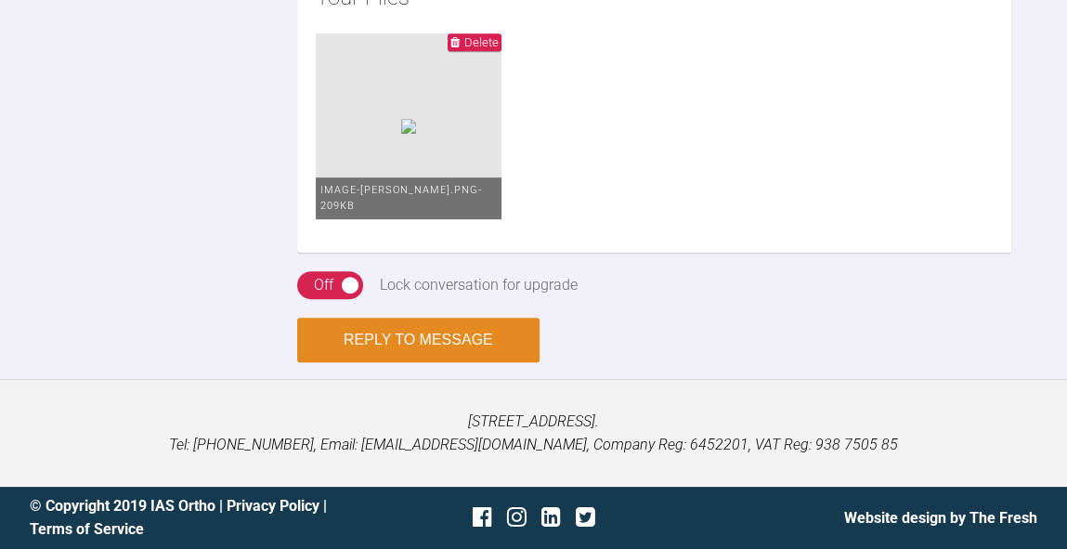
click at [425, 338] on button "Reply to Message" at bounding box center [418, 339] width 242 height 45
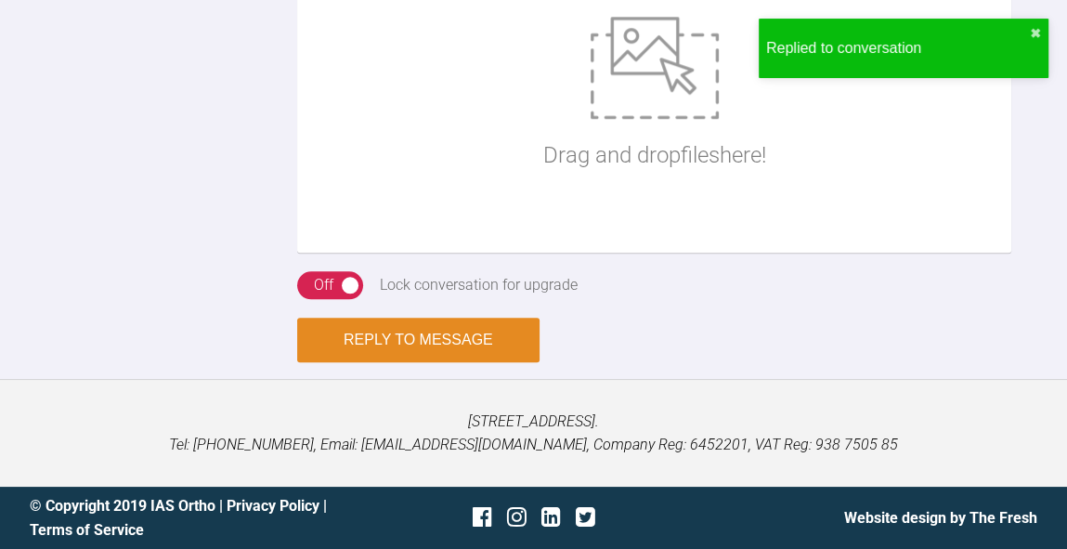
scroll to position [7111, 0]
